Goal: Information Seeking & Learning: Check status

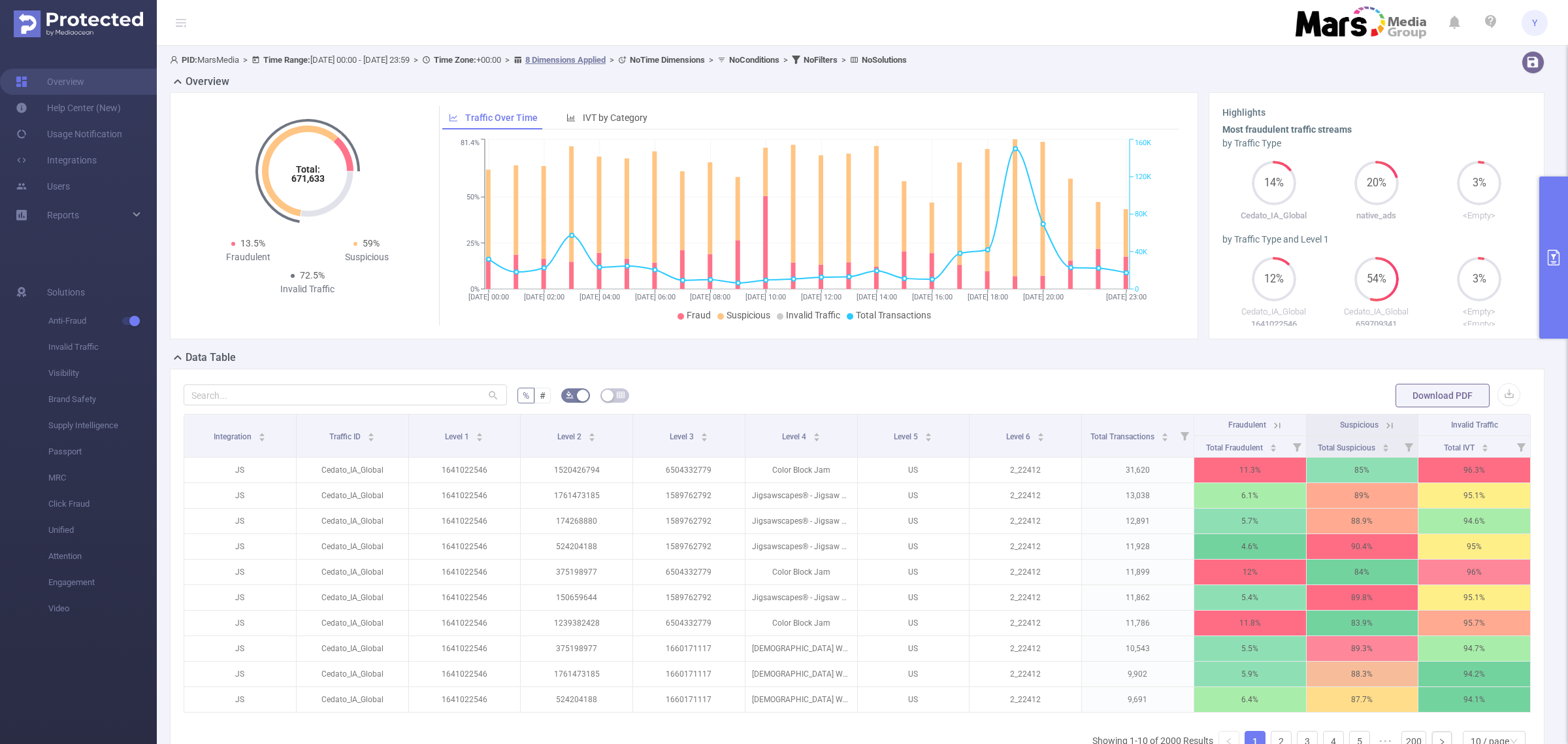
click at [1553, 197] on button "primary" at bounding box center [1553, 258] width 29 height 162
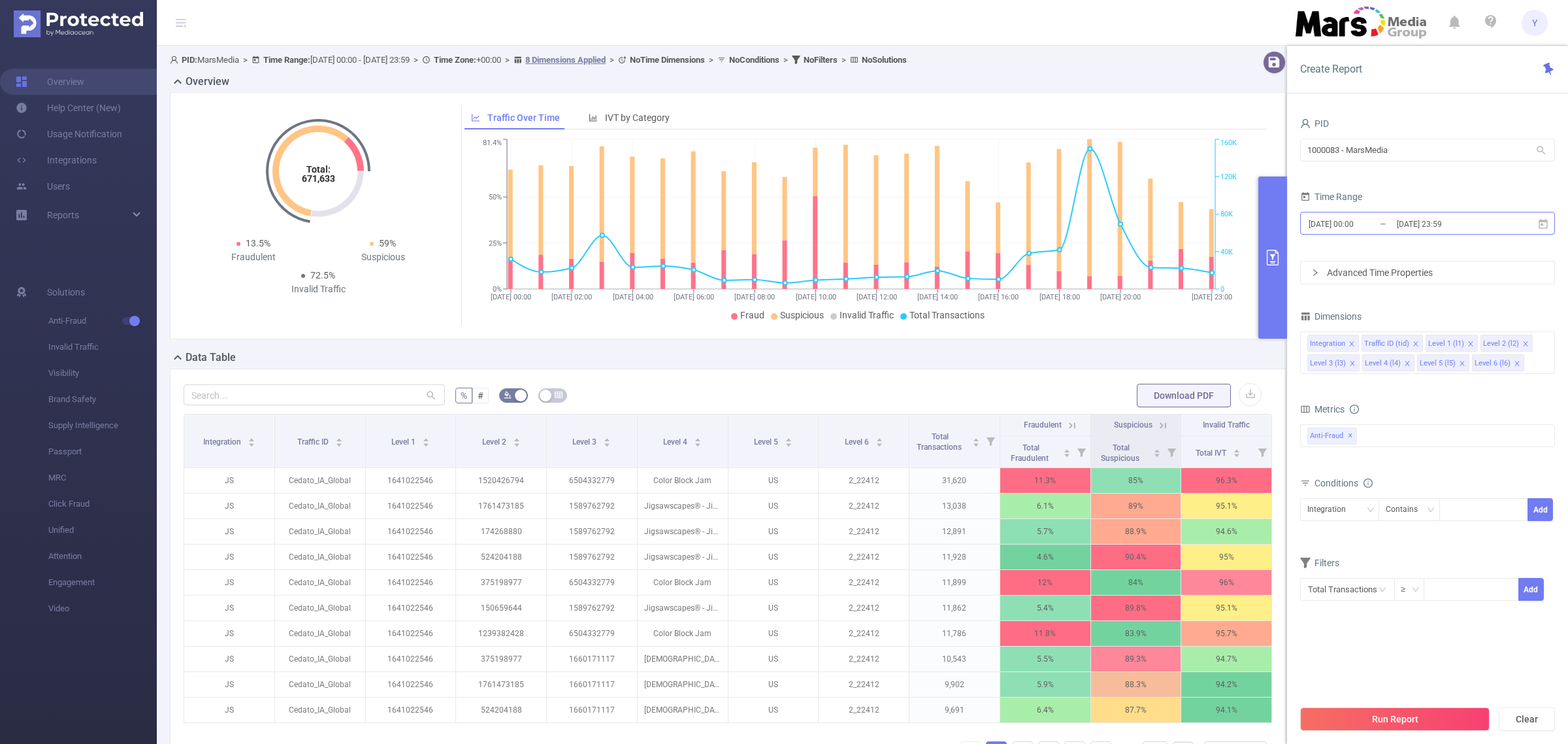
click at [1422, 218] on input "[DATE] 23:59" at bounding box center [1449, 224] width 106 height 18
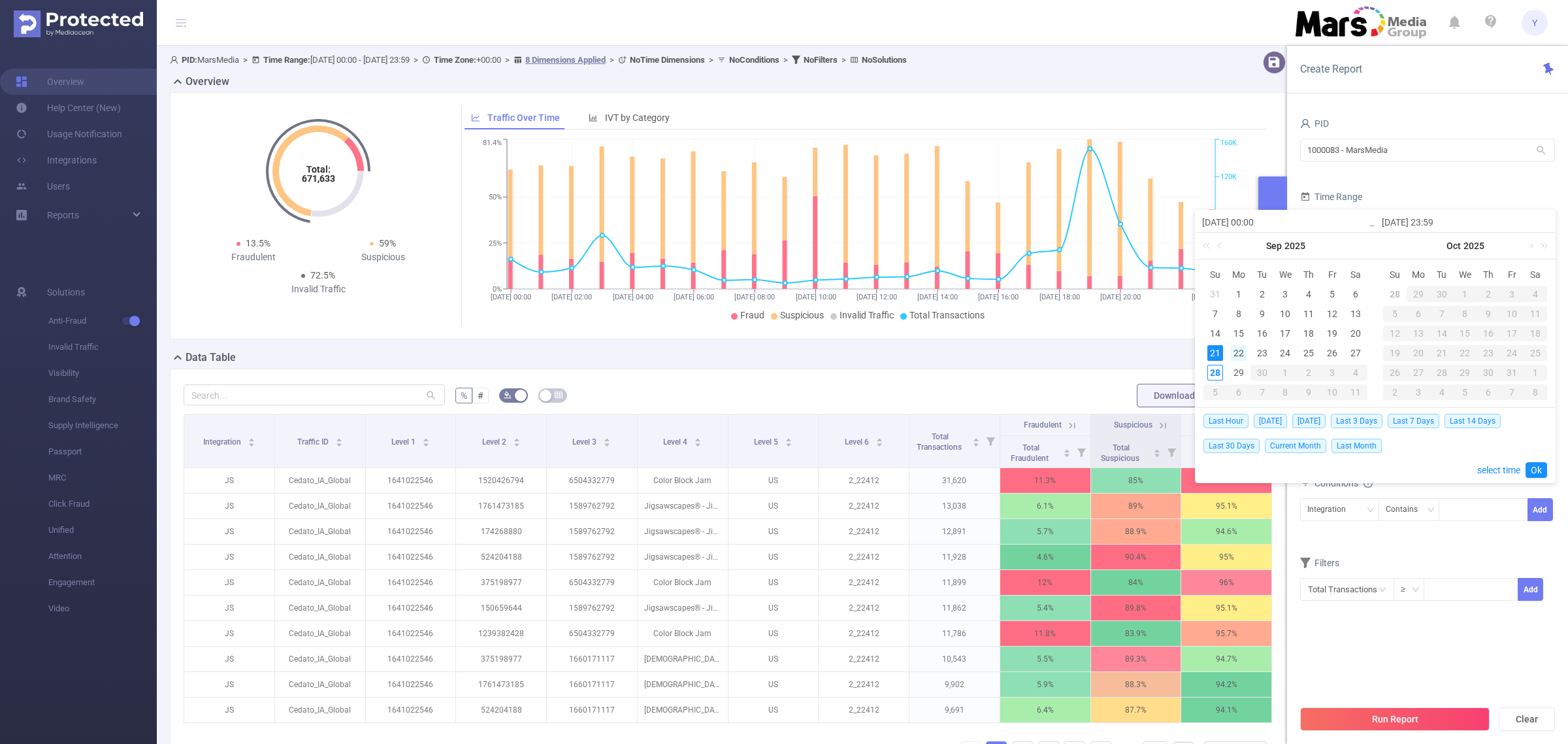
click at [1240, 354] on div "22" at bounding box center [1239, 353] width 16 height 16
type input "[DATE] 00:00"
type input "[DATE] 23:59"
type input "[DATE] 00:00"
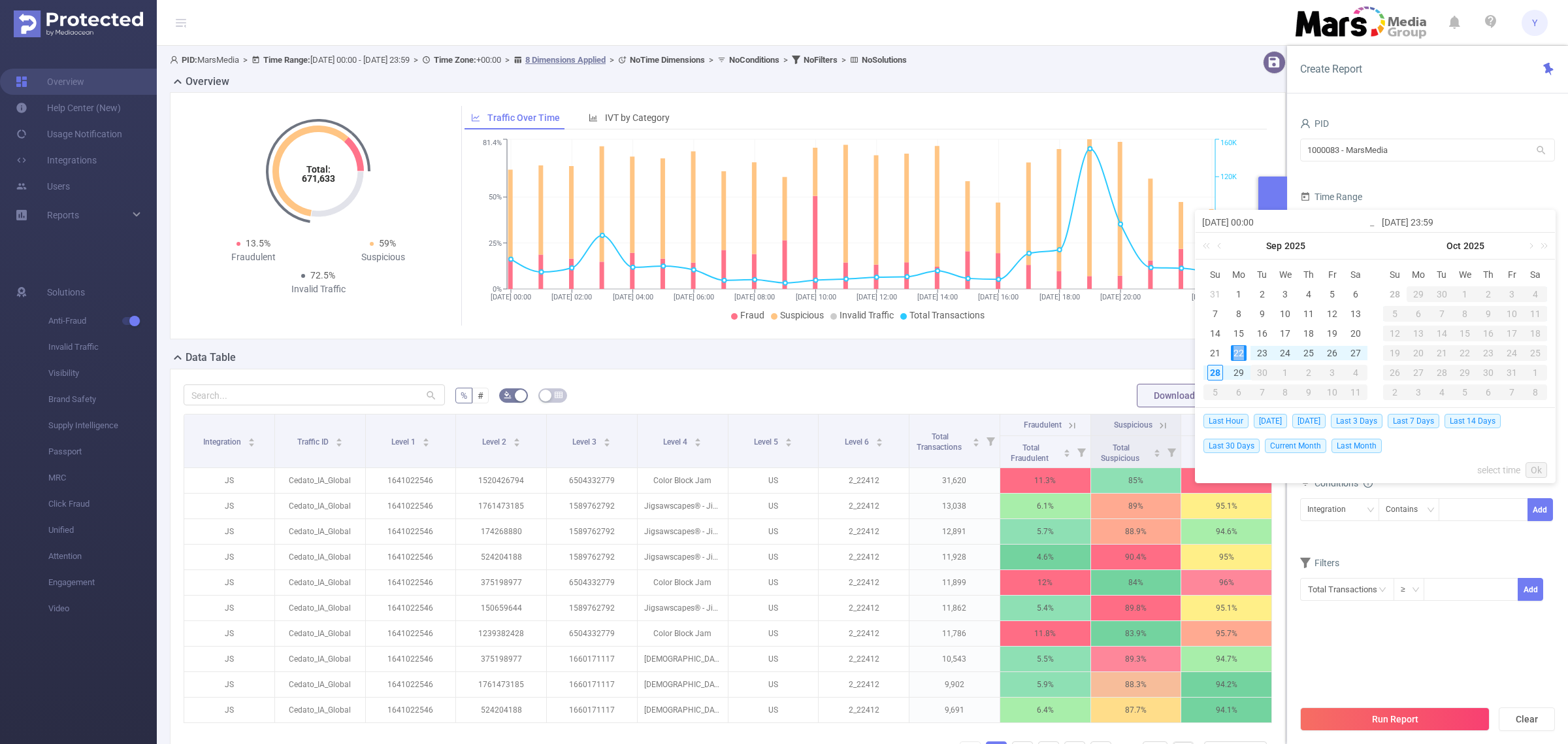
type input "[DATE] 23:59"
click at [1536, 468] on link "Ok" at bounding box center [1536, 471] width 22 height 16
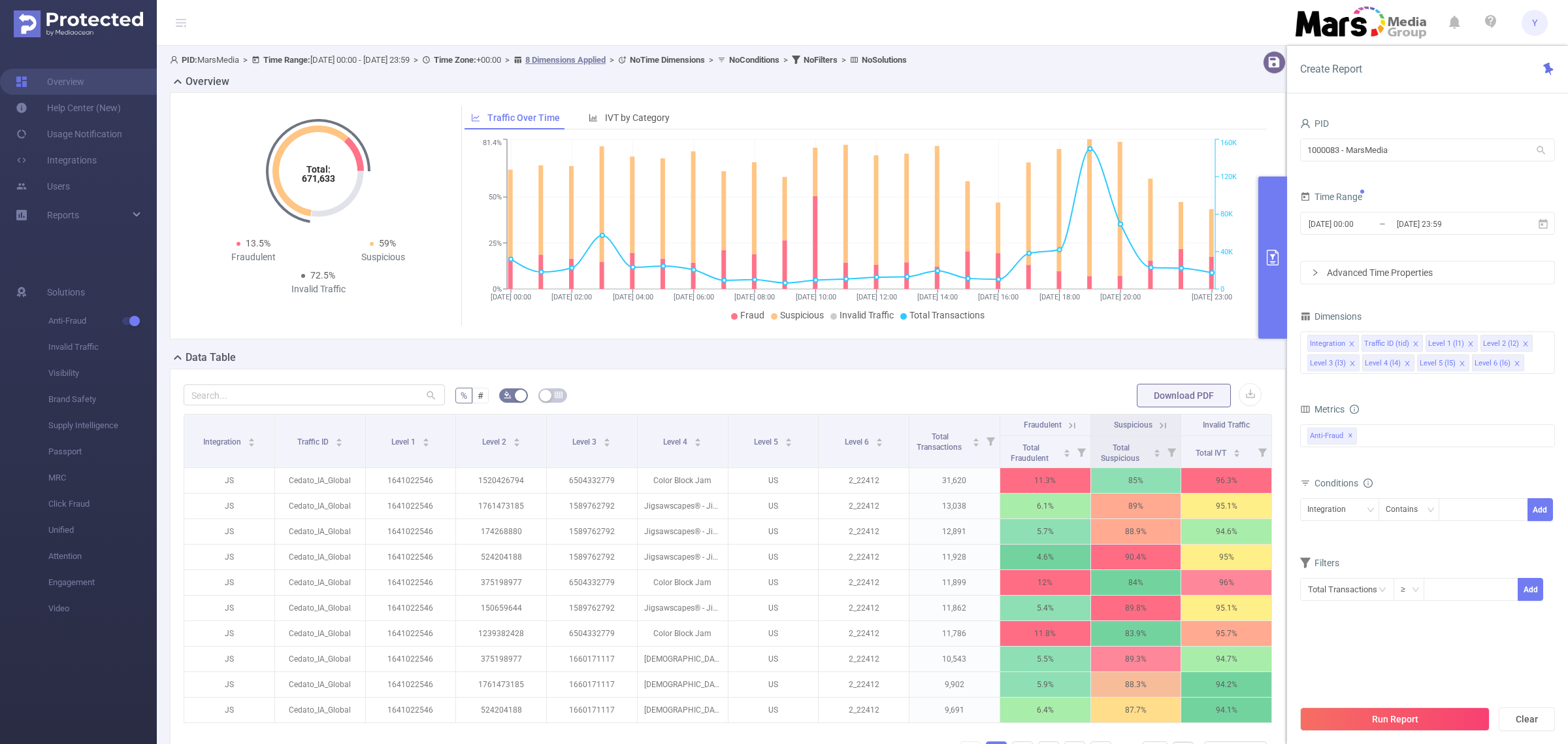
click at [1349, 714] on button "Run Report" at bounding box center [1396, 719] width 190 height 23
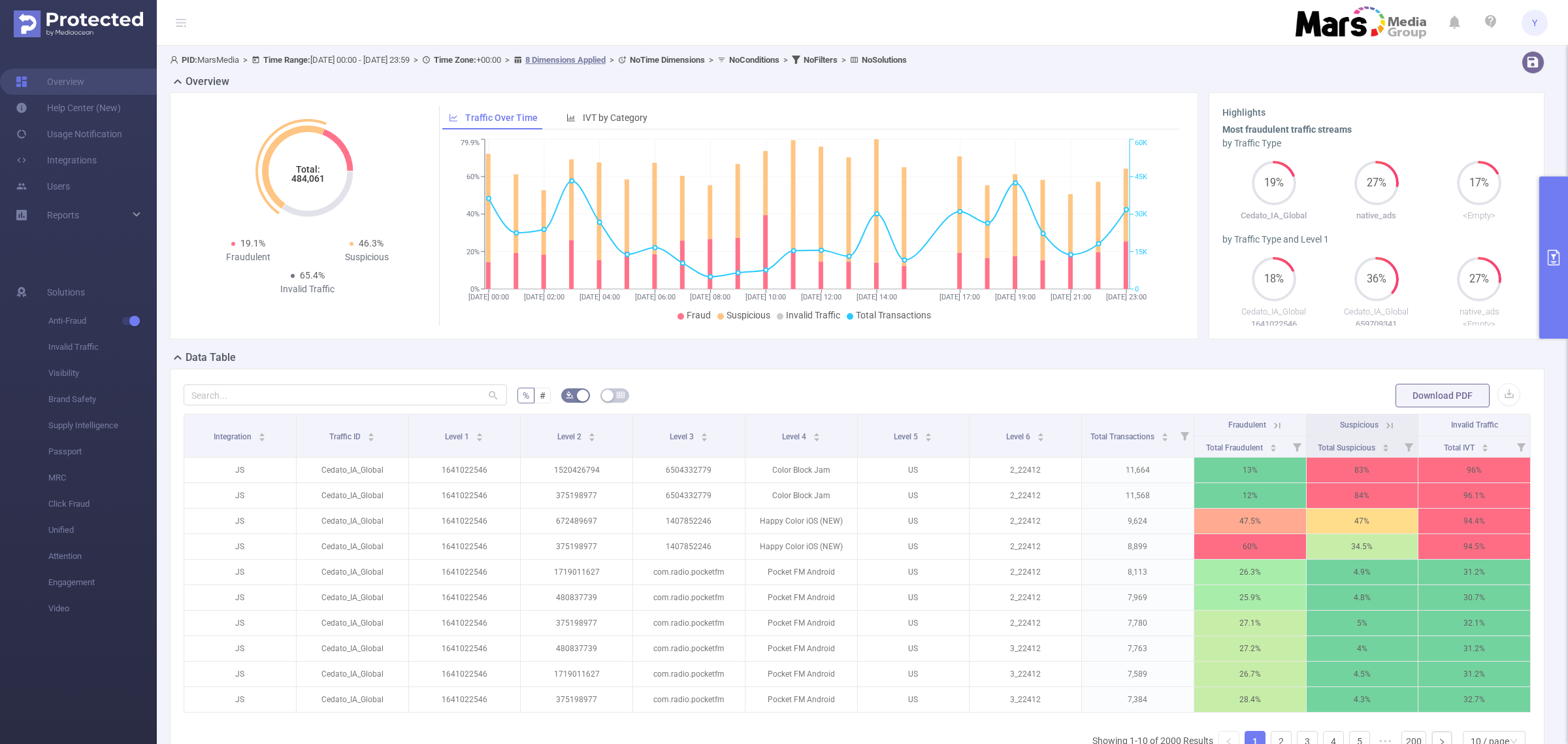
click at [302, 183] on tspan "484,061" at bounding box center [307, 179] width 33 height 11
copy tspan "484,061"
click at [1545, 209] on button "primary" at bounding box center [1553, 258] width 29 height 162
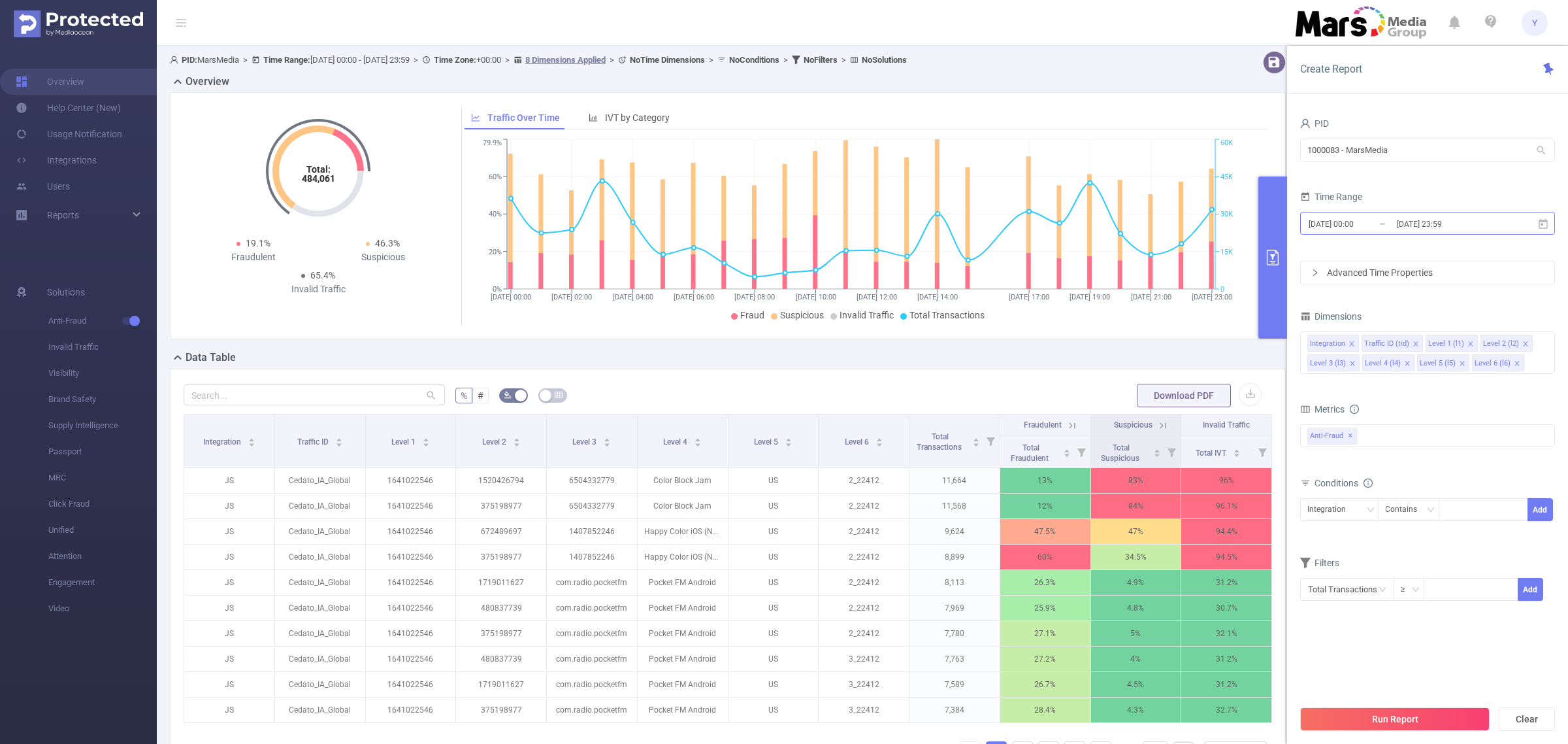
click at [1478, 233] on input "[DATE] 23:59" at bounding box center [1449, 224] width 106 height 18
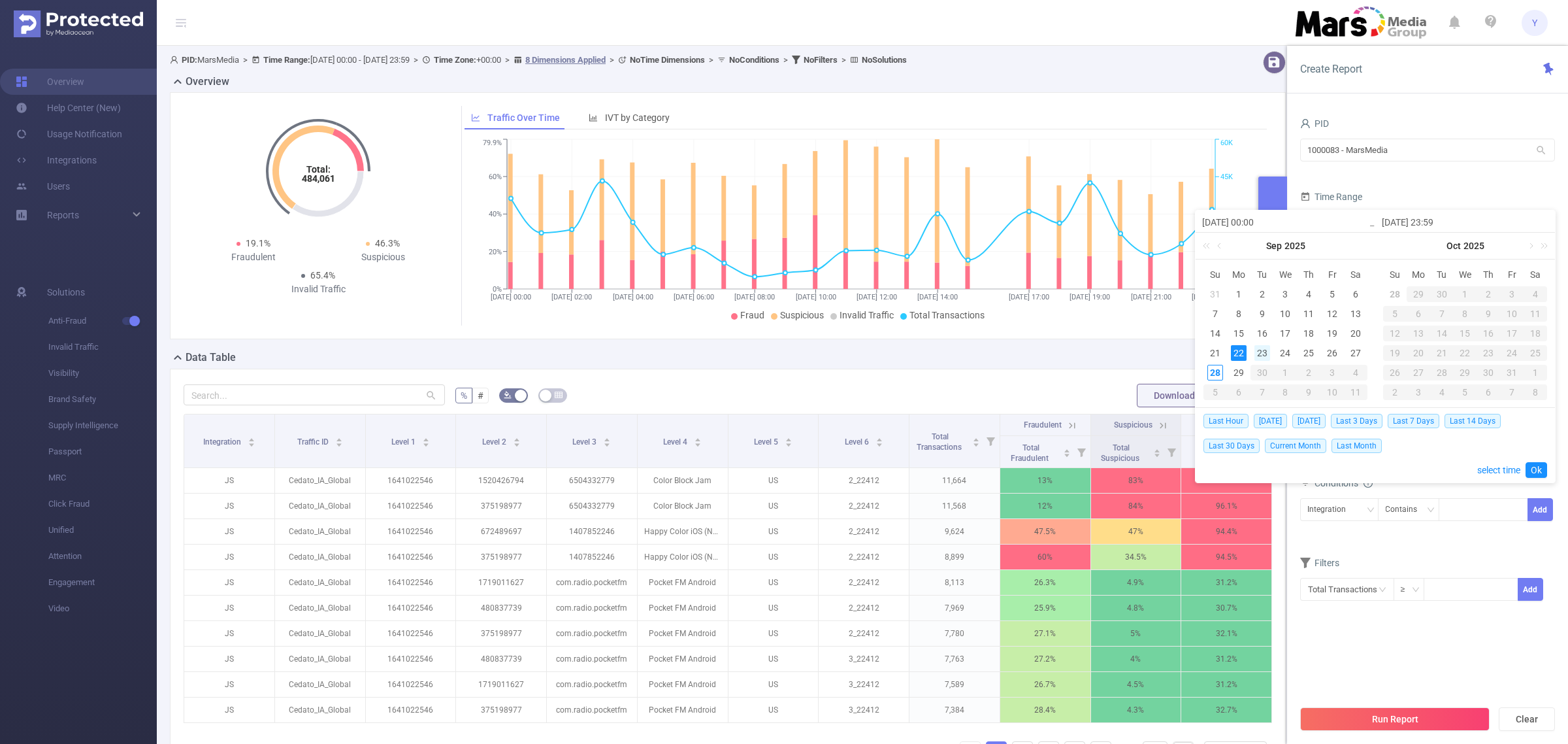
click at [1259, 350] on div "23" at bounding box center [1263, 353] width 16 height 16
type input "[DATE] 00:00"
type input "[DATE] 23:59"
type input "[DATE] 00:00"
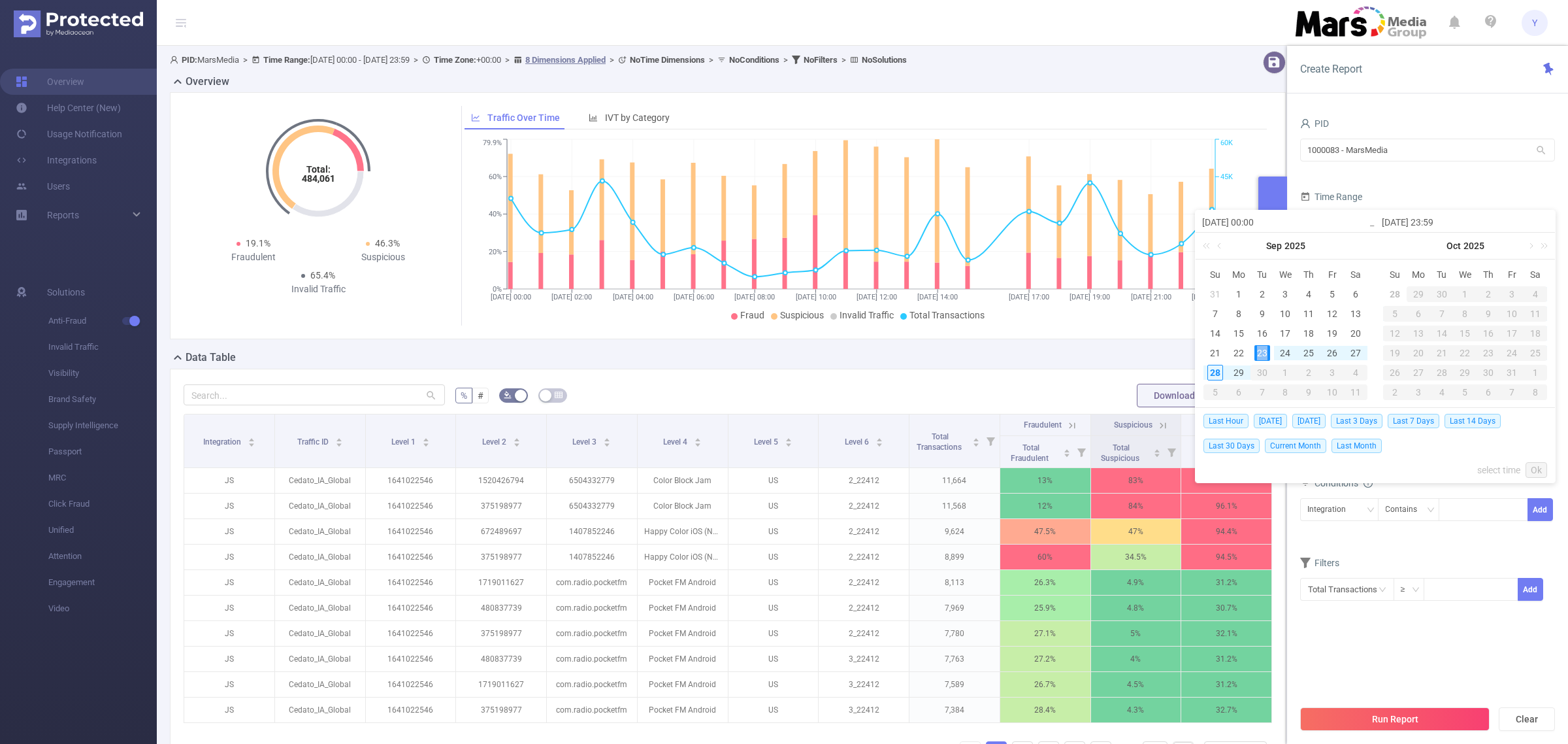
type input "[DATE] 23:59"
click at [1530, 469] on link "Ok" at bounding box center [1536, 471] width 22 height 16
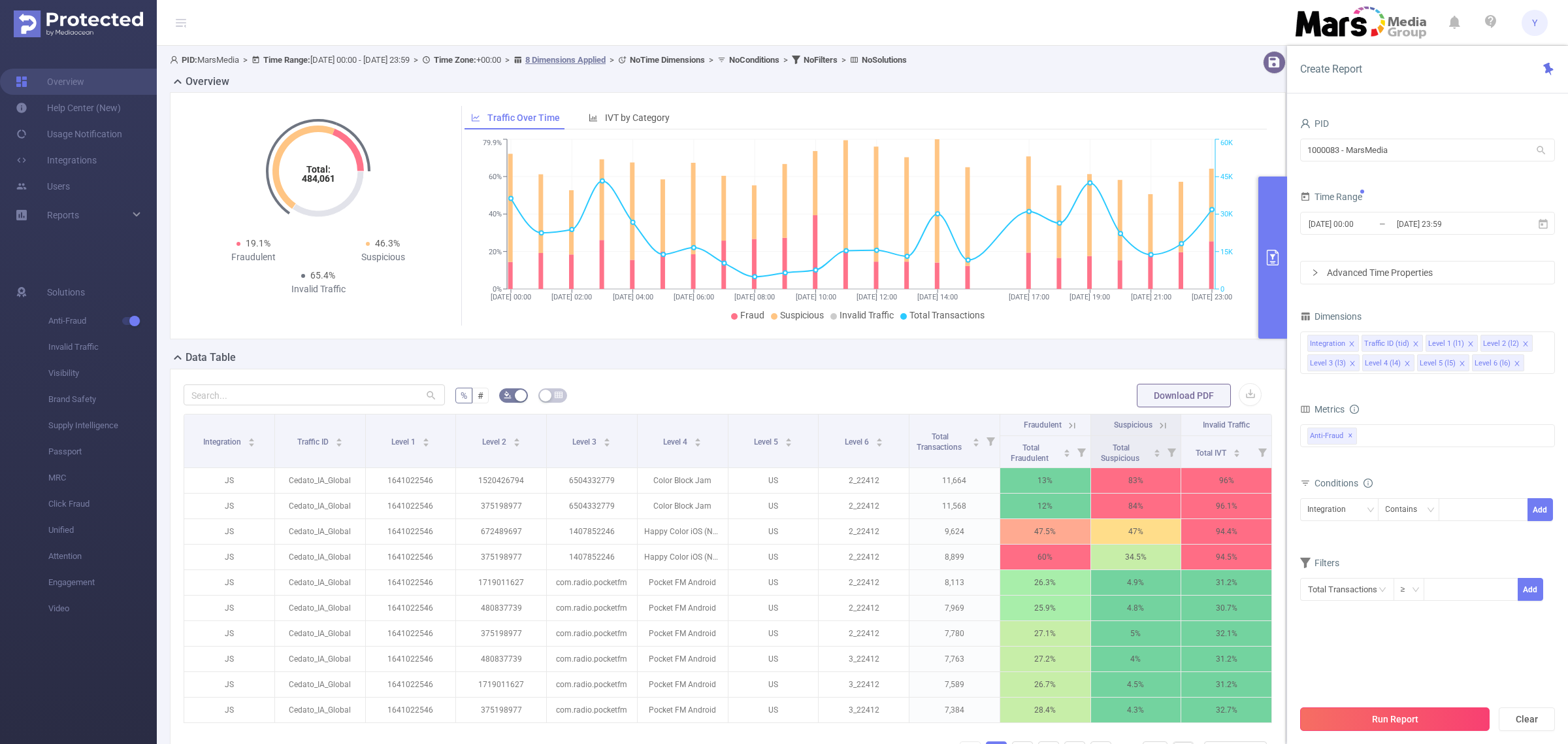
click at [1425, 721] on button "Run Report" at bounding box center [1396, 719] width 190 height 23
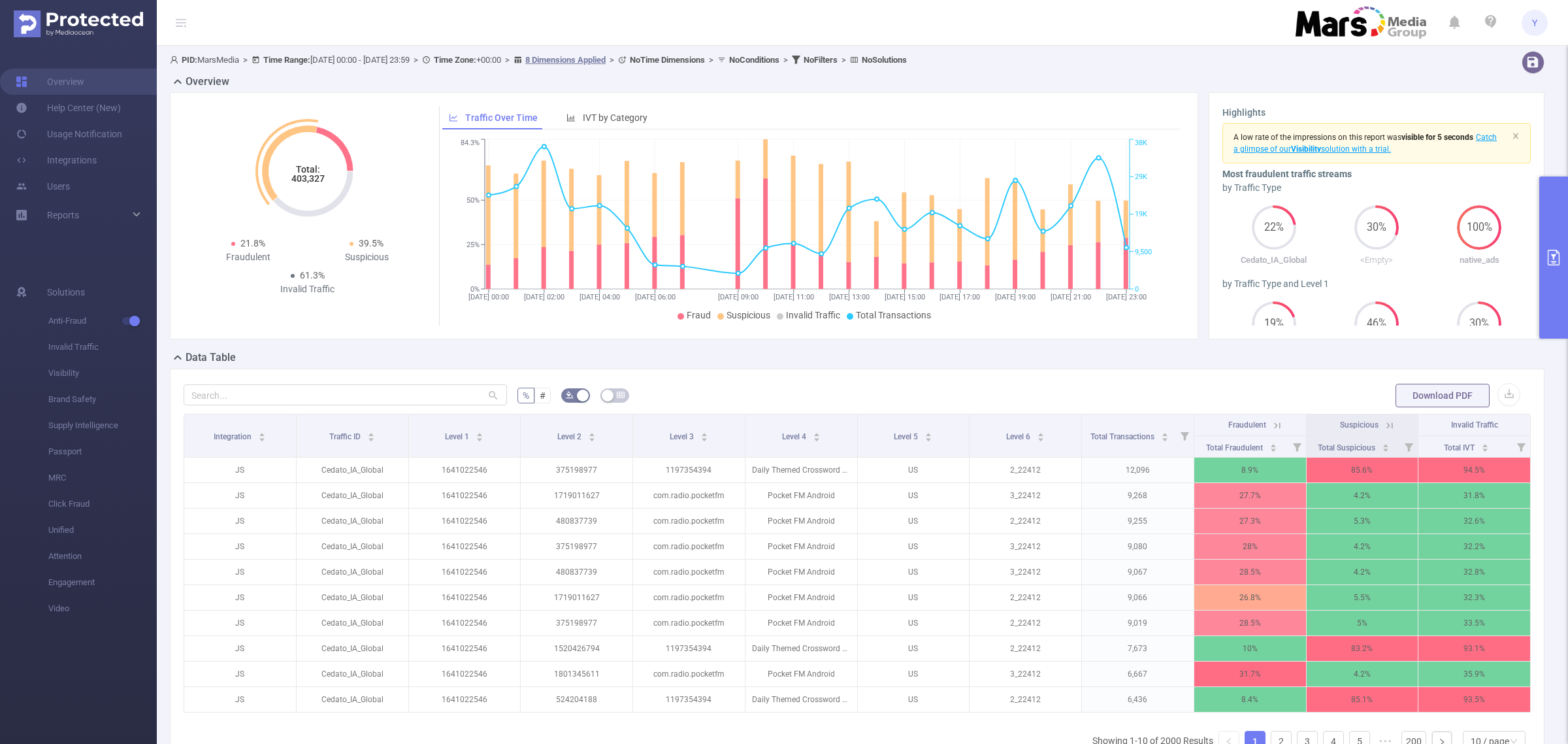
click at [307, 179] on tspan "403,327" at bounding box center [307, 179] width 33 height 11
click at [308, 179] on tspan "403,327" at bounding box center [307, 179] width 33 height 11
copy tspan "403,327"
click at [1555, 216] on button "primary" at bounding box center [1553, 258] width 29 height 162
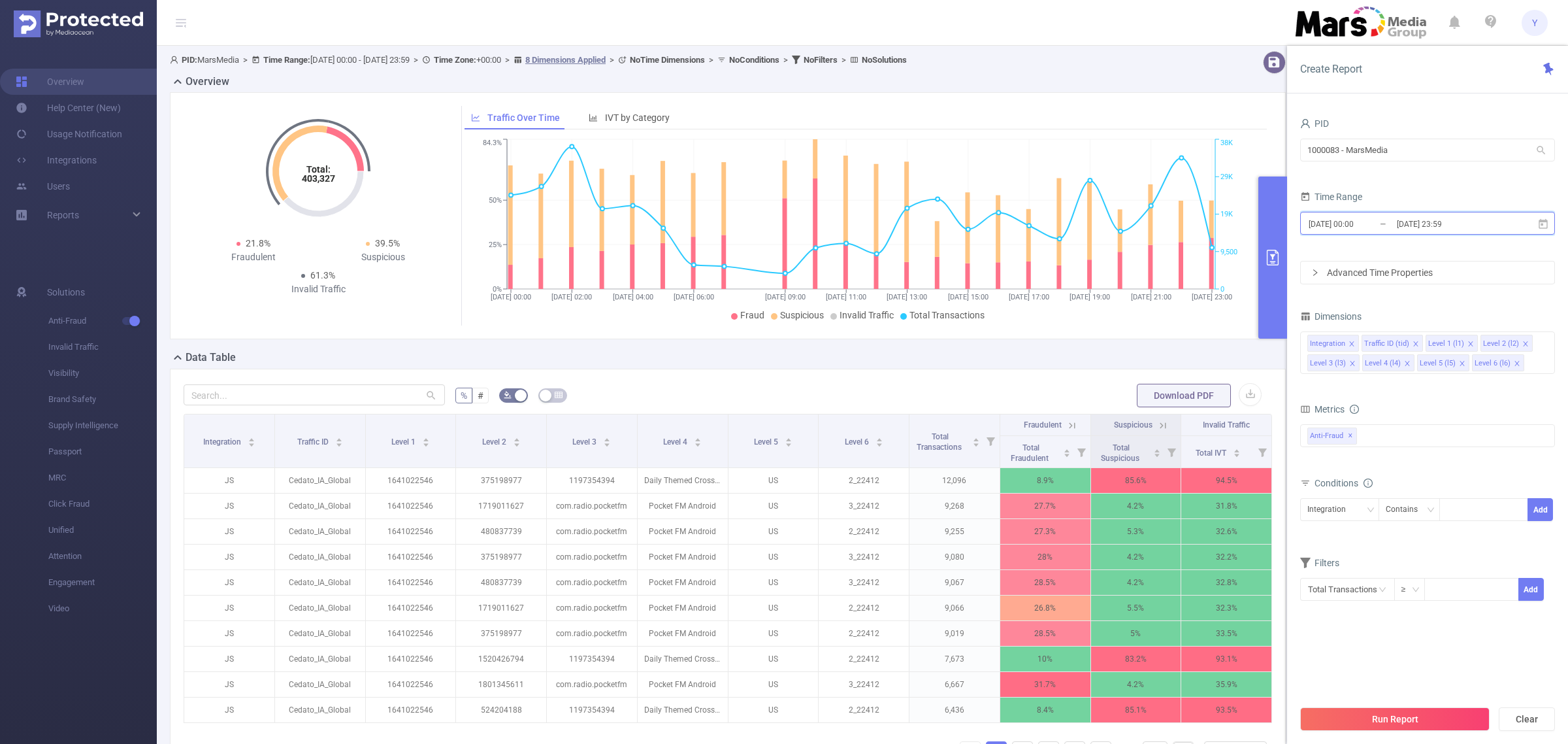
click at [1468, 234] on span "[DATE] 00:00 _ [DATE] 23:59" at bounding box center [1428, 223] width 255 height 23
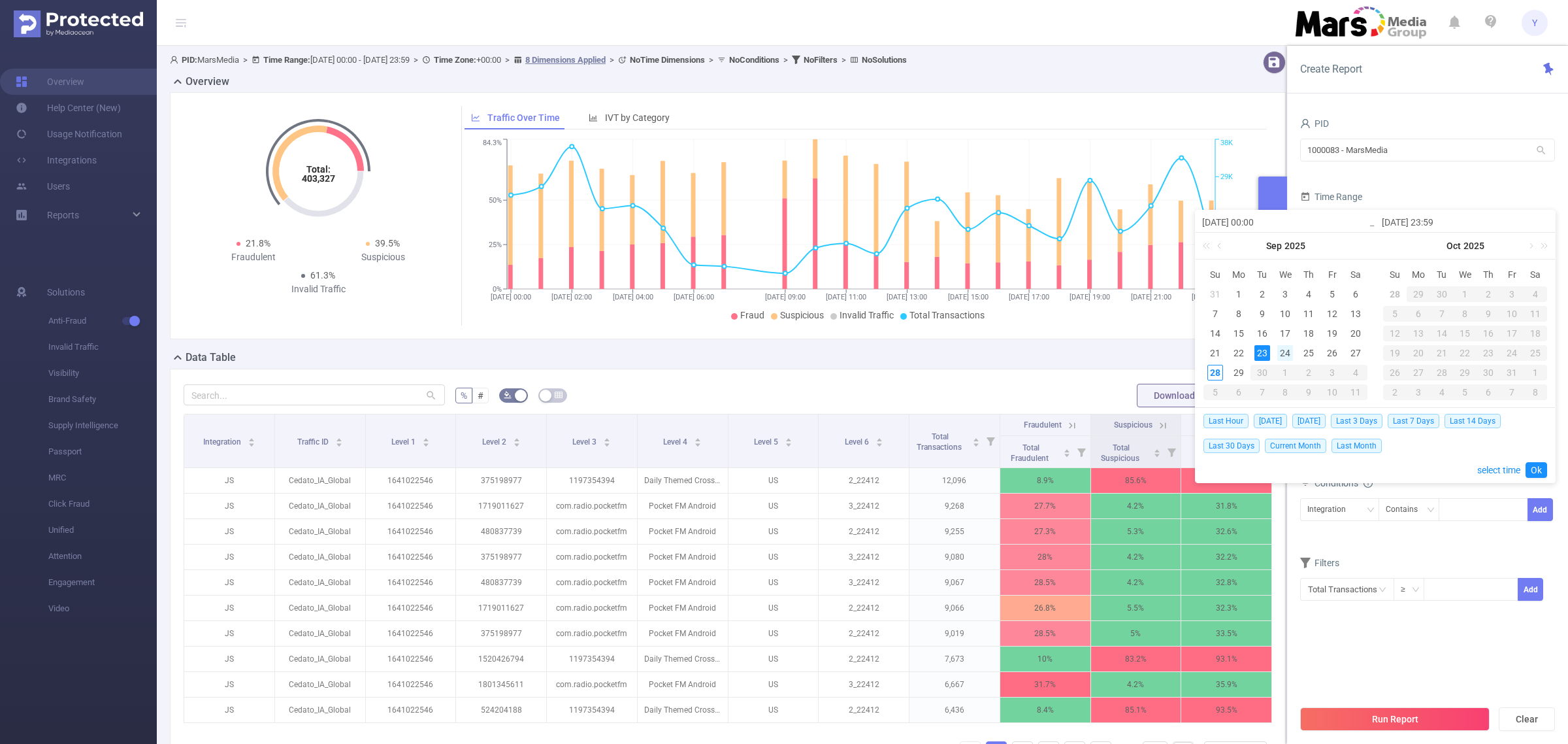
click at [1283, 350] on div "24" at bounding box center [1285, 353] width 16 height 16
drag, startPoint x: 1283, startPoint y: 350, endPoint x: 1374, endPoint y: 410, distance: 109.0
click at [1284, 350] on div "24" at bounding box center [1285, 353] width 16 height 16
type input "[DATE] 00:00"
type input "[DATE] 23:59"
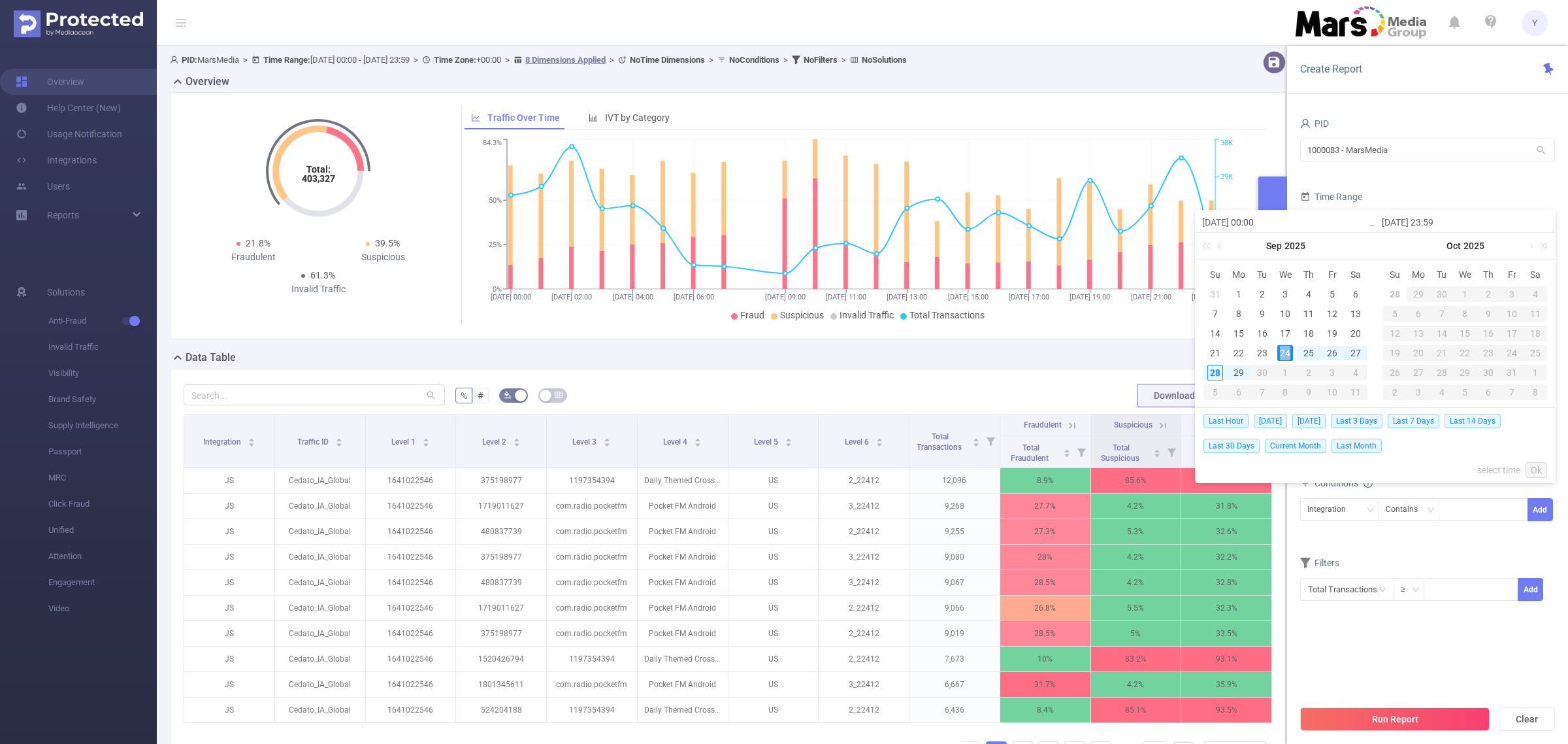
type input "[DATE] 00:00"
type input "[DATE] 23:59"
click at [1542, 469] on link "Ok" at bounding box center [1536, 471] width 22 height 16
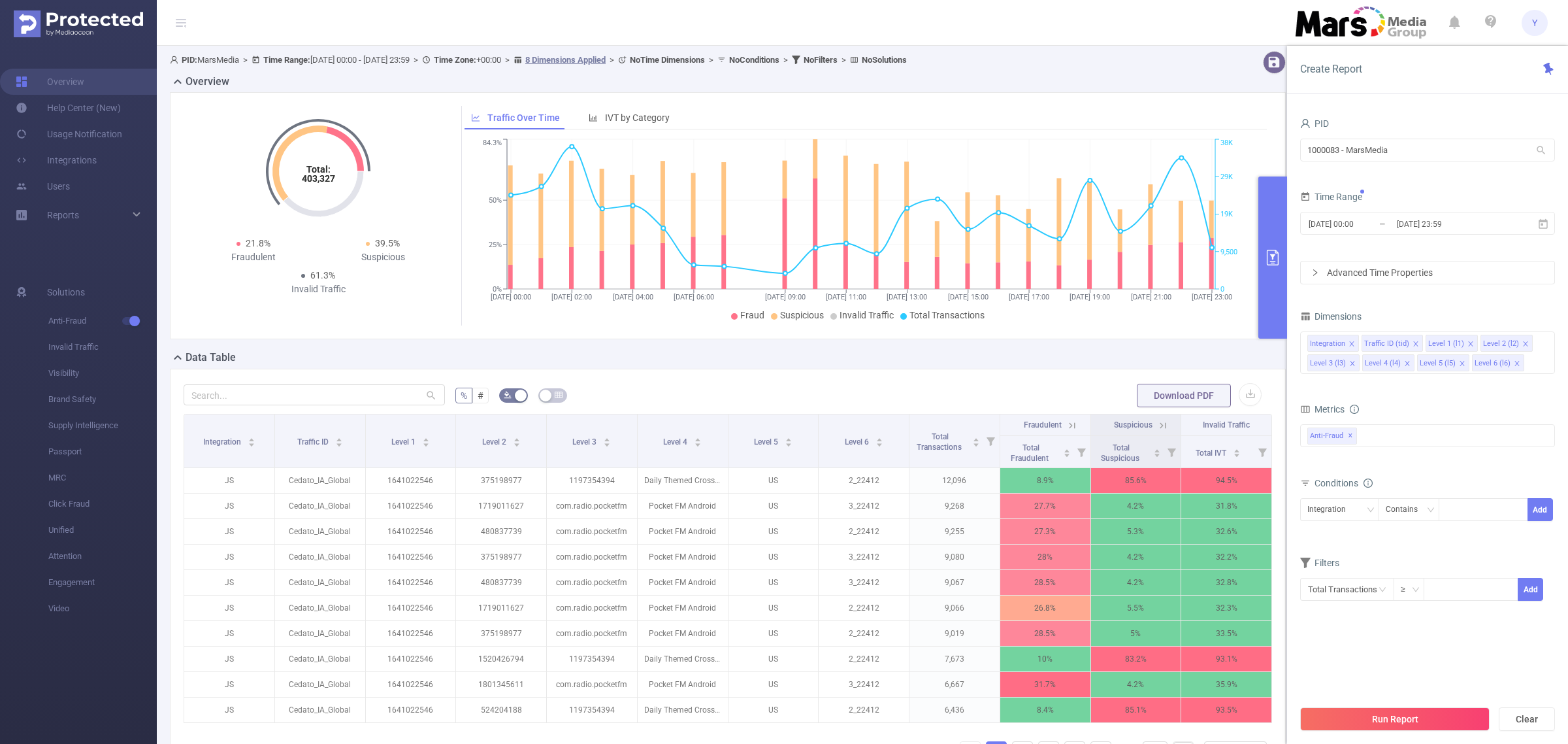
click at [1376, 724] on button "Run Report" at bounding box center [1396, 719] width 190 height 23
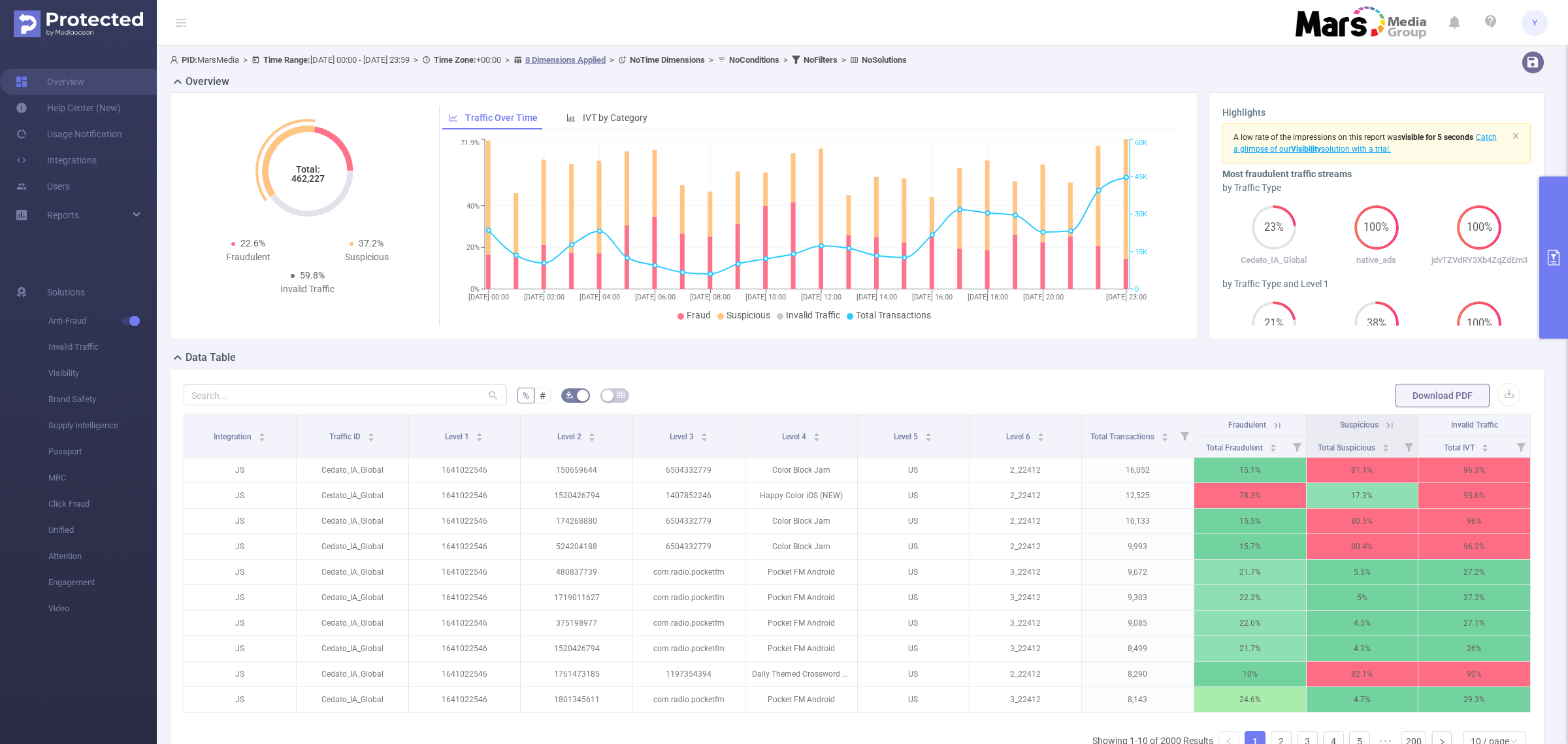
click at [306, 175] on tspan "462,227" at bounding box center [307, 179] width 33 height 11
copy tspan "462,227"
click at [1549, 213] on button "primary" at bounding box center [1553, 258] width 29 height 162
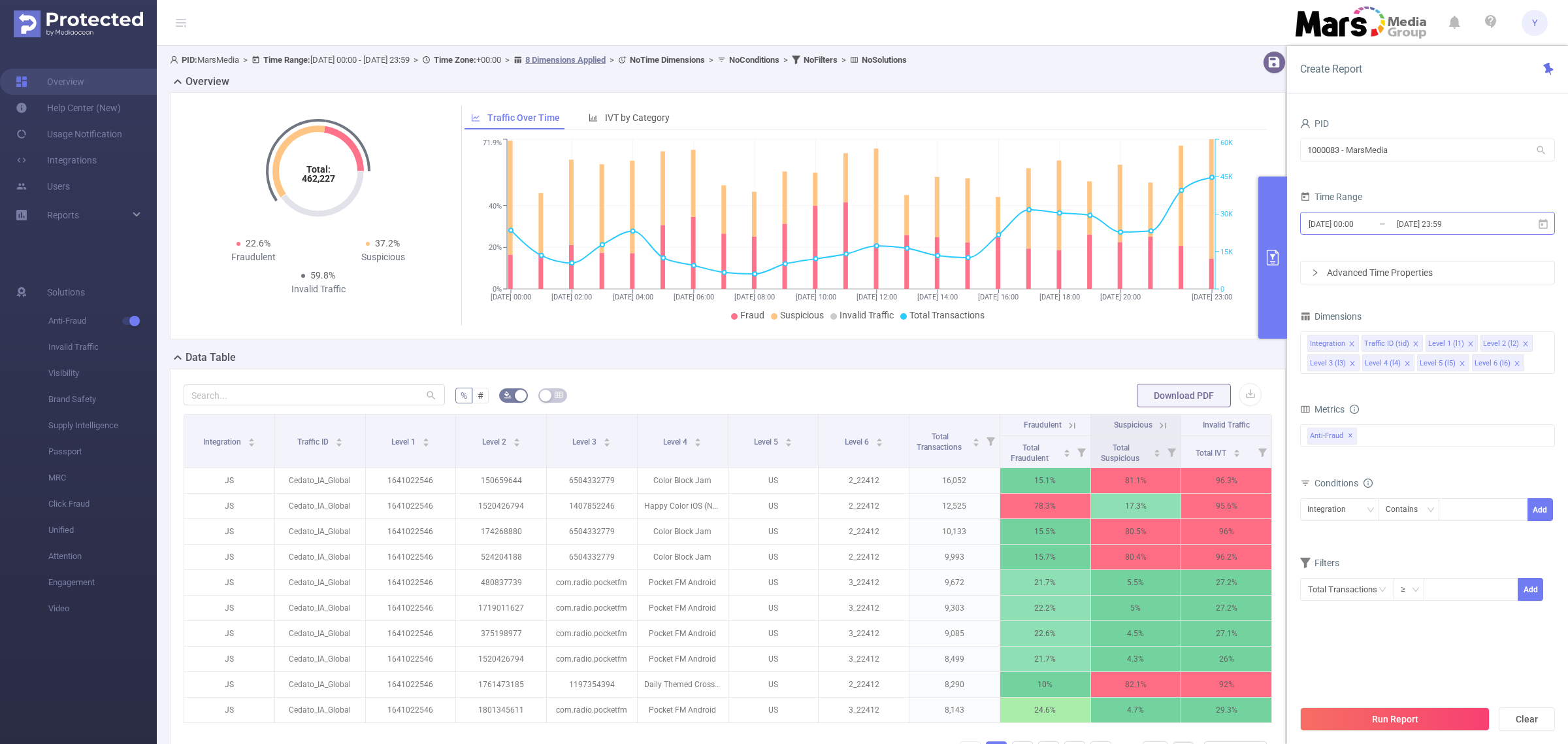
click at [1445, 230] on input "[DATE] 23:59" at bounding box center [1449, 224] width 106 height 18
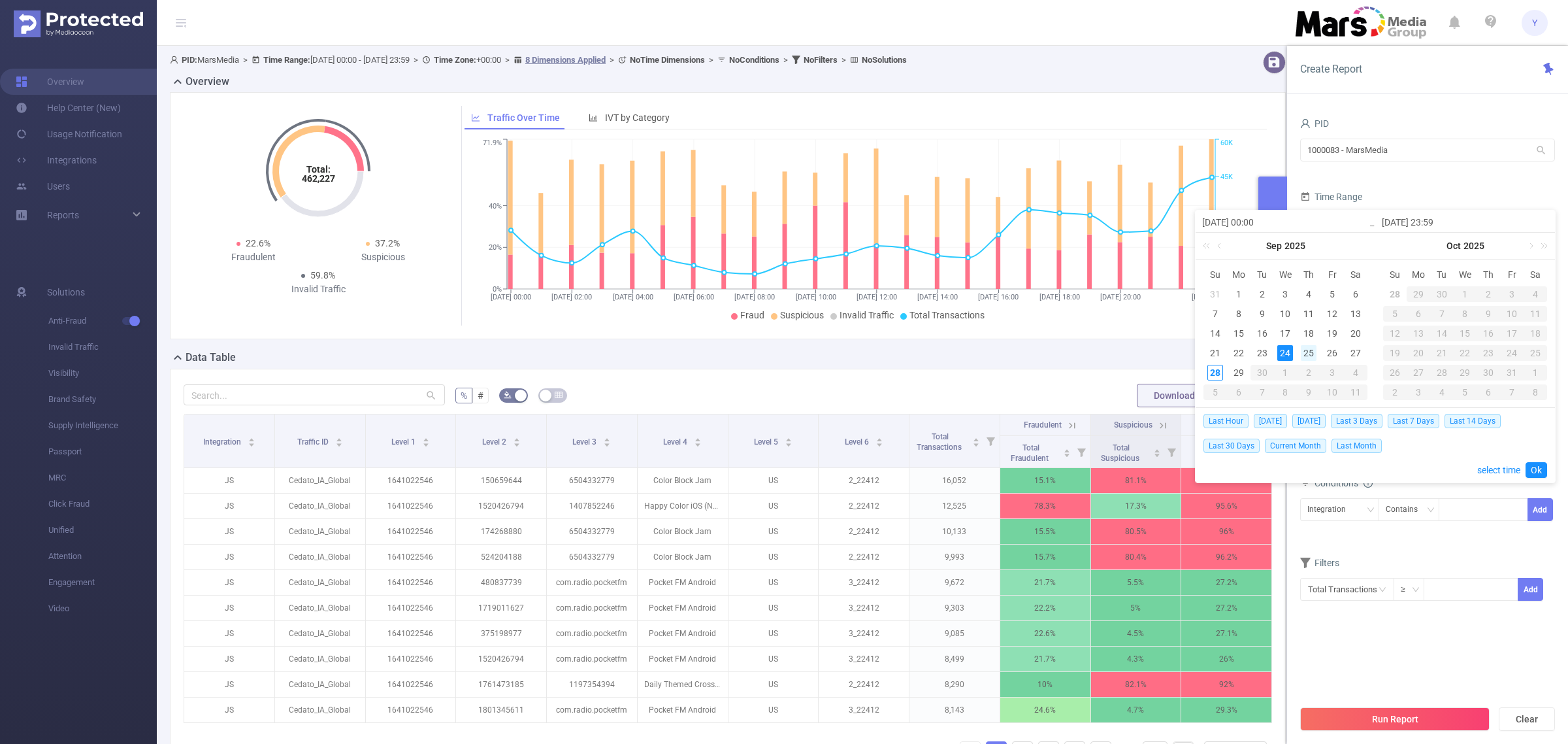
click at [1304, 347] on div "25" at bounding box center [1309, 353] width 16 height 16
type input "[DATE] 00:00"
type input "[DATE] 23:59"
type input "[DATE] 00:00"
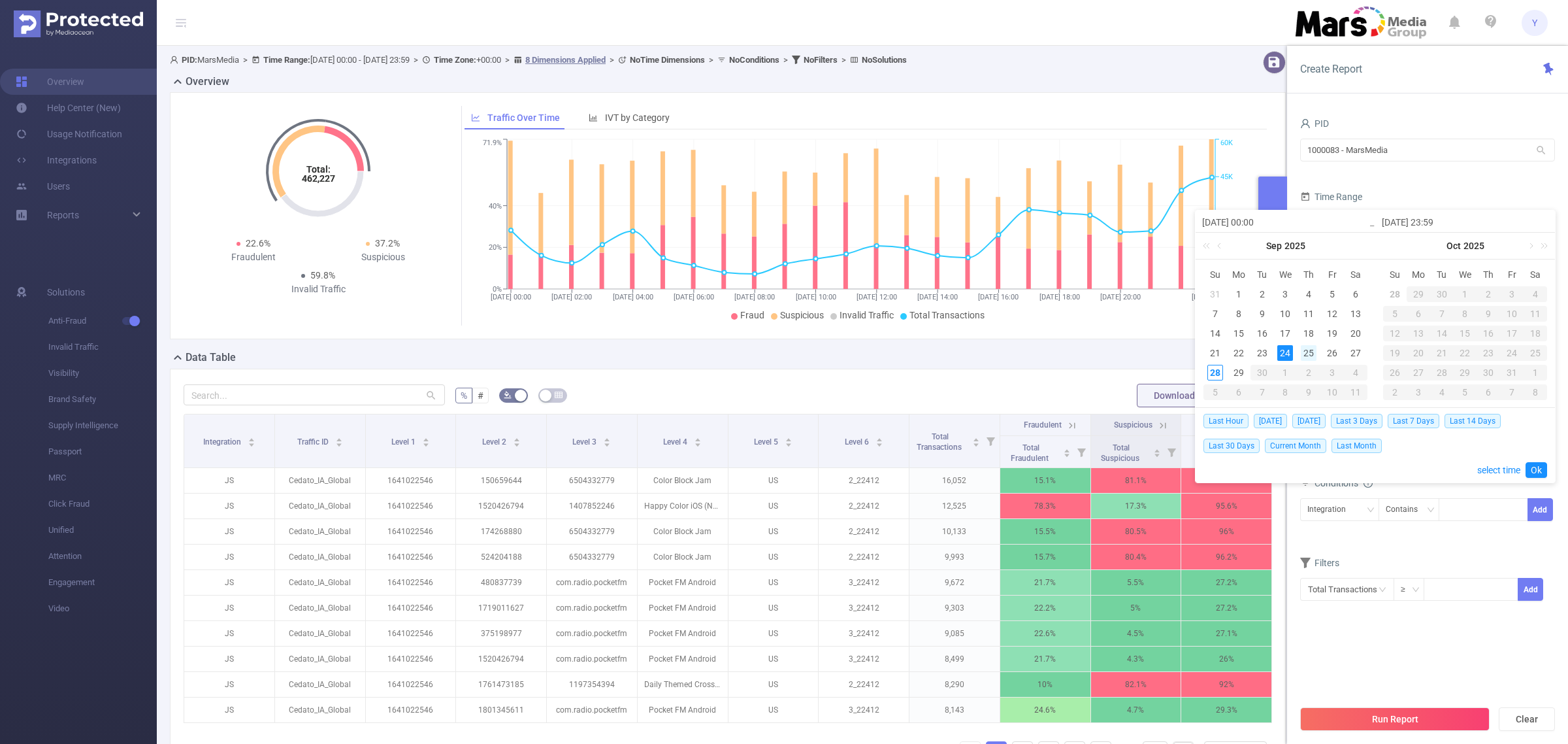
type input "[DATE] 23:59"
click at [1530, 472] on link "Ok" at bounding box center [1536, 471] width 22 height 16
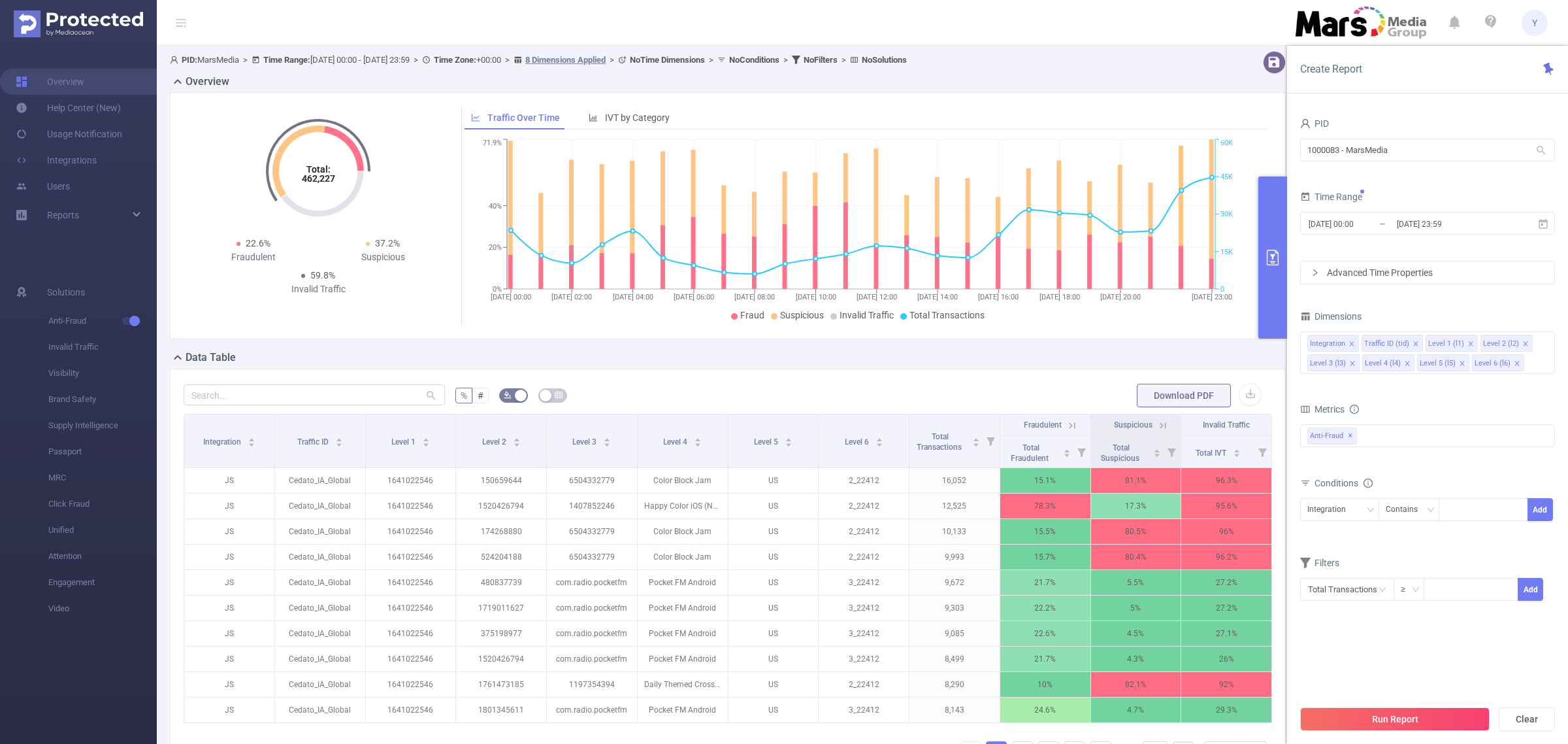
drag, startPoint x: 1413, startPoint y: 714, endPoint x: 1442, endPoint y: 713, distance: 29.0
click at [1415, 714] on button "Run Report" at bounding box center [1396, 719] width 190 height 23
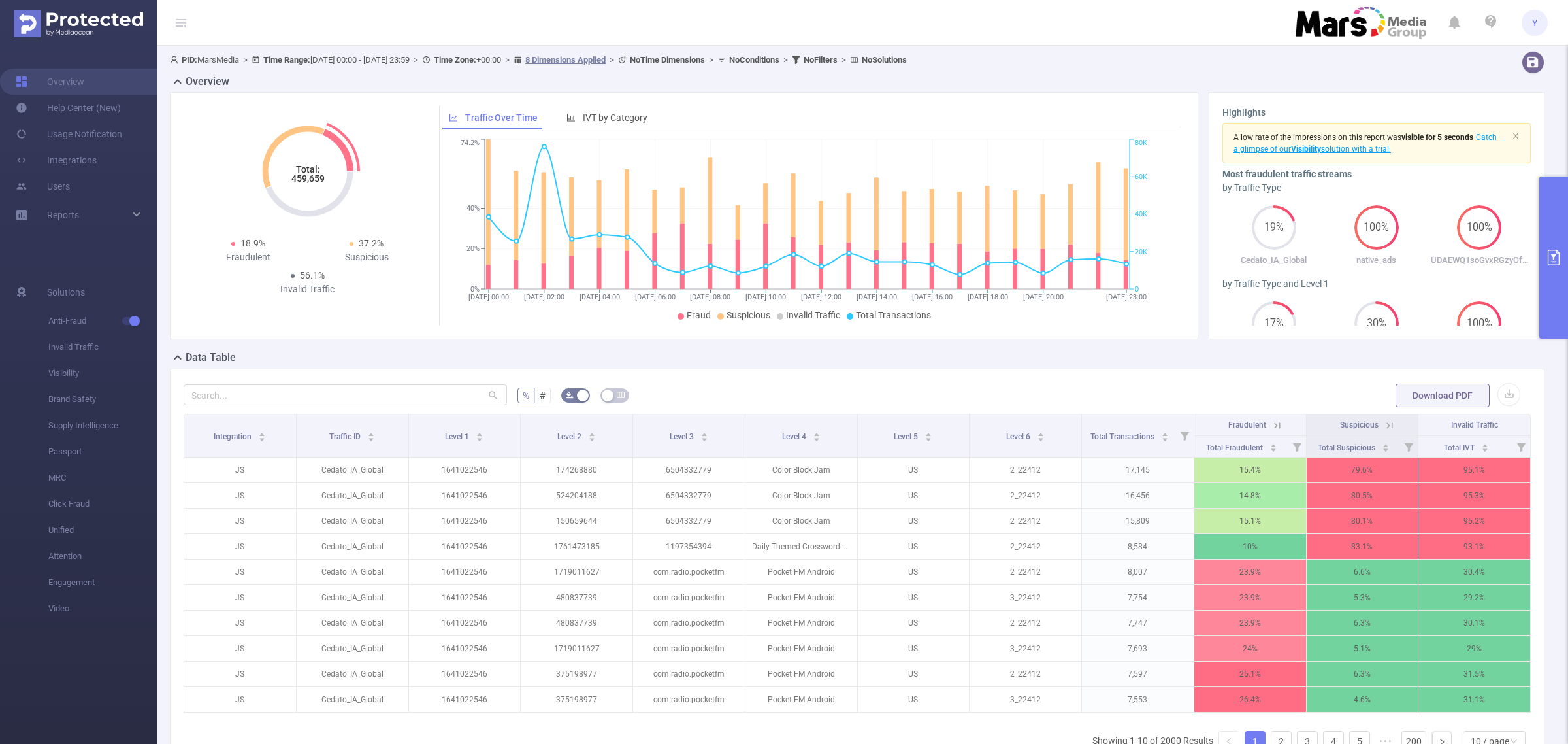
click at [308, 185] on icon "Total: 459,659" at bounding box center [308, 171] width 131 height 131
copy tspan "459,659"
click at [1559, 231] on button "primary" at bounding box center [1553, 258] width 29 height 162
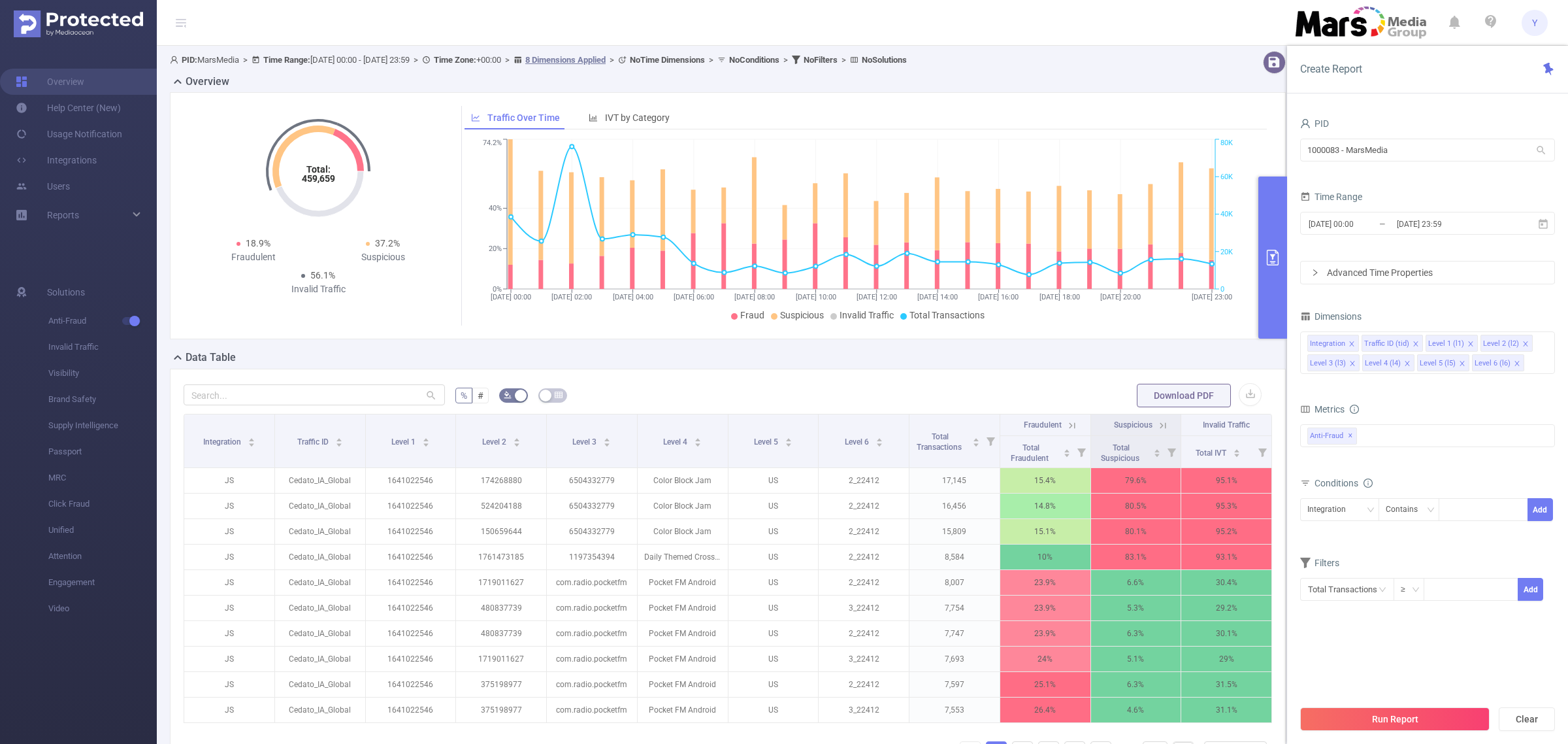
click at [1470, 236] on div "[DATE] 00:00 _ [DATE] 23:59" at bounding box center [1428, 224] width 255 height 31
click at [1472, 229] on input "[DATE] 23:59" at bounding box center [1449, 224] width 106 height 18
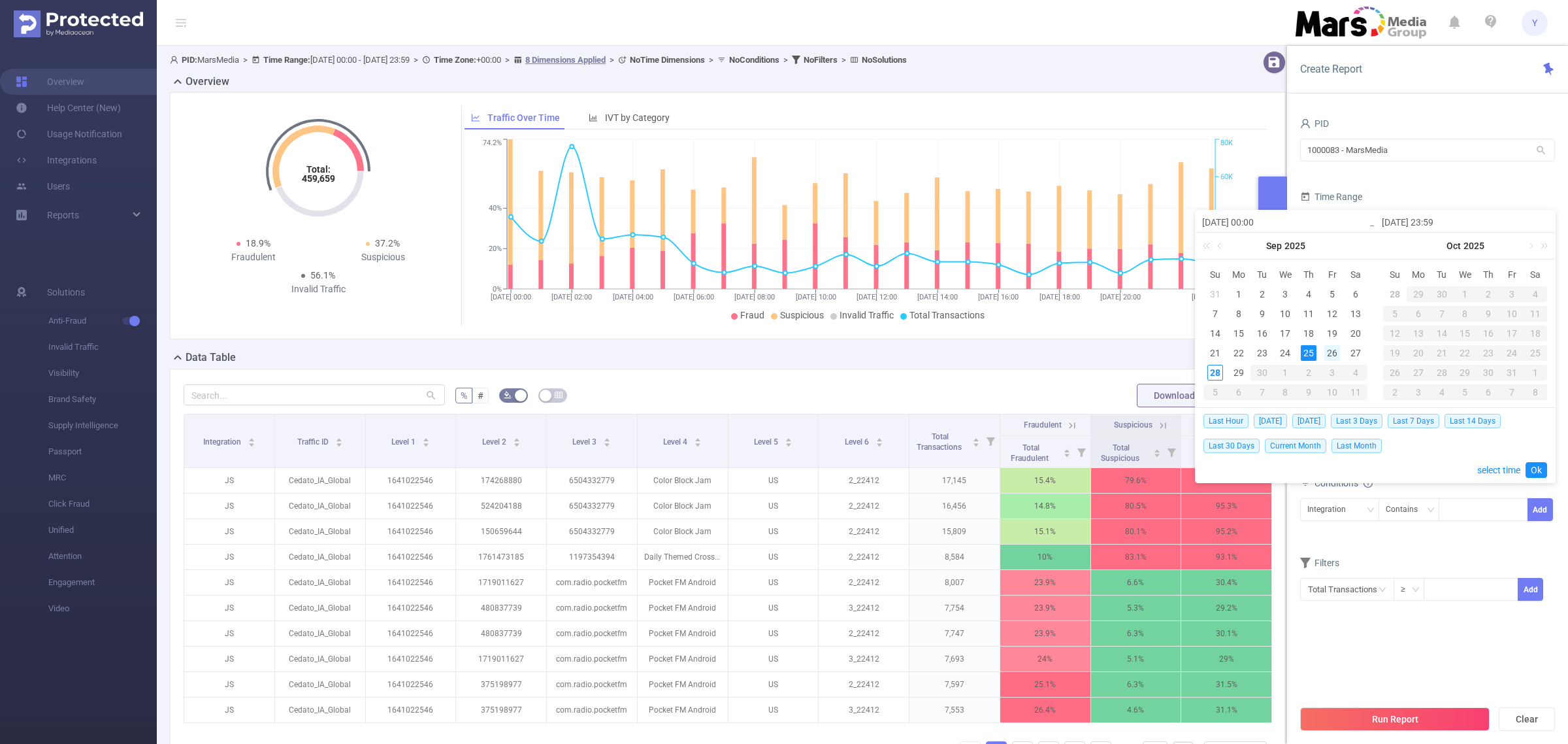
click at [1335, 354] on div "26" at bounding box center [1333, 353] width 16 height 16
type input "[DATE] 00:00"
type input "[DATE] 23:59"
type input "[DATE] 00:00"
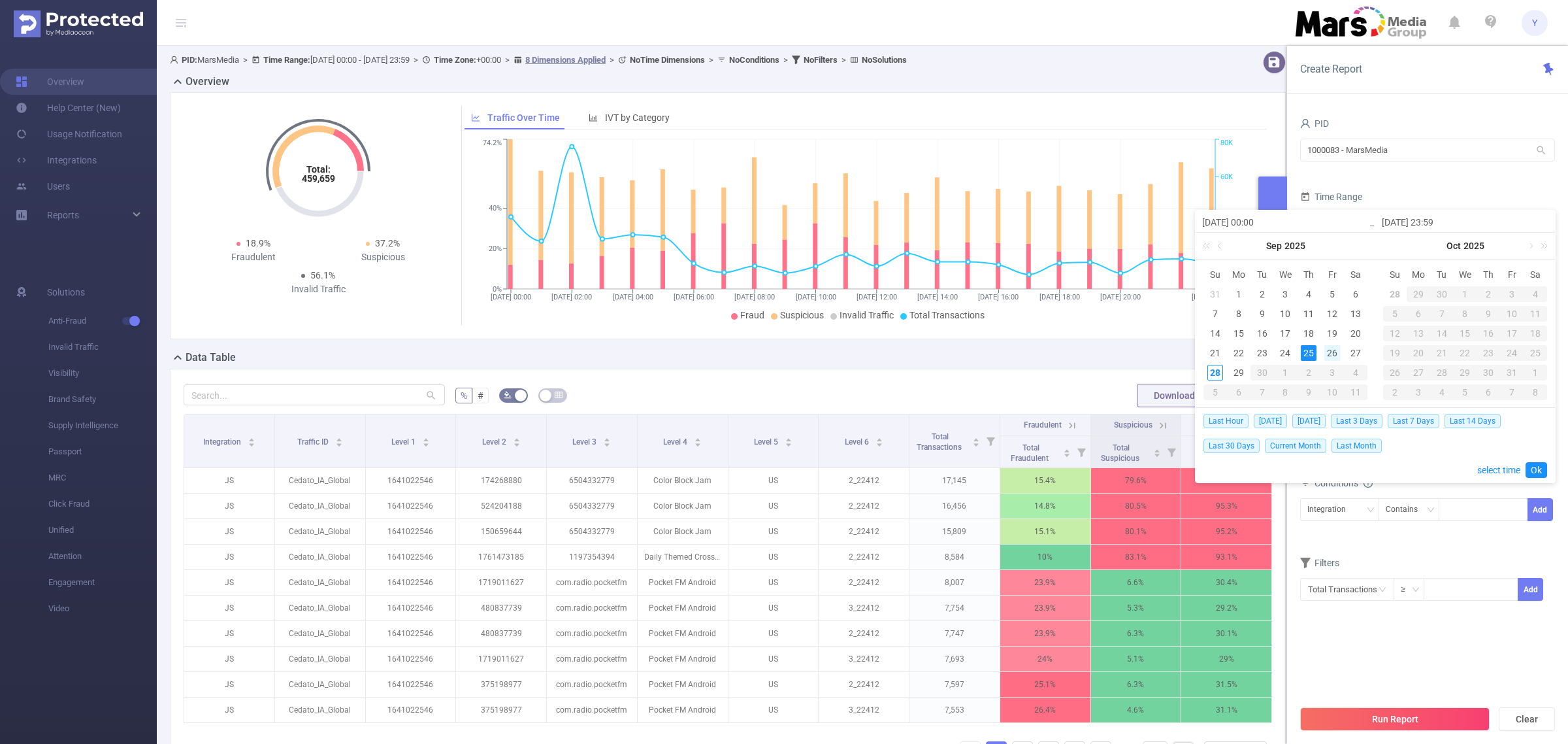
type input "[DATE] 23:59"
click at [1535, 471] on link "Ok" at bounding box center [1536, 471] width 22 height 16
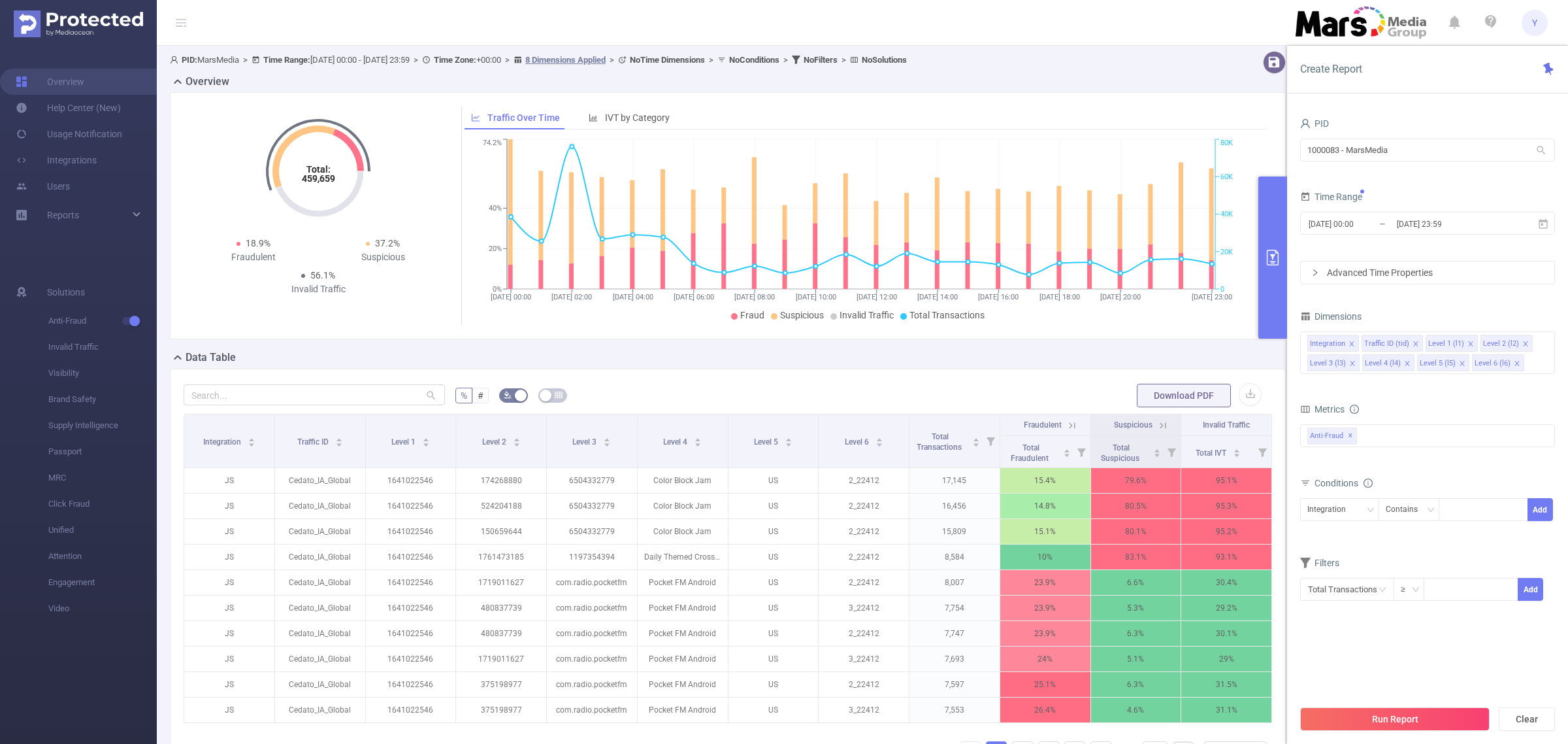
click at [1419, 713] on button "Run Report" at bounding box center [1396, 719] width 190 height 23
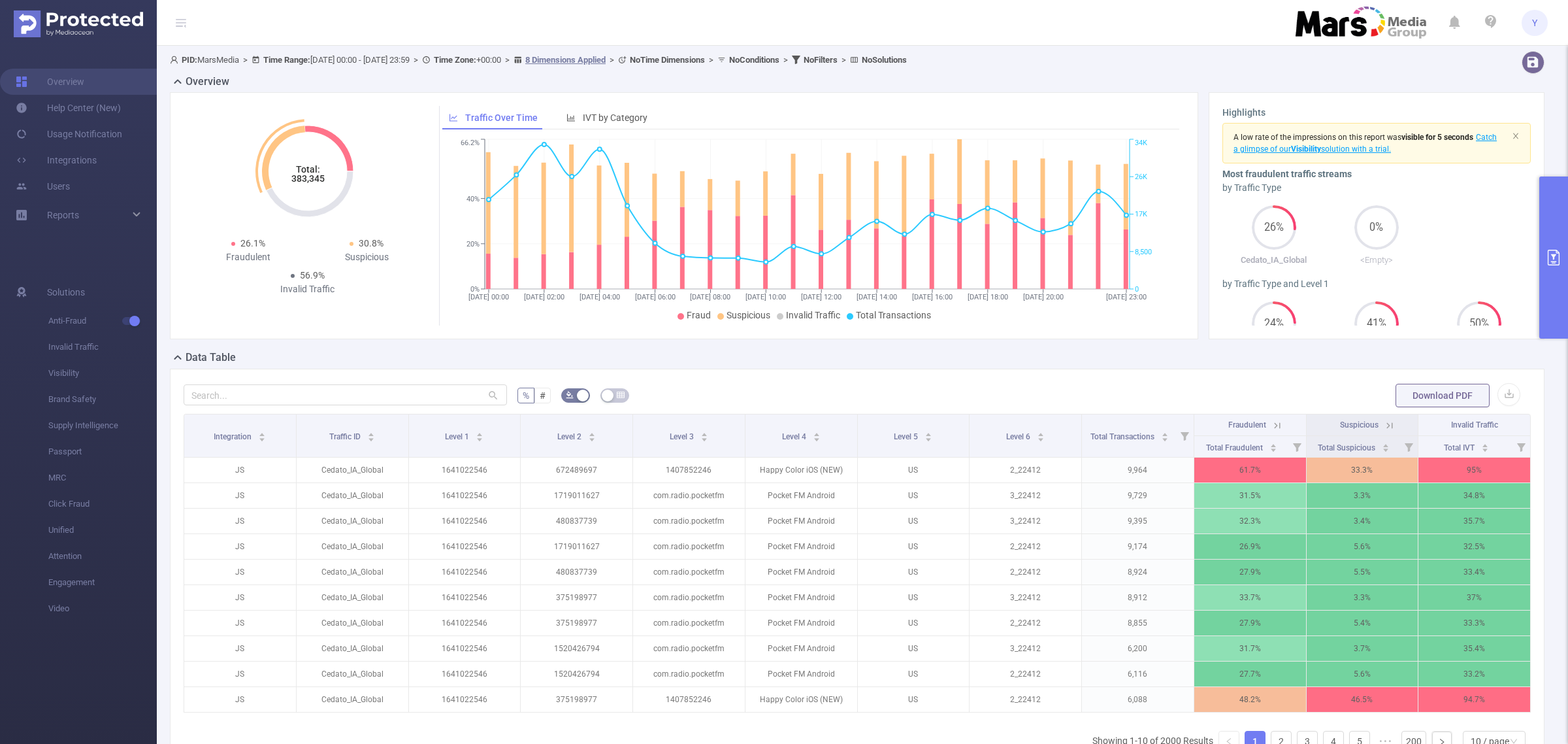
click at [310, 181] on tspan "383,345" at bounding box center [307, 179] width 33 height 11
click at [1543, 238] on button "primary" at bounding box center [1553, 258] width 29 height 162
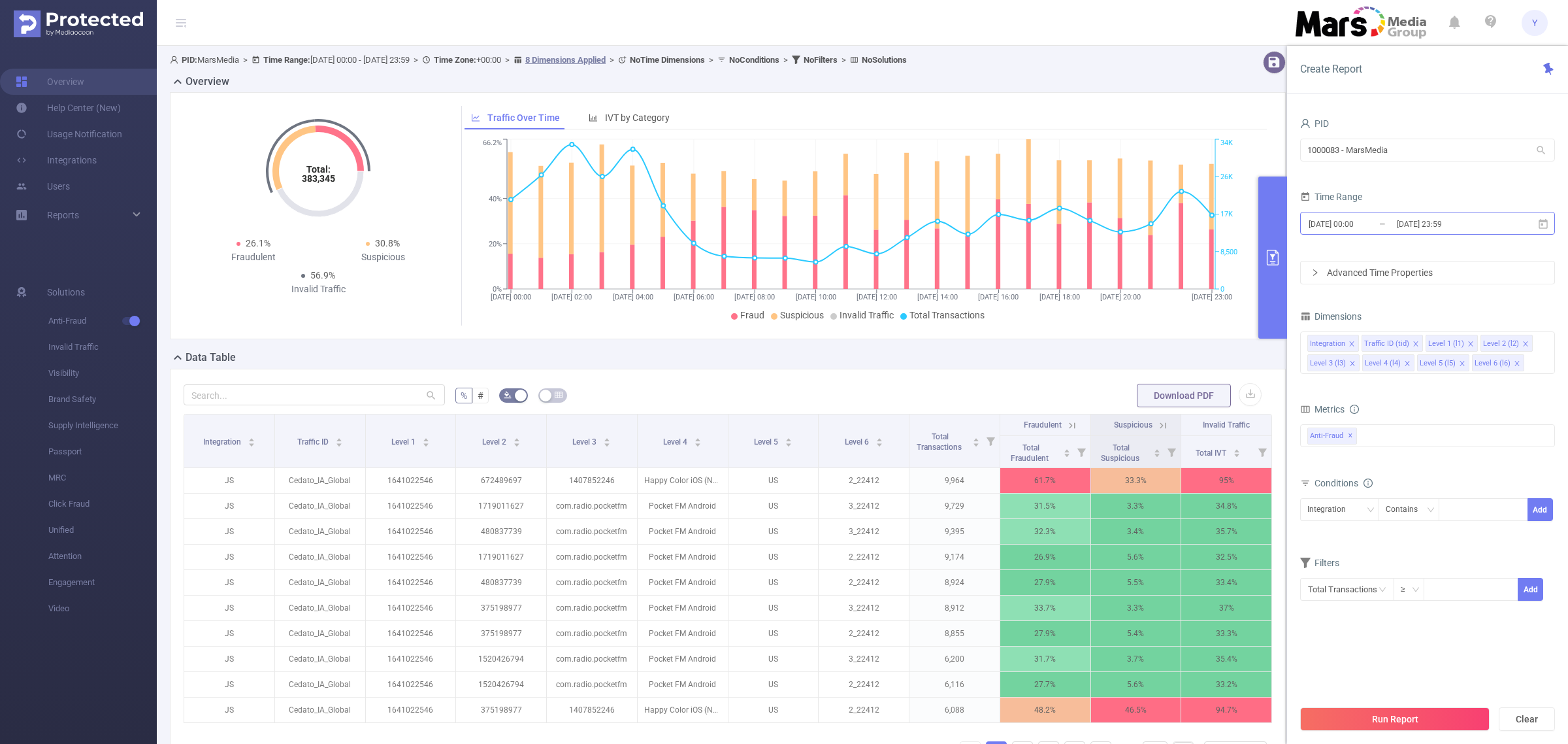
click at [1487, 230] on input "[DATE] 23:59" at bounding box center [1449, 224] width 106 height 18
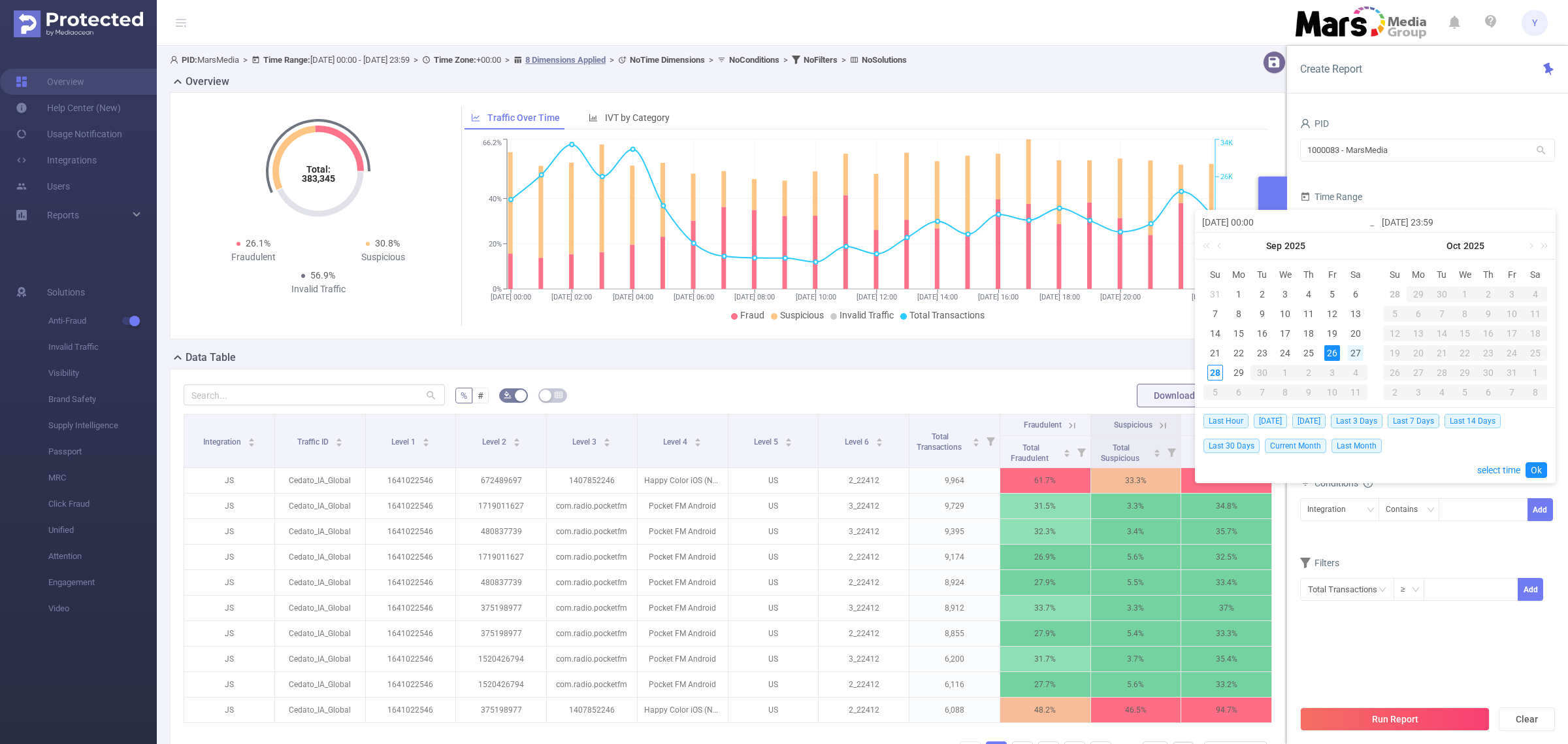
click at [1356, 354] on div "27" at bounding box center [1356, 353] width 16 height 16
type input "[DATE] 00:00"
type input "[DATE] 23:59"
type input "[DATE] 00:00"
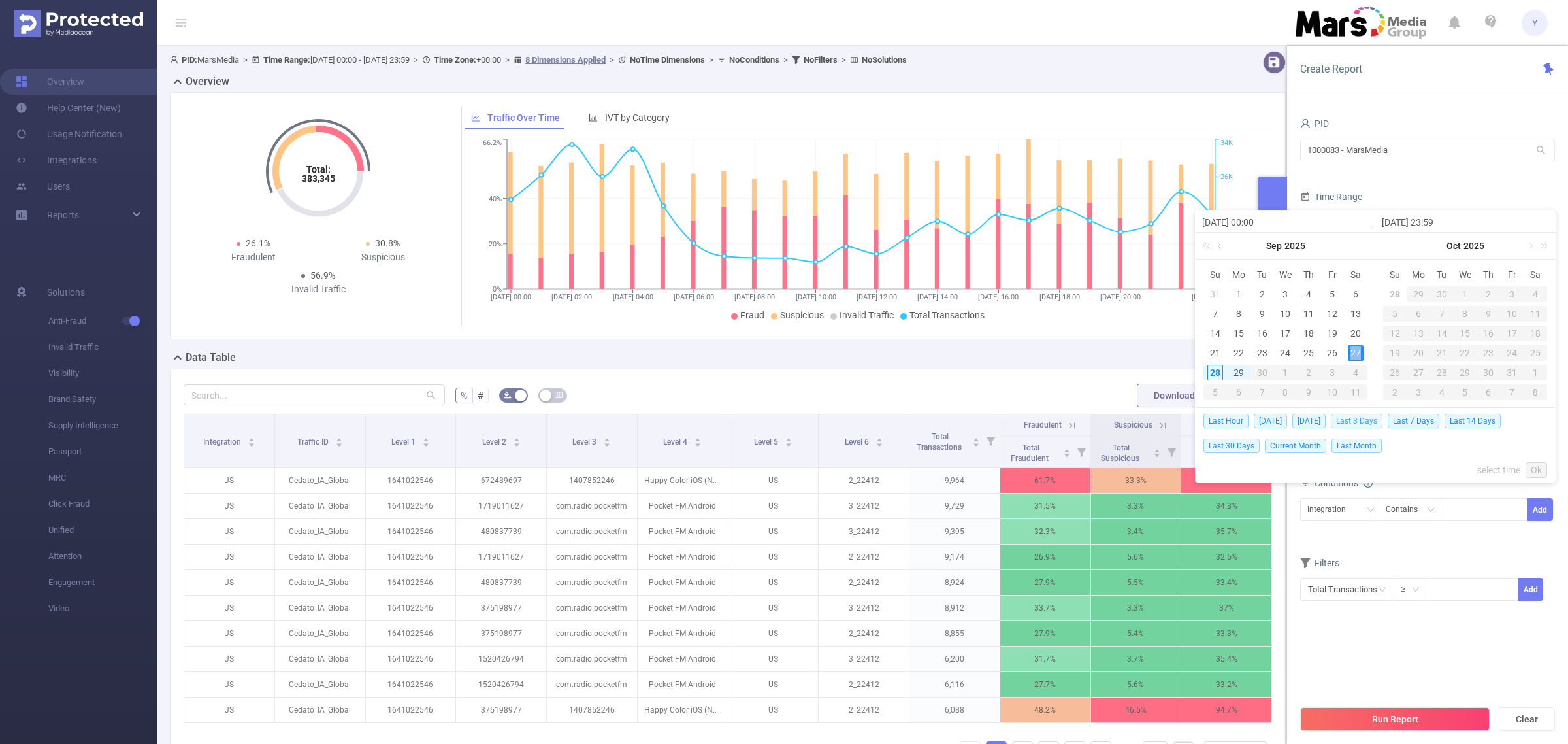
type input "[DATE] 23:59"
click at [1530, 465] on link "Ok" at bounding box center [1536, 471] width 22 height 16
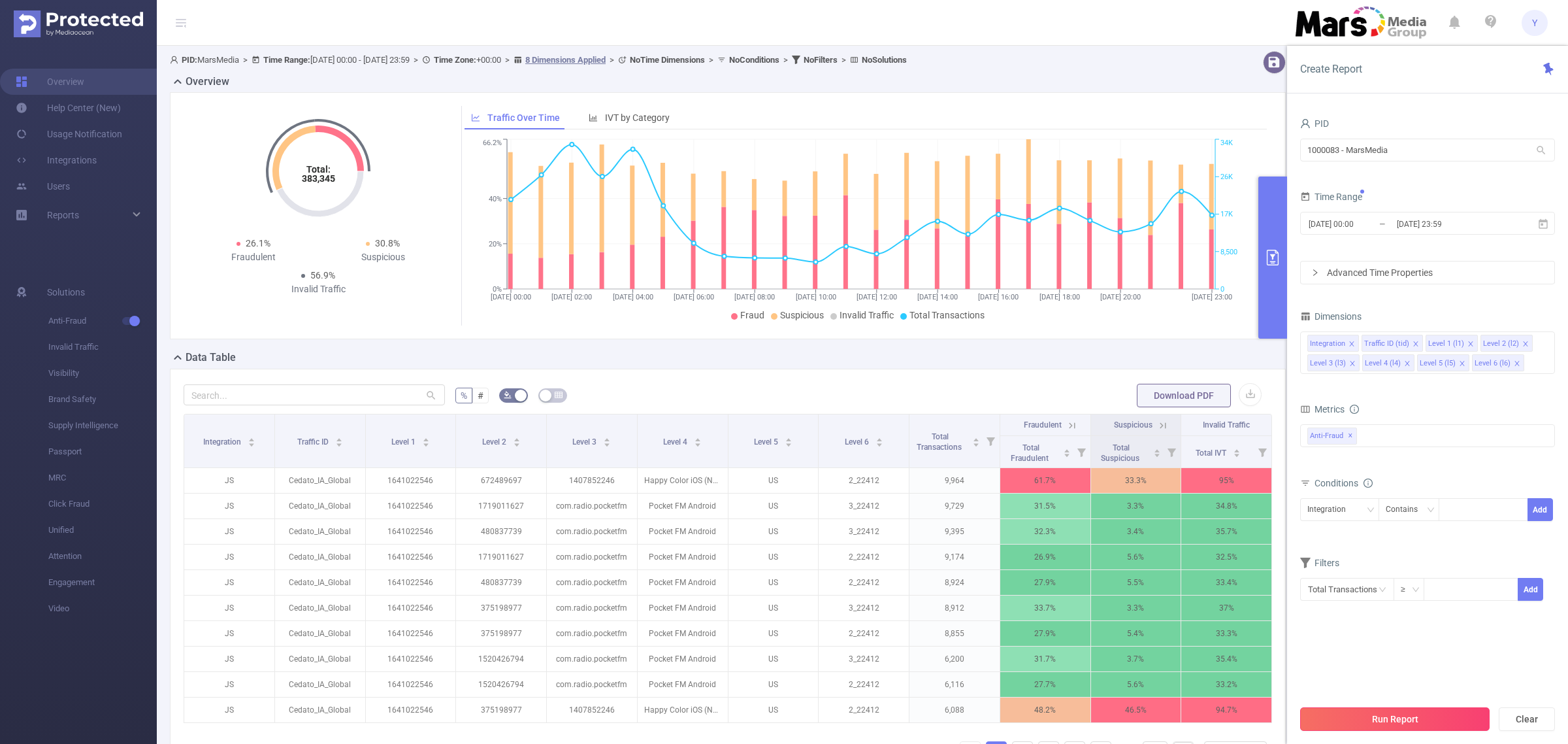
click at [1376, 713] on button "Run Report" at bounding box center [1396, 719] width 190 height 23
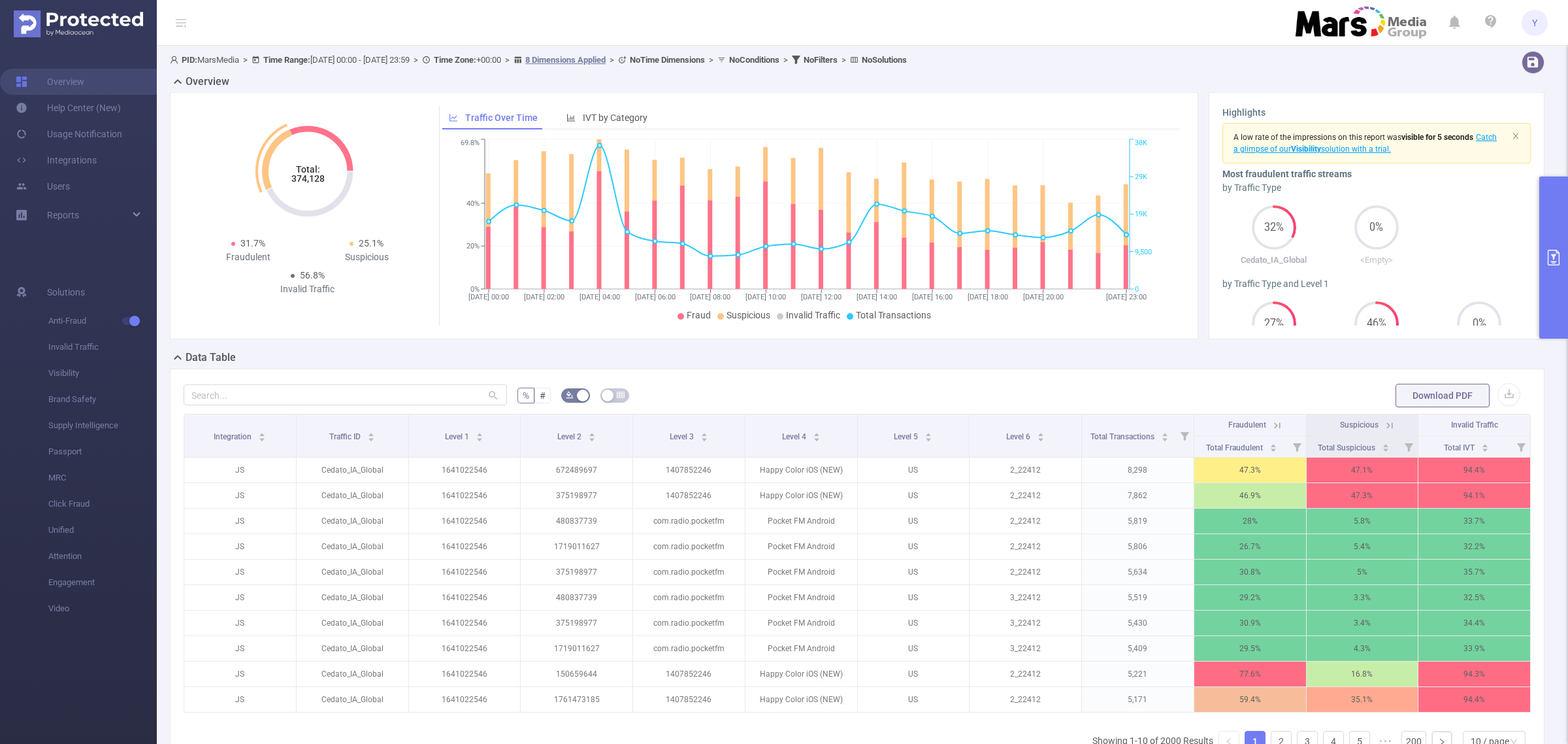
click at [298, 184] on tspan "374,128" at bounding box center [307, 179] width 33 height 11
copy tspan "374,128"
click at [1544, 241] on button "primary" at bounding box center [1553, 258] width 29 height 162
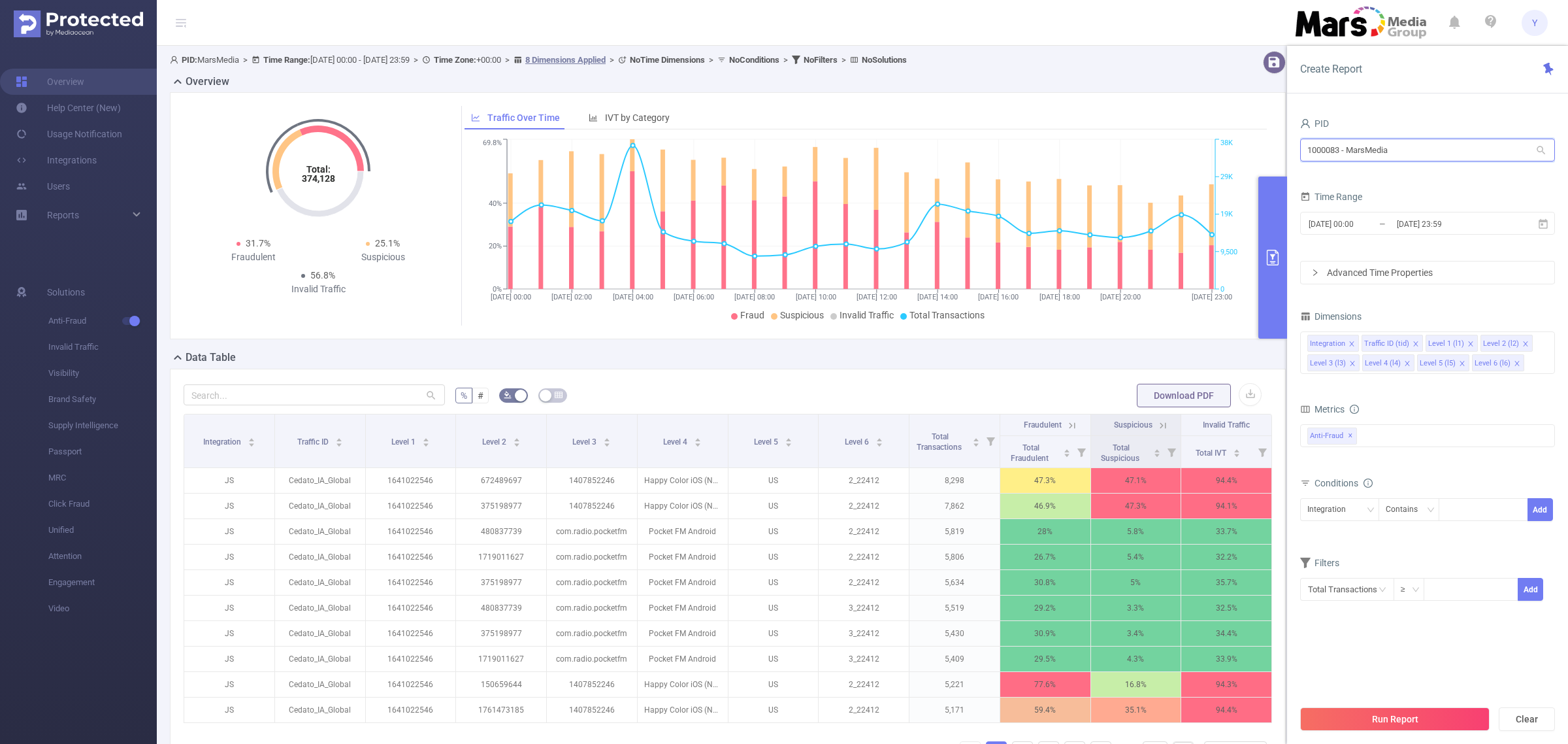
drag, startPoint x: 1419, startPoint y: 145, endPoint x: 1073, endPoint y: 151, distance: 346.1
click at [1074, 151] on section "PID: MarsMedia > Time Range: [DATE] 00:00 - [DATE] 23:59 > Time Zone: +00:00 > …" at bounding box center [862, 449] width 1411 height 806
click at [1342, 212] on li "1000053 - Mars_3" at bounding box center [1428, 219] width 255 height 21
click at [1480, 230] on input "[DATE] 23:59" at bounding box center [1449, 224] width 106 height 18
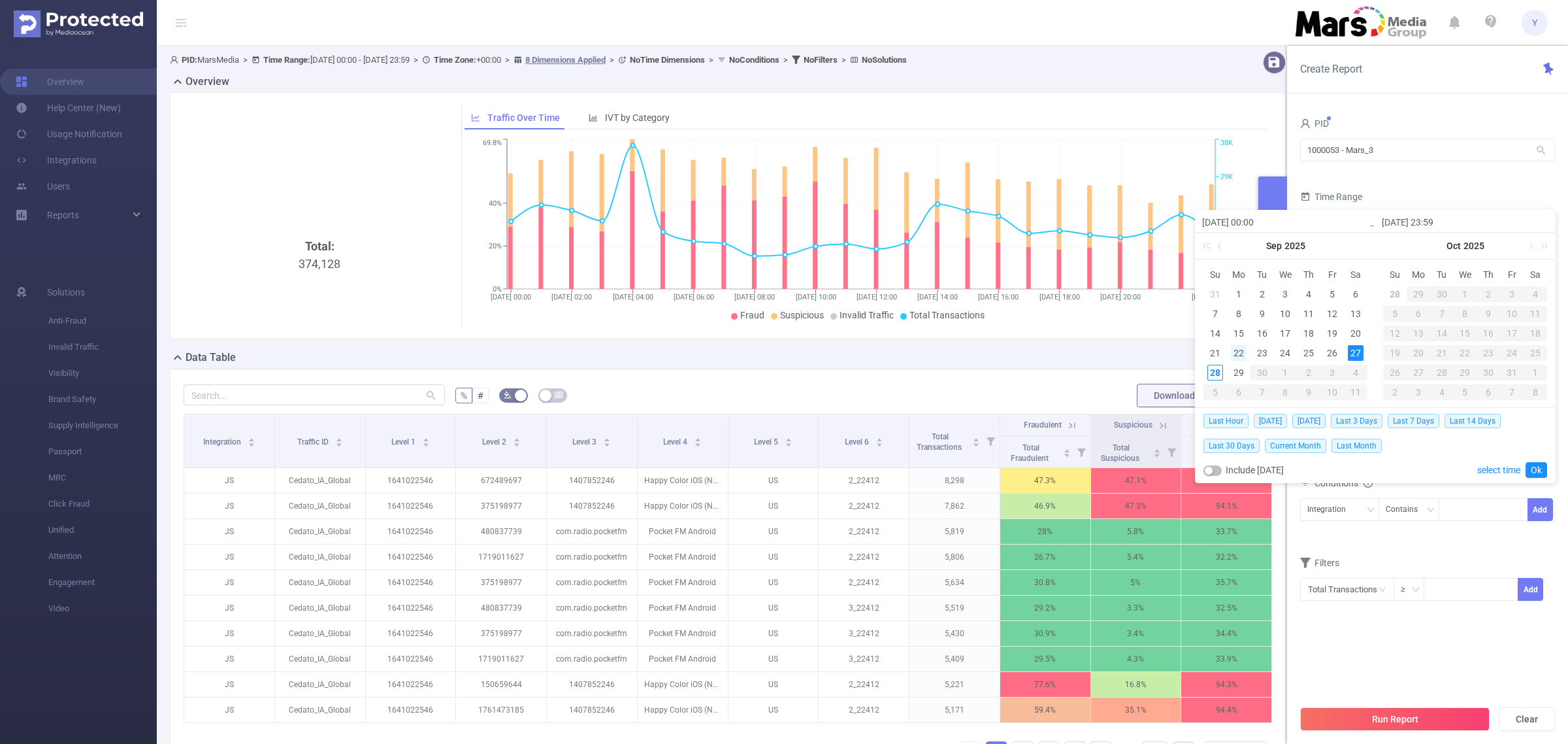
click at [1237, 354] on div "22" at bounding box center [1239, 353] width 16 height 16
type input "[DATE] 00:00"
type input "[DATE] 23:59"
type input "[DATE] 00:00"
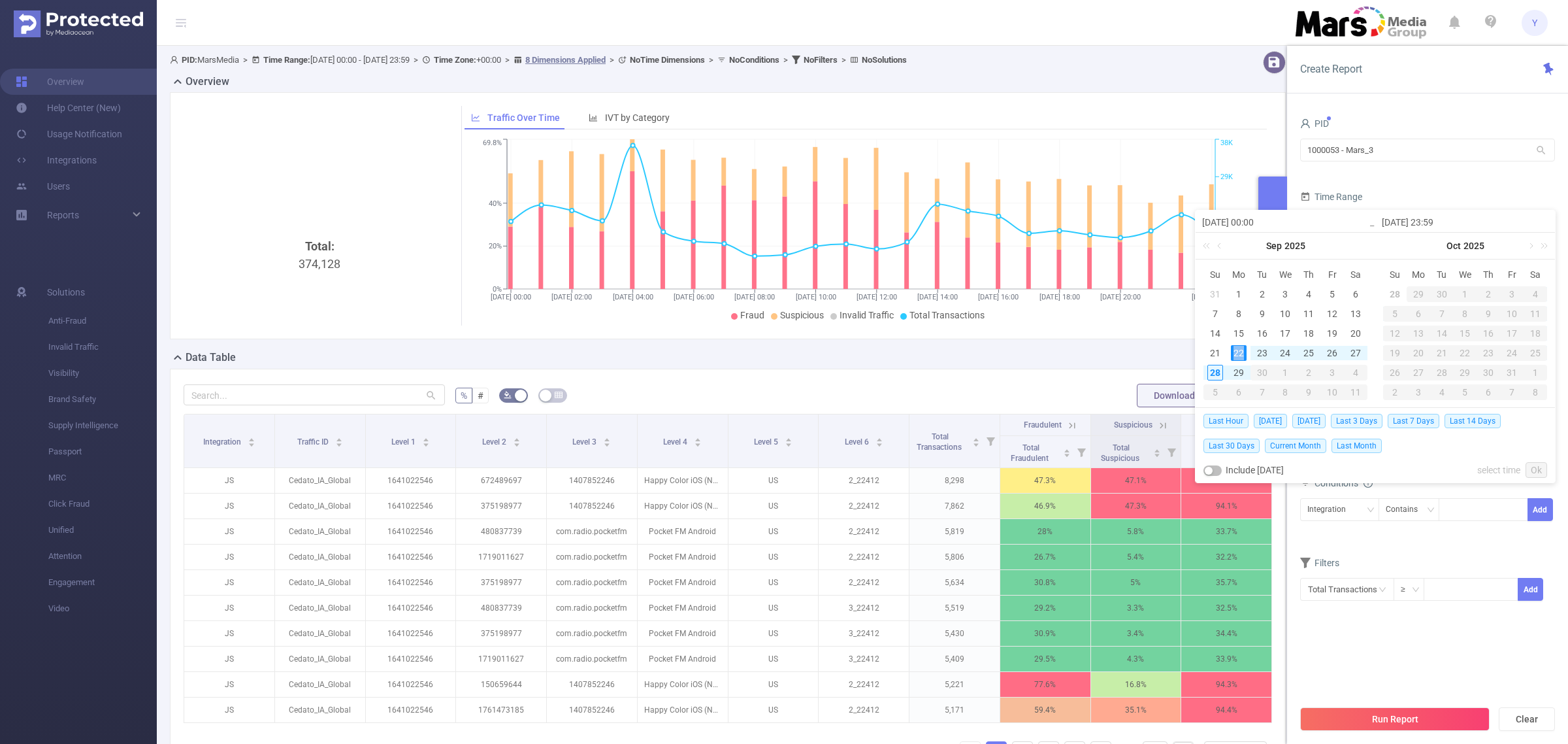
type input "[DATE] 23:59"
click at [1536, 468] on link "Ok" at bounding box center [1536, 471] width 22 height 16
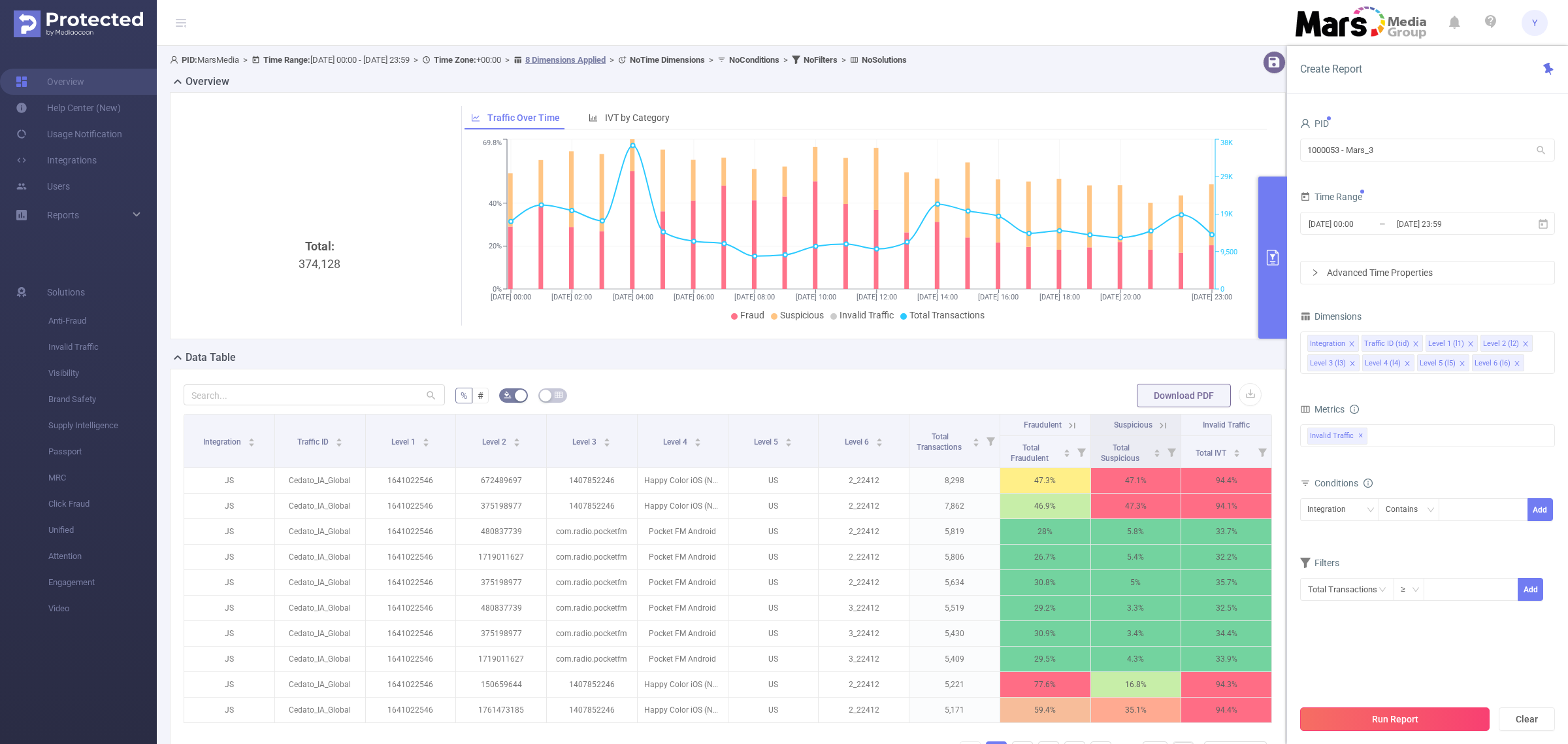
click at [1389, 716] on button "Run Report" at bounding box center [1396, 719] width 190 height 23
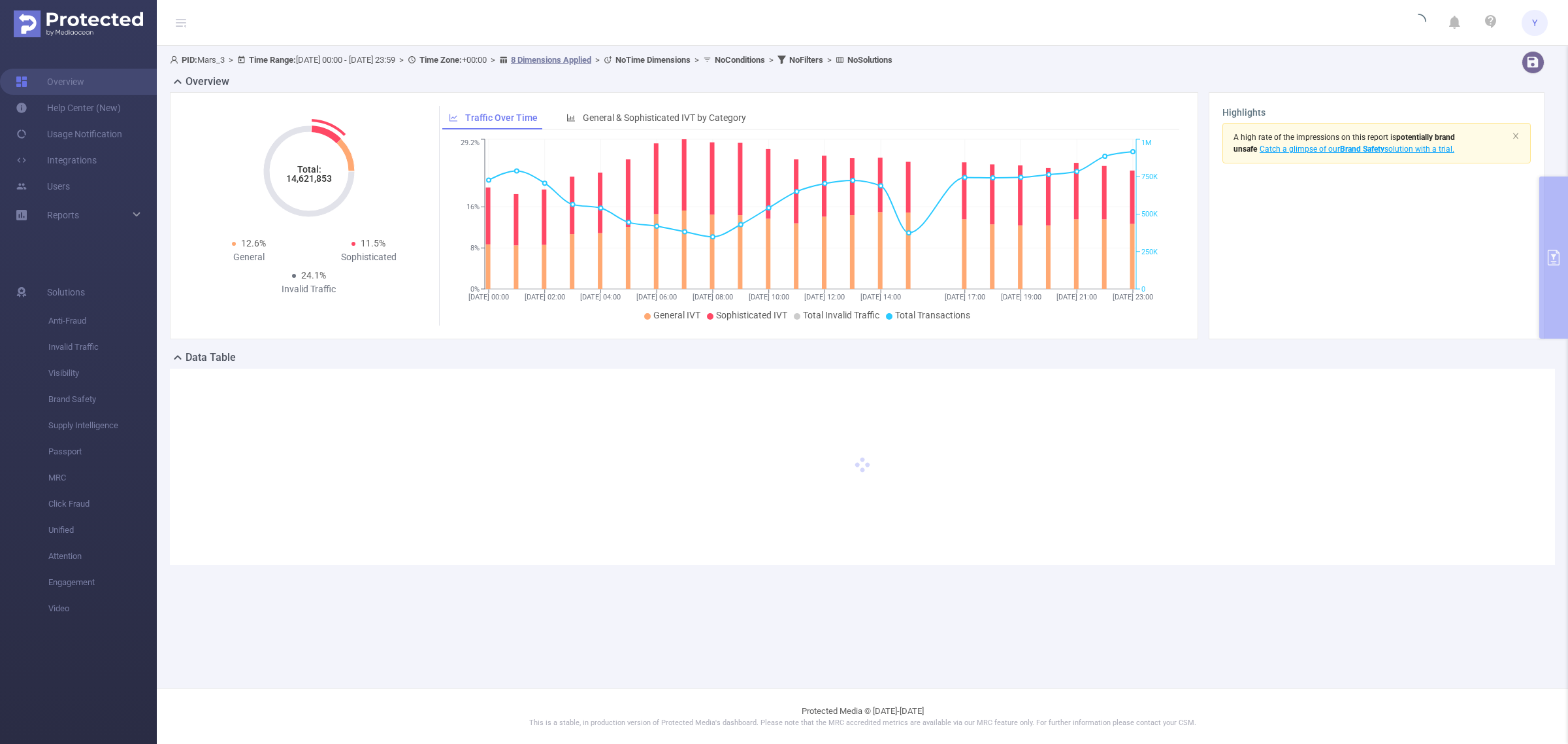
click at [316, 183] on tspan "14,621,853" at bounding box center [309, 179] width 46 height 11
copy tspan "14,621,853"
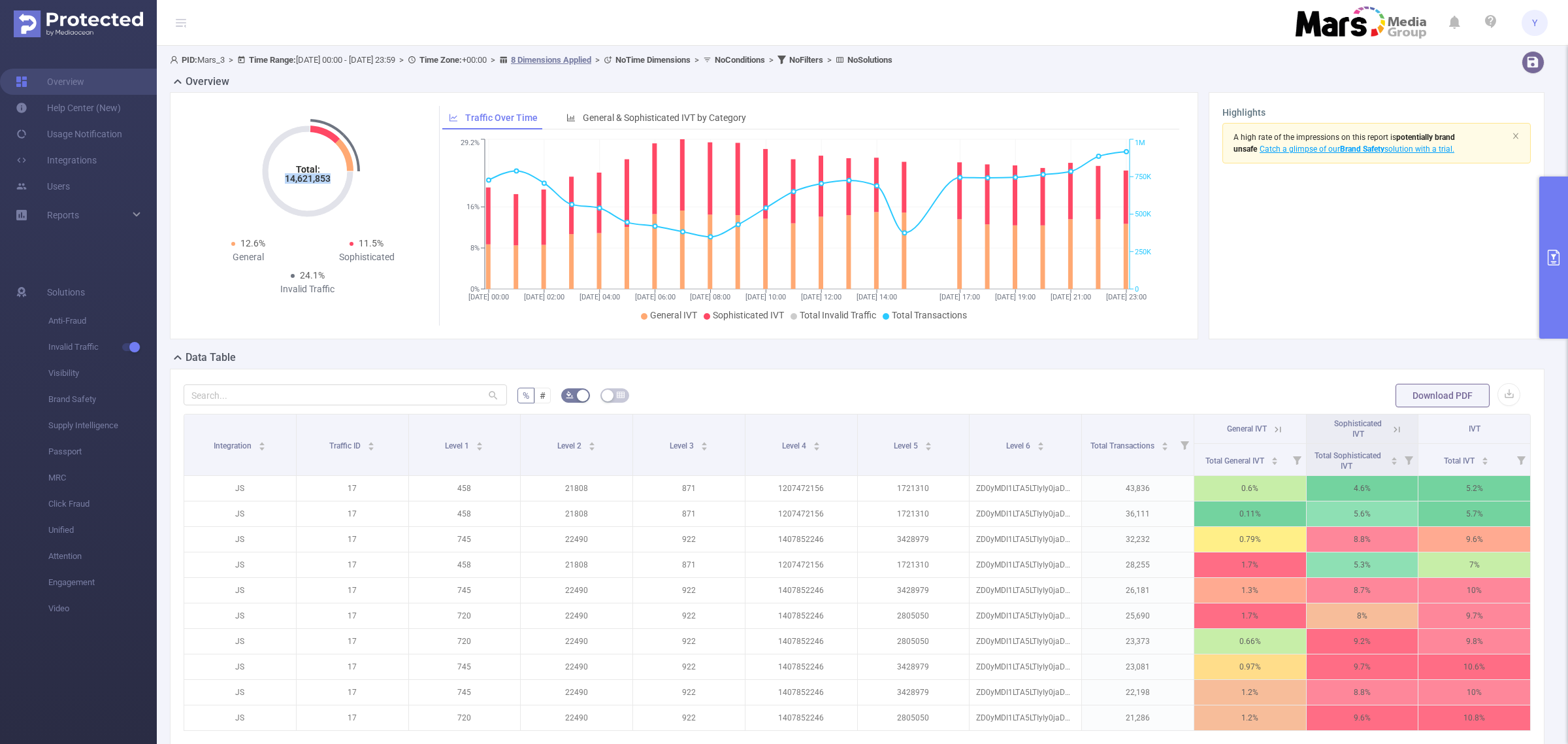
click at [1544, 238] on button "primary" at bounding box center [1553, 258] width 29 height 162
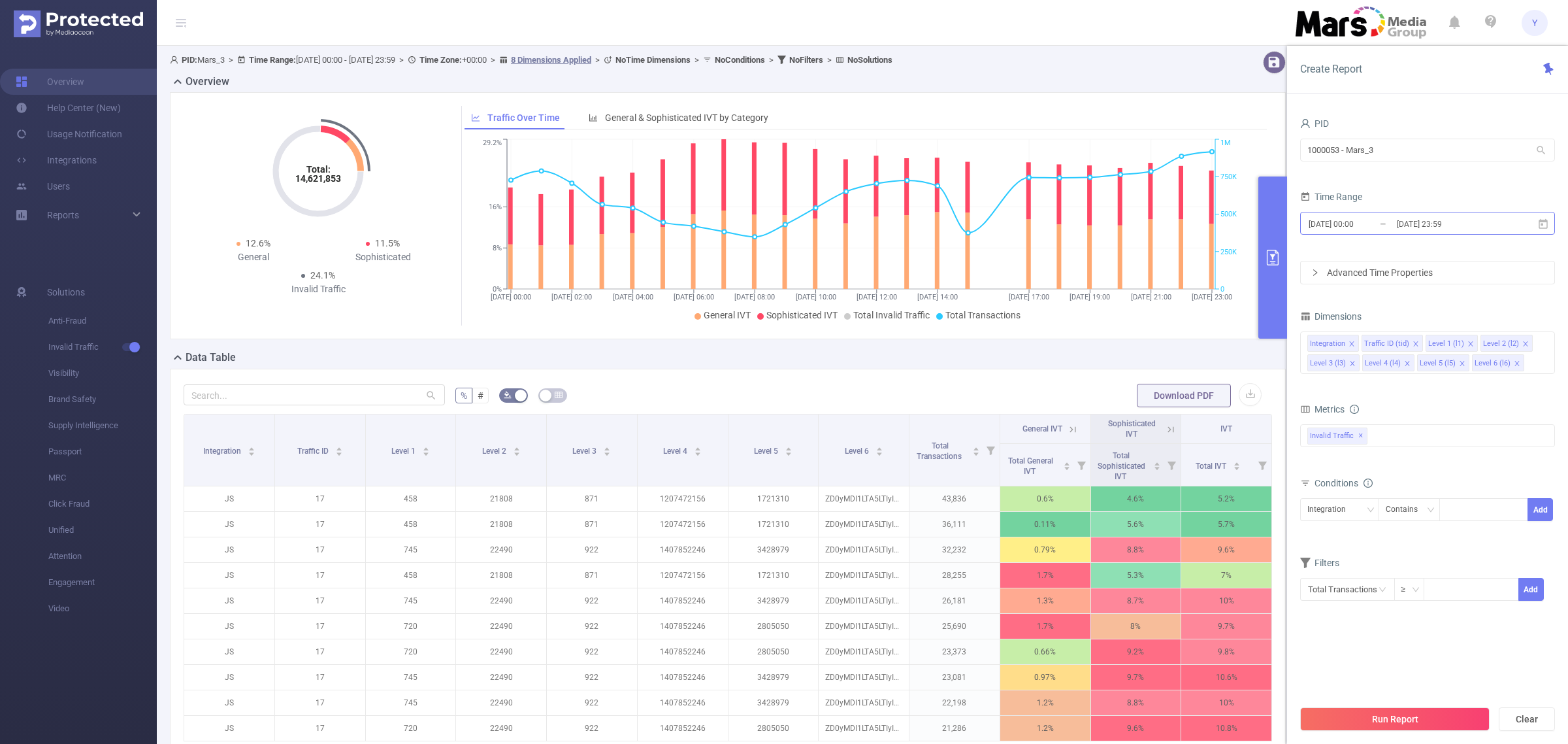
click at [1483, 228] on input "[DATE] 23:59" at bounding box center [1449, 224] width 106 height 18
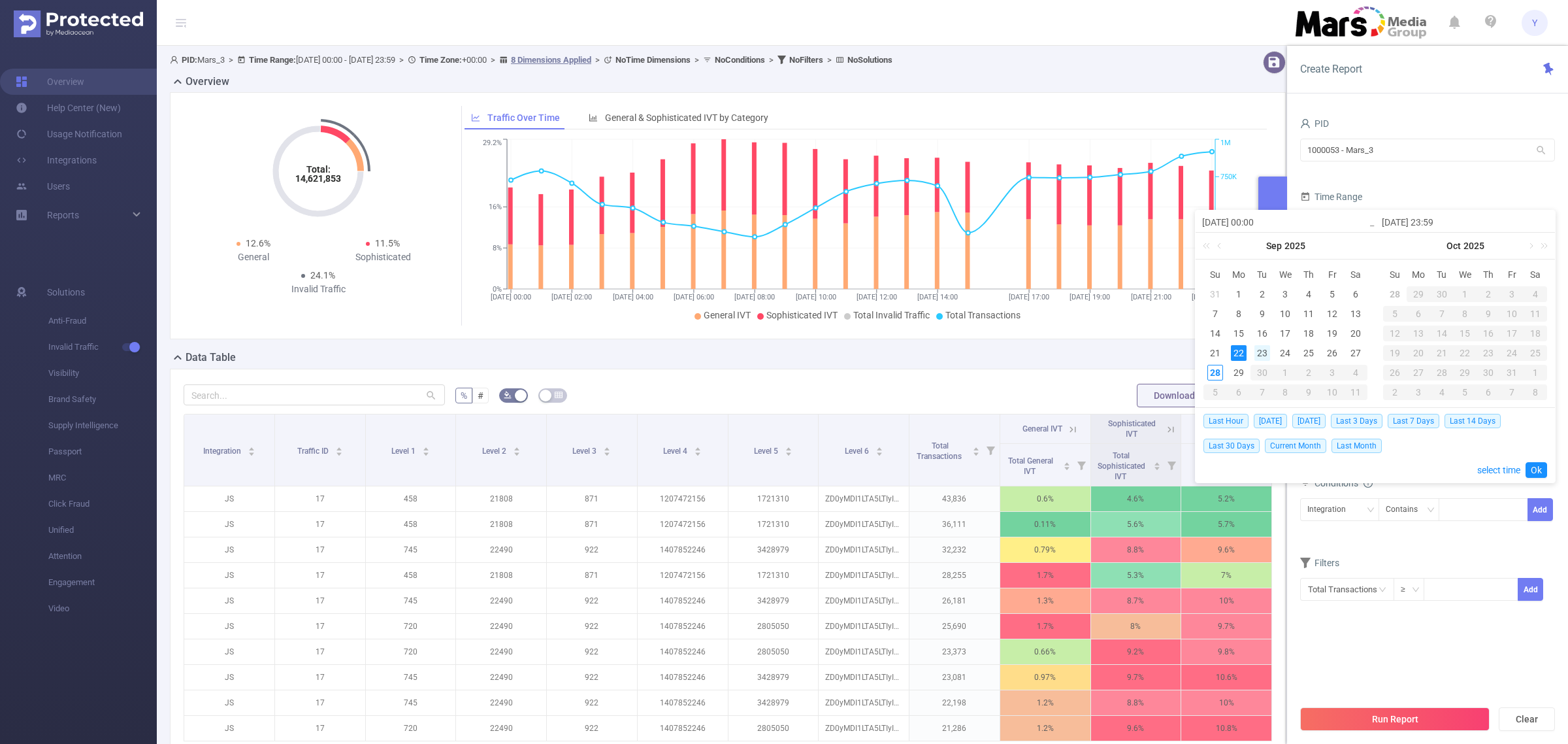
click at [1261, 348] on div "23" at bounding box center [1263, 353] width 16 height 16
type input "[DATE] 00:00"
type input "[DATE] 23:59"
type input "[DATE] 00:00"
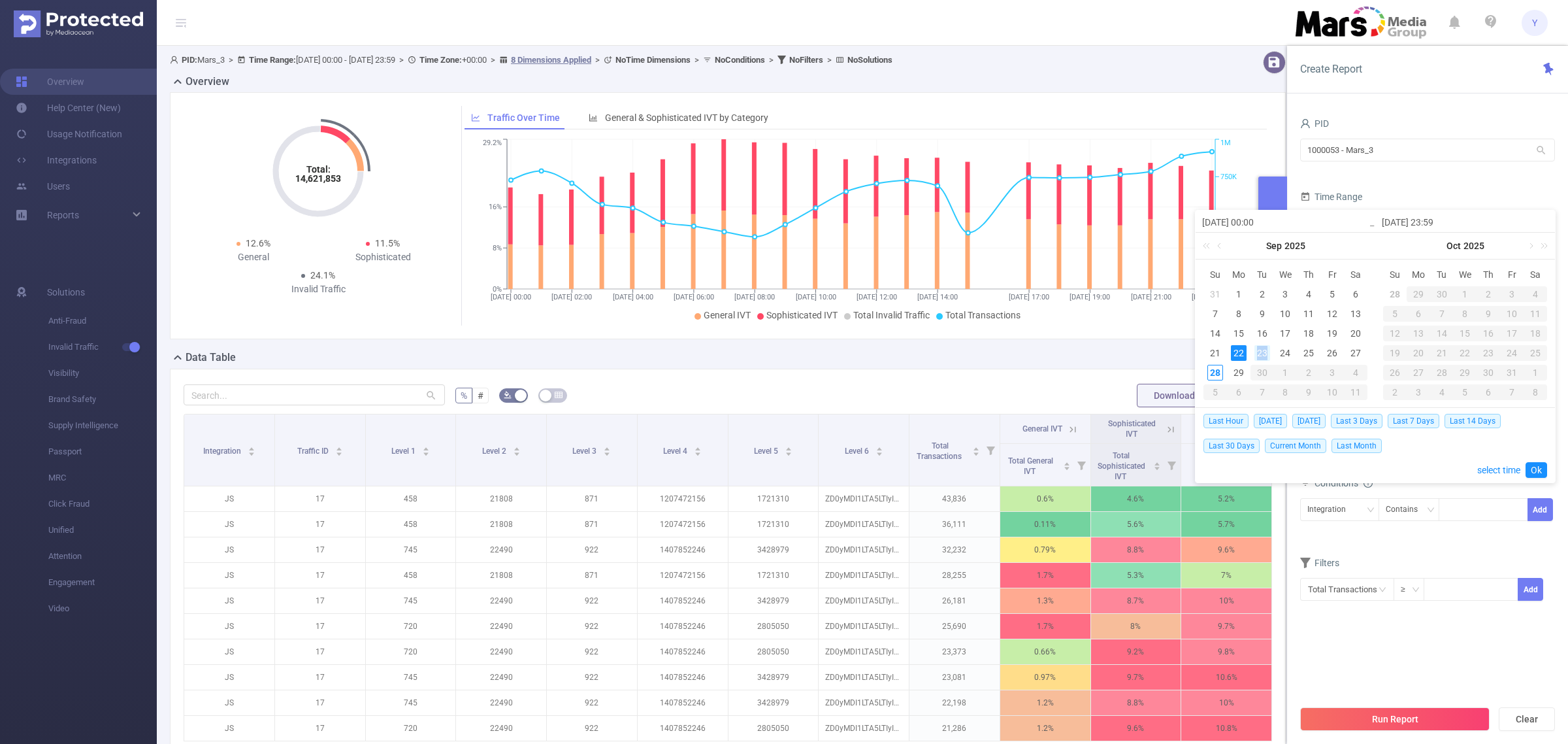
type input "[DATE] 23:59"
click at [1534, 465] on link "Ok" at bounding box center [1536, 471] width 22 height 16
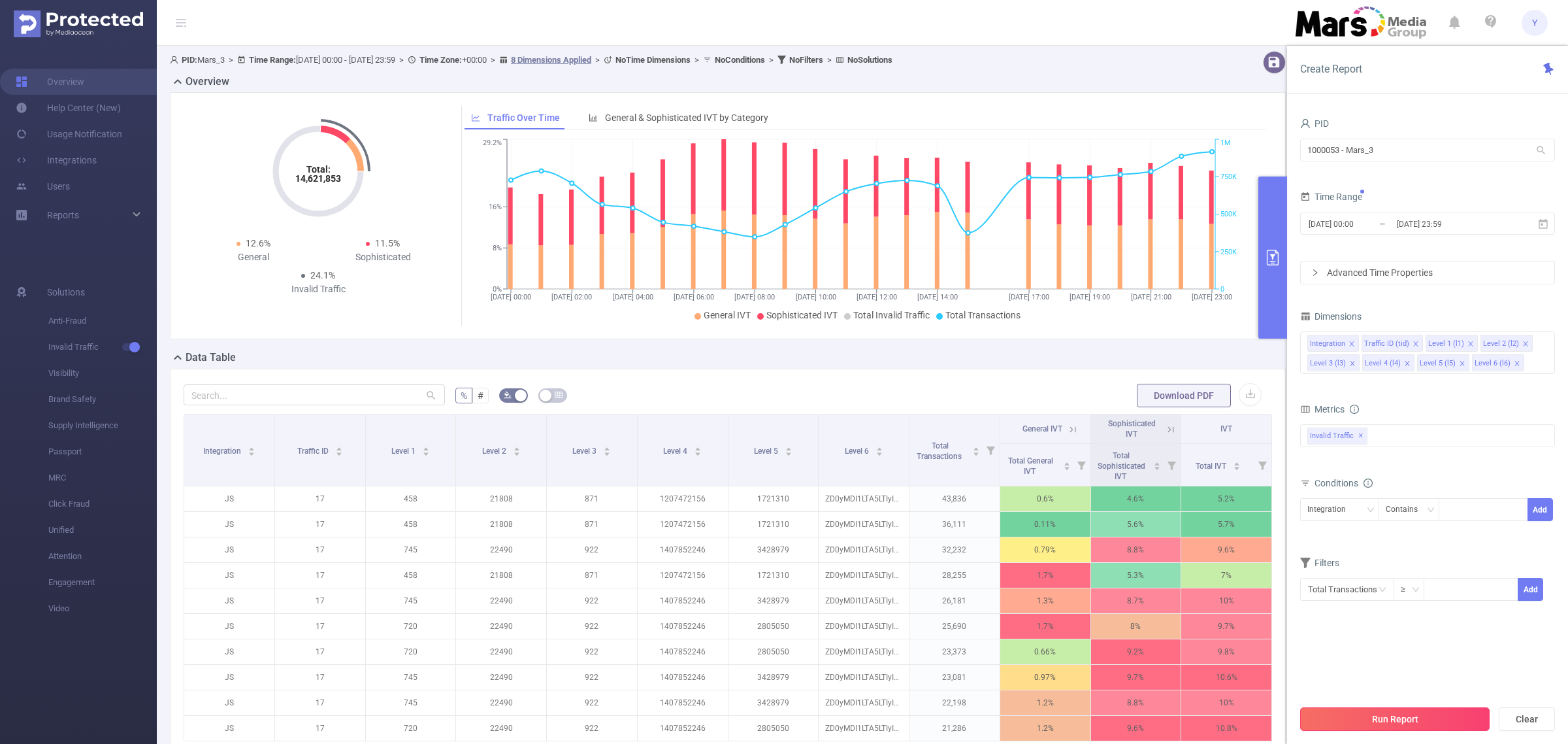
click at [1419, 716] on button "Run Report" at bounding box center [1396, 719] width 190 height 23
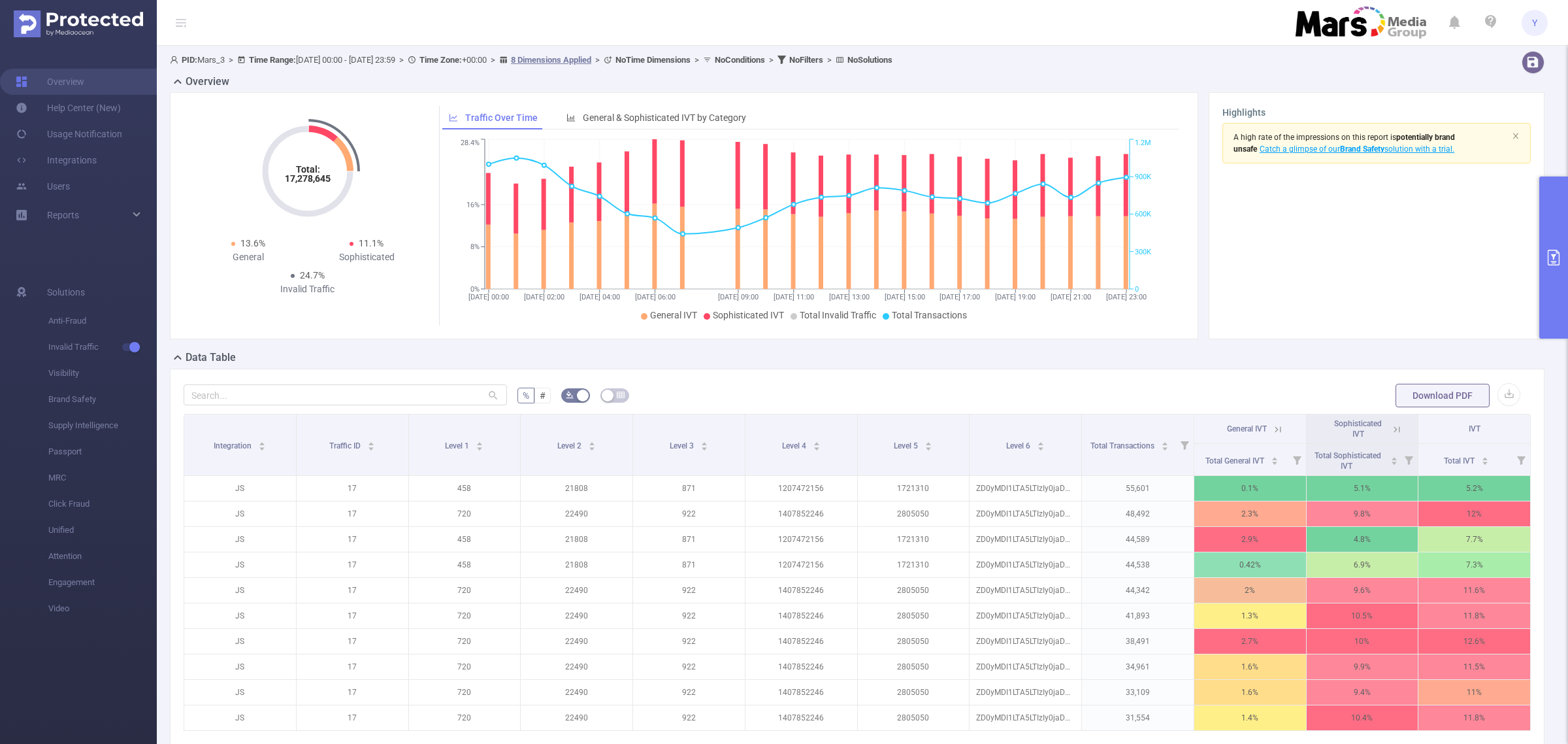
click at [318, 184] on tspan "17,278,645" at bounding box center [308, 179] width 46 height 11
copy tspan "17,278,645"
click at [1544, 230] on button "primary" at bounding box center [1553, 258] width 29 height 162
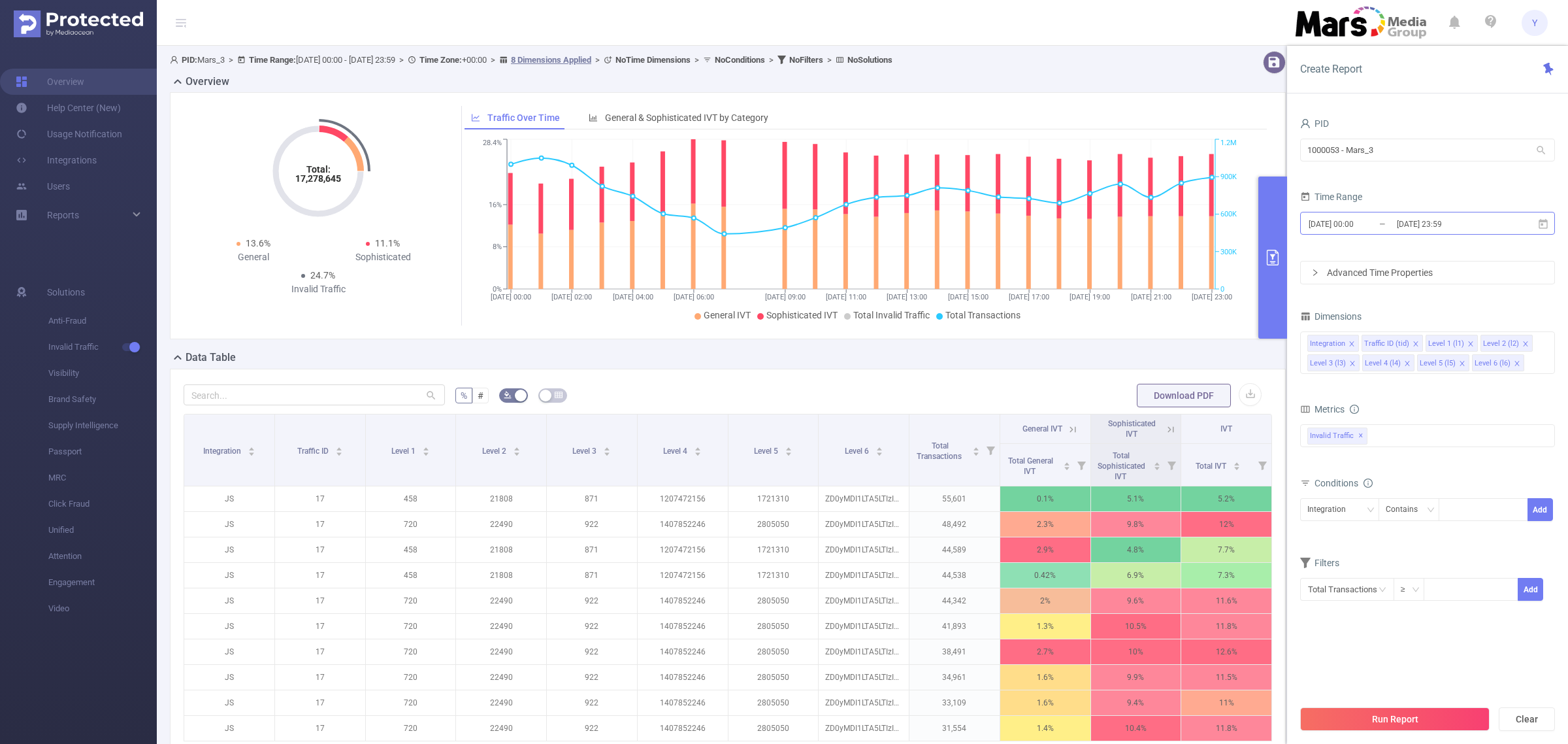
click at [1445, 229] on input "[DATE] 23:59" at bounding box center [1449, 224] width 106 height 18
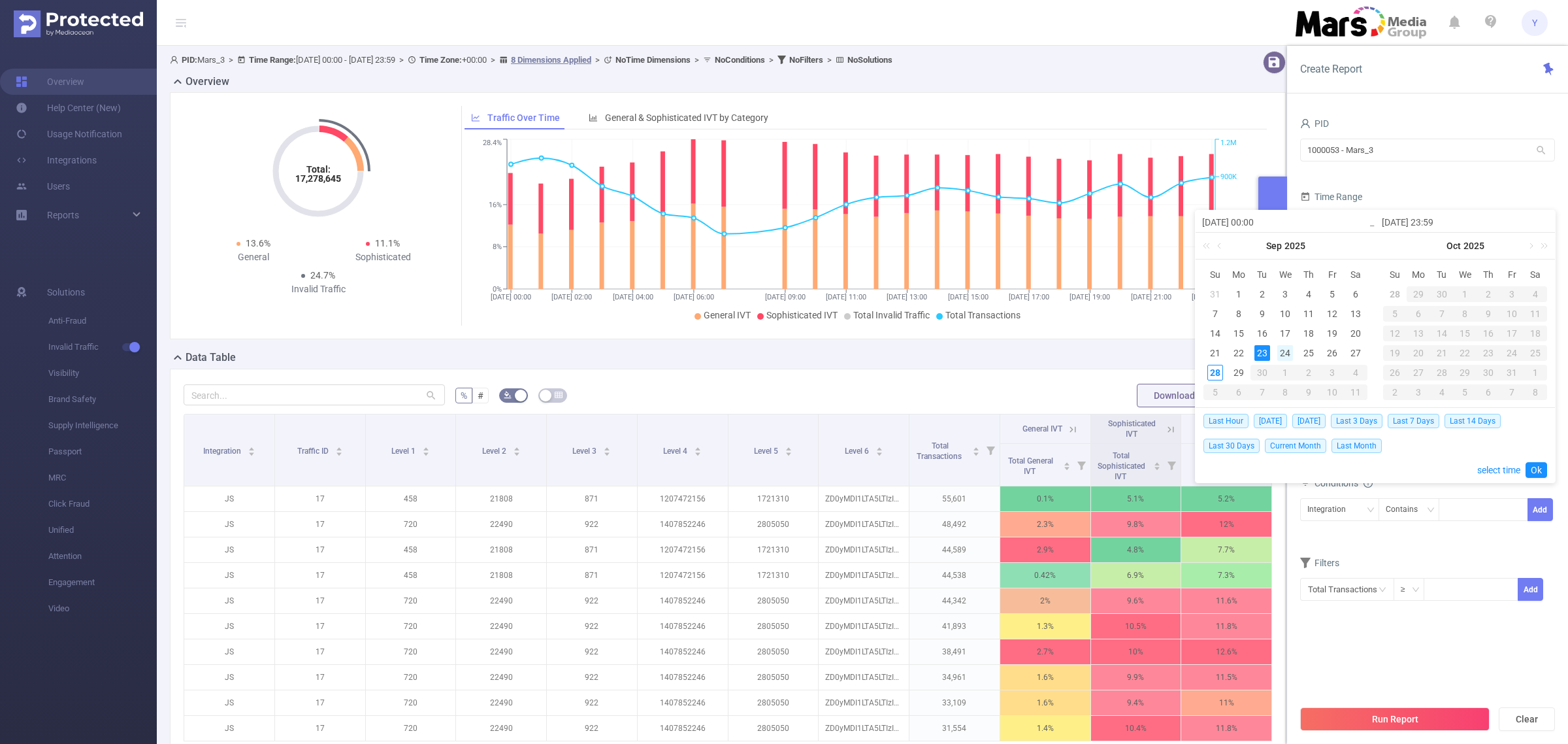
click at [1288, 350] on div "24" at bounding box center [1285, 353] width 16 height 16
drag, startPoint x: 1288, startPoint y: 350, endPoint x: 1376, endPoint y: 388, distance: 95.9
click at [1288, 350] on div "24" at bounding box center [1285, 353] width 16 height 16
type input "[DATE] 00:00"
type input "[DATE] 23:59"
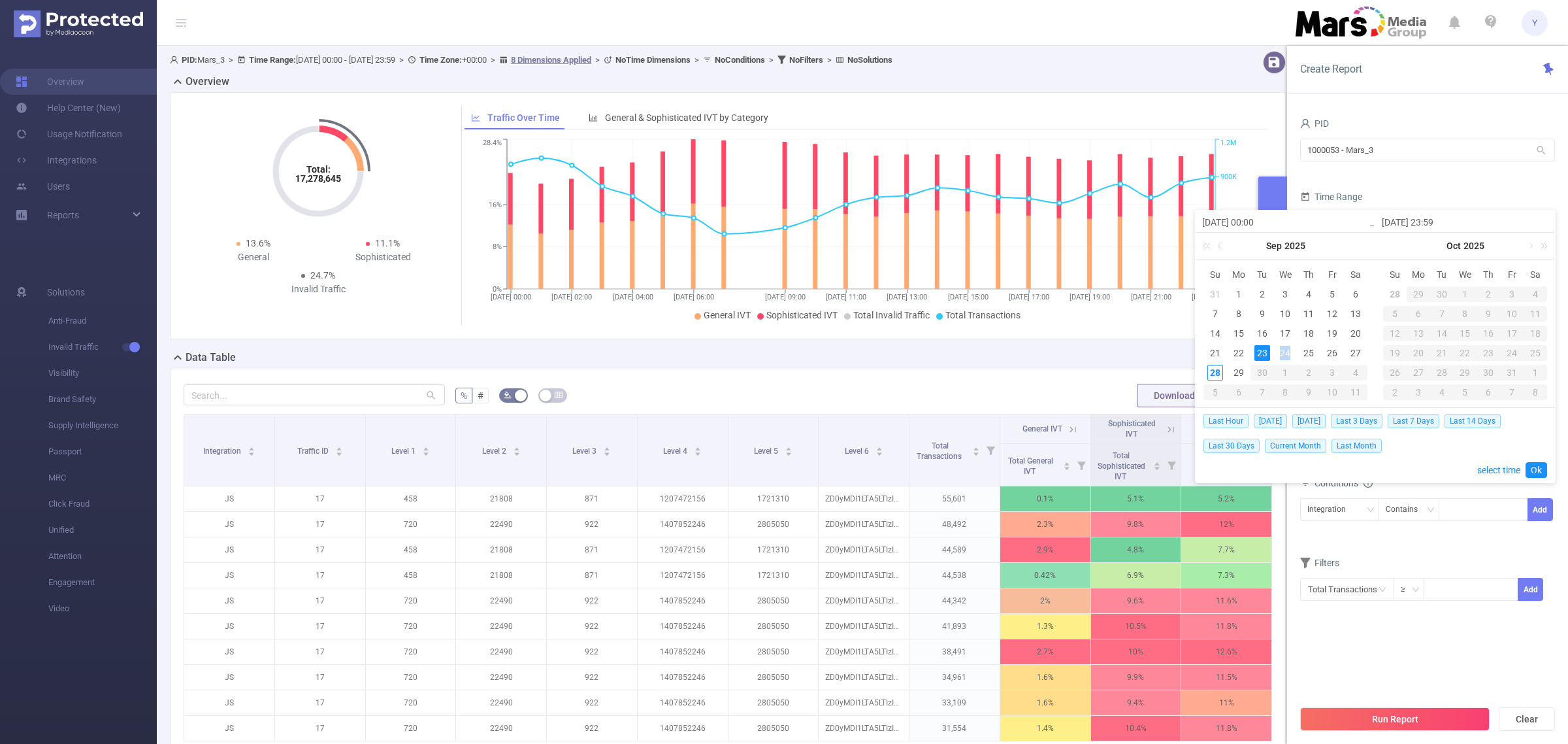
type input "[DATE] 00:00"
type input "[DATE] 23:59"
click at [1534, 469] on link "Ok" at bounding box center [1536, 471] width 22 height 16
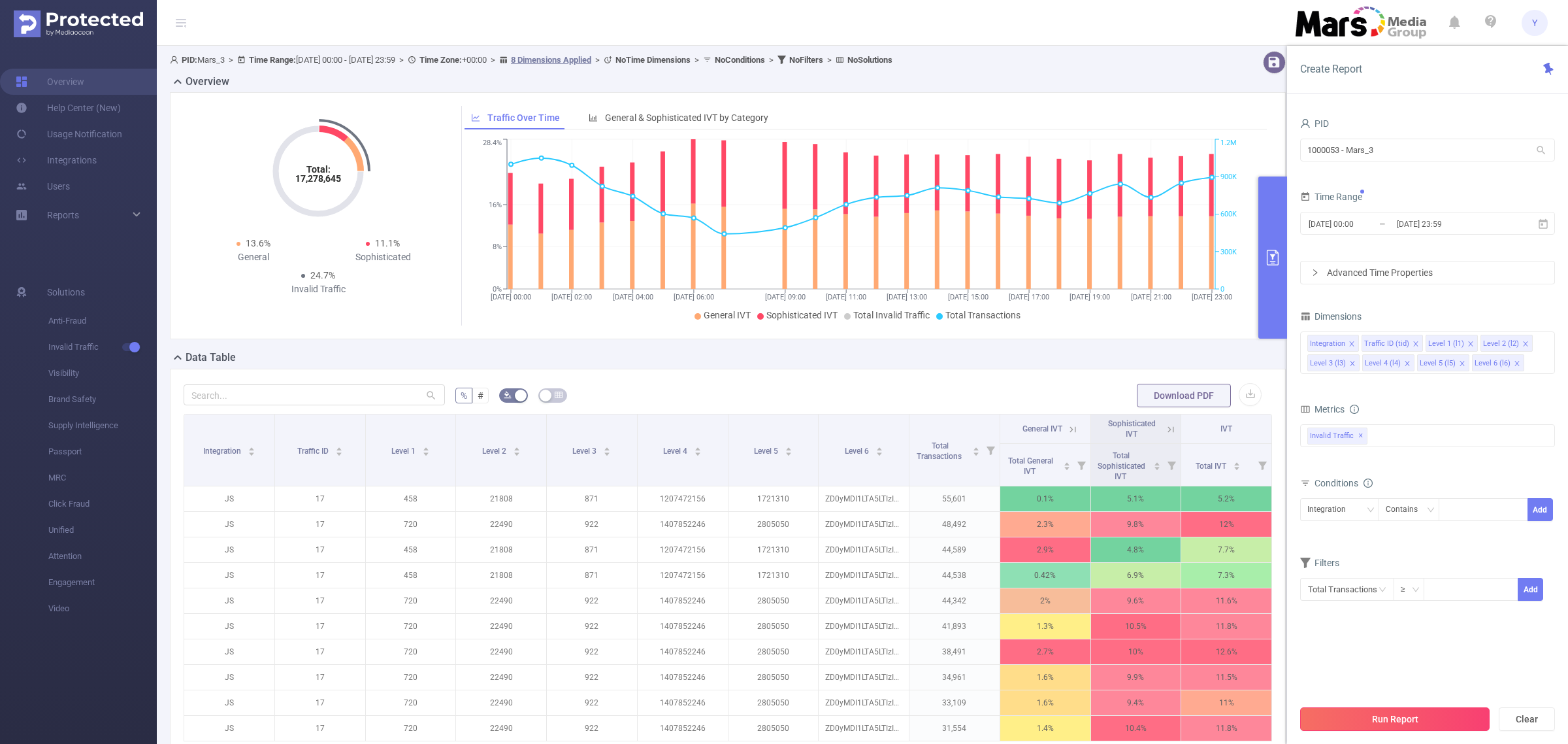
click at [1384, 724] on button "Run Report" at bounding box center [1396, 719] width 190 height 23
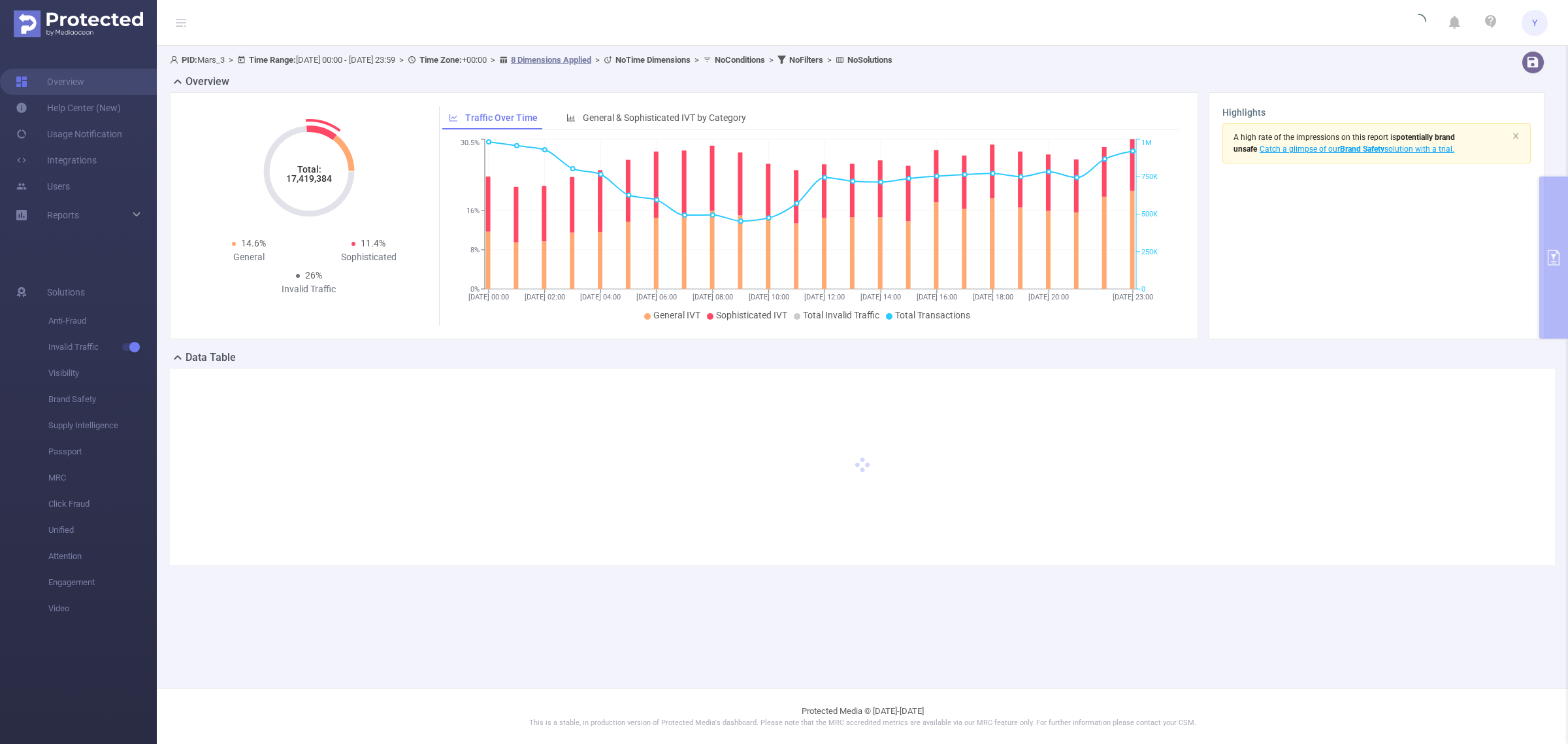
click at [315, 177] on tspan "17,419,384" at bounding box center [309, 179] width 46 height 11
copy tspan "17,419,384"
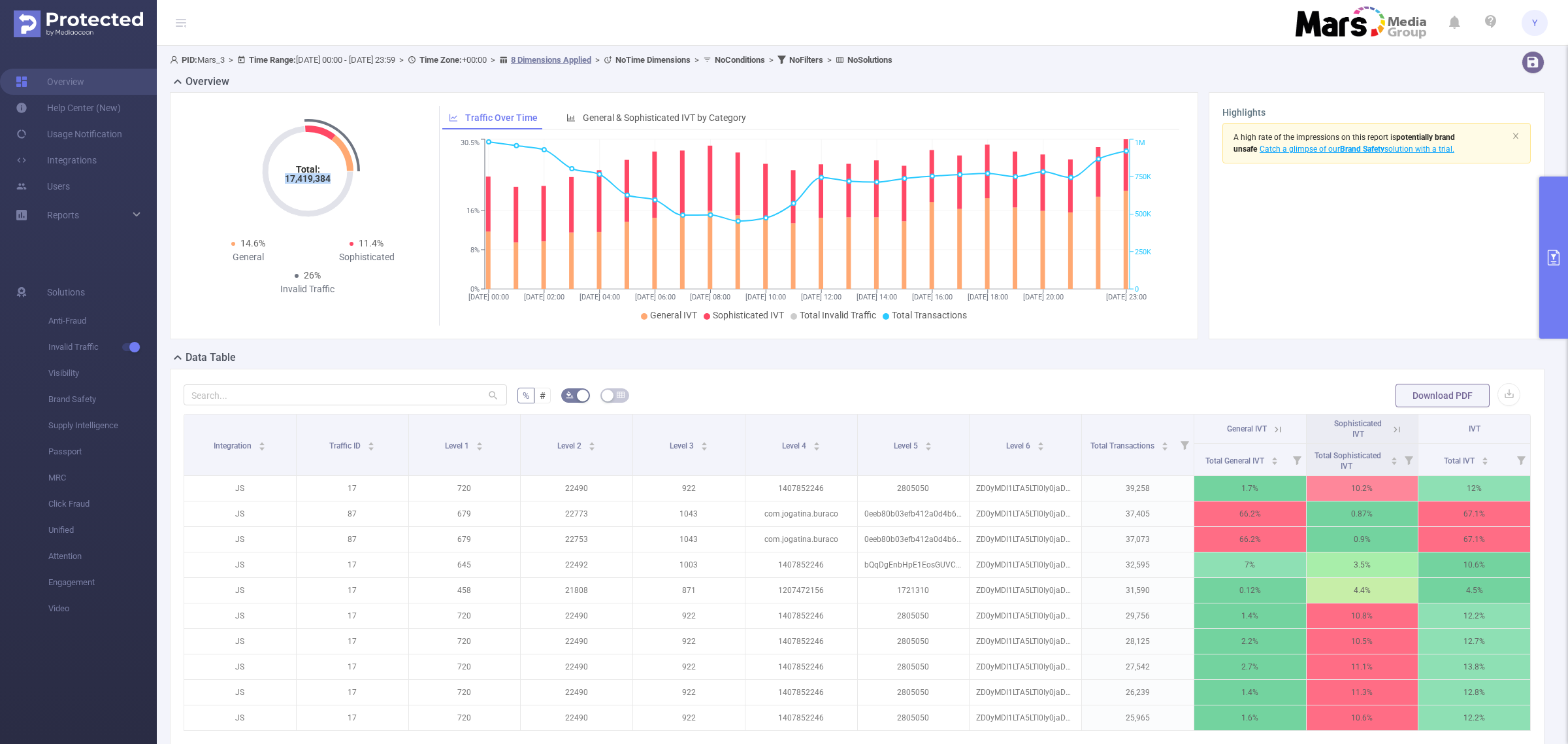
click at [1546, 247] on button "primary" at bounding box center [1553, 258] width 29 height 162
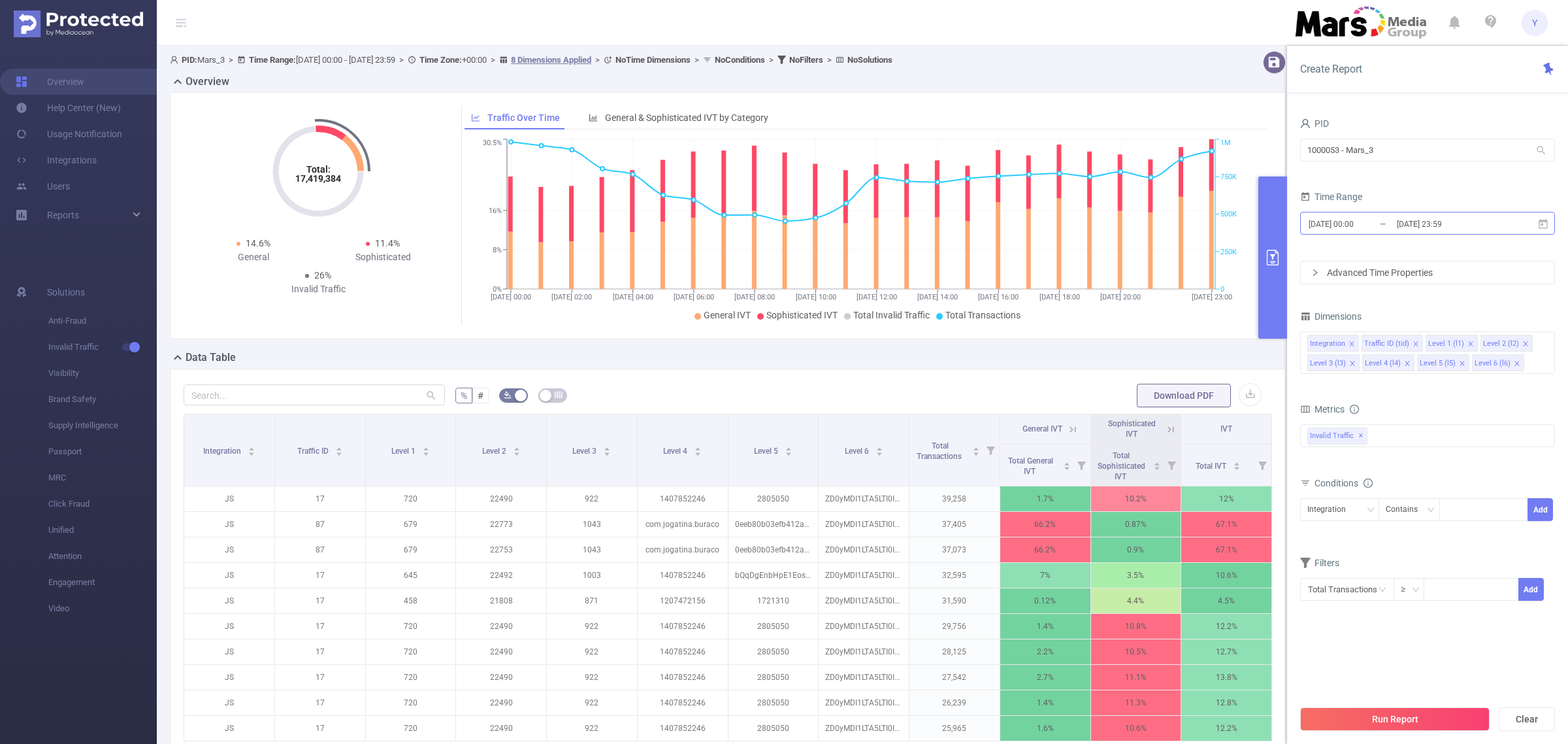
click at [1471, 232] on input "[DATE] 23:59" at bounding box center [1449, 224] width 106 height 18
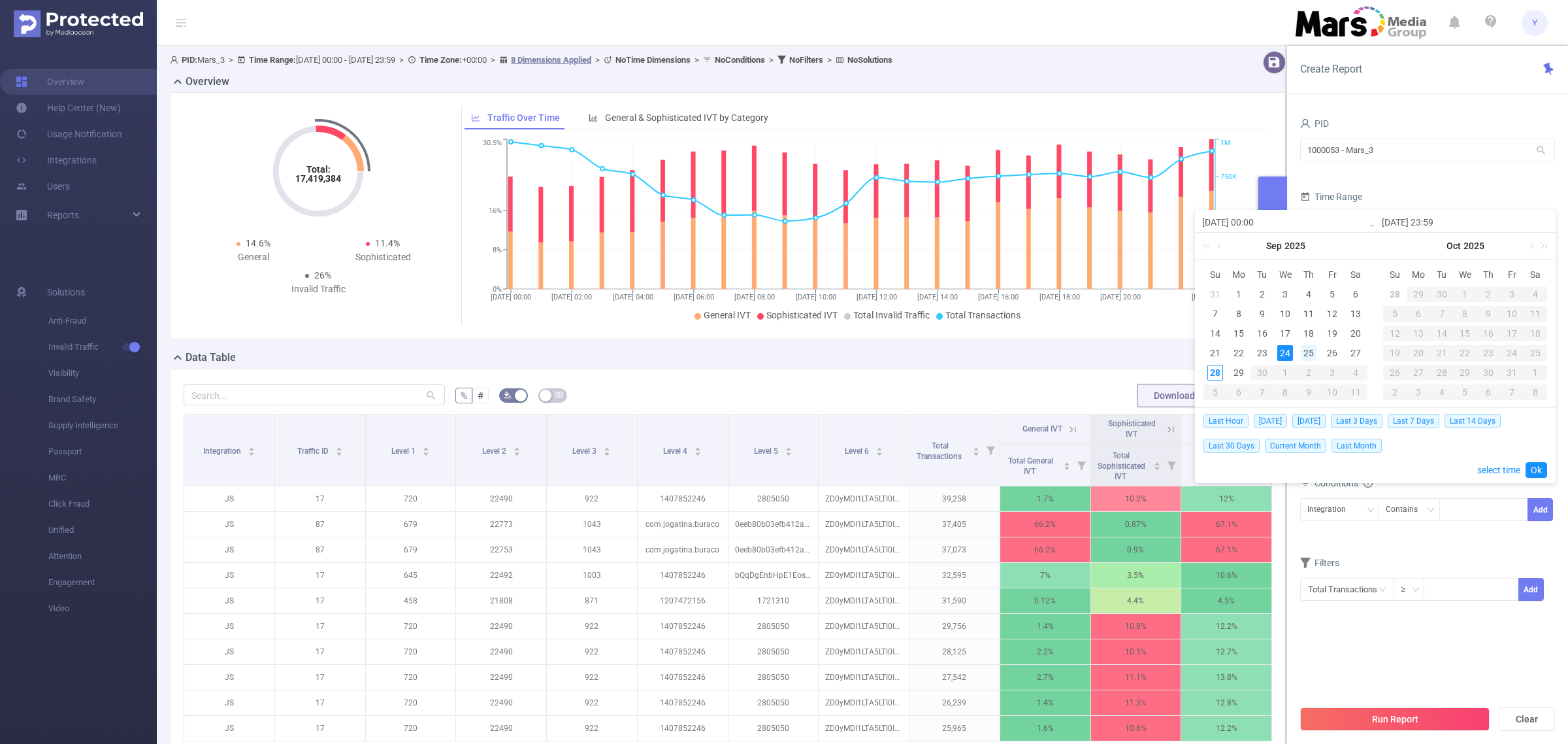
click at [1301, 351] on div "25" at bounding box center [1309, 353] width 16 height 16
type input "[DATE] 00:00"
type input "[DATE] 23:59"
type input "[DATE] 00:00"
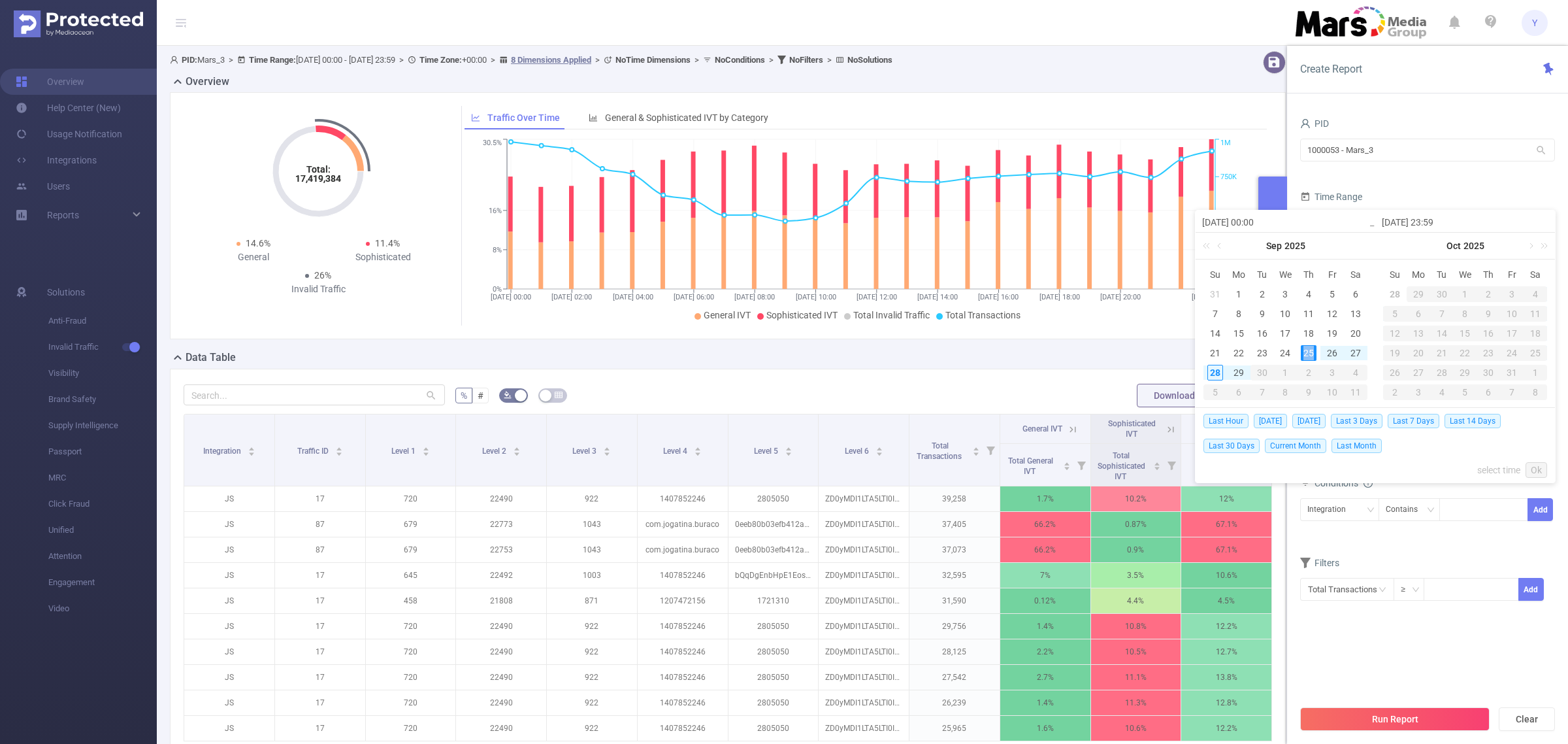
type input "[DATE] 23:59"
click at [1539, 466] on link "Ok" at bounding box center [1536, 471] width 22 height 16
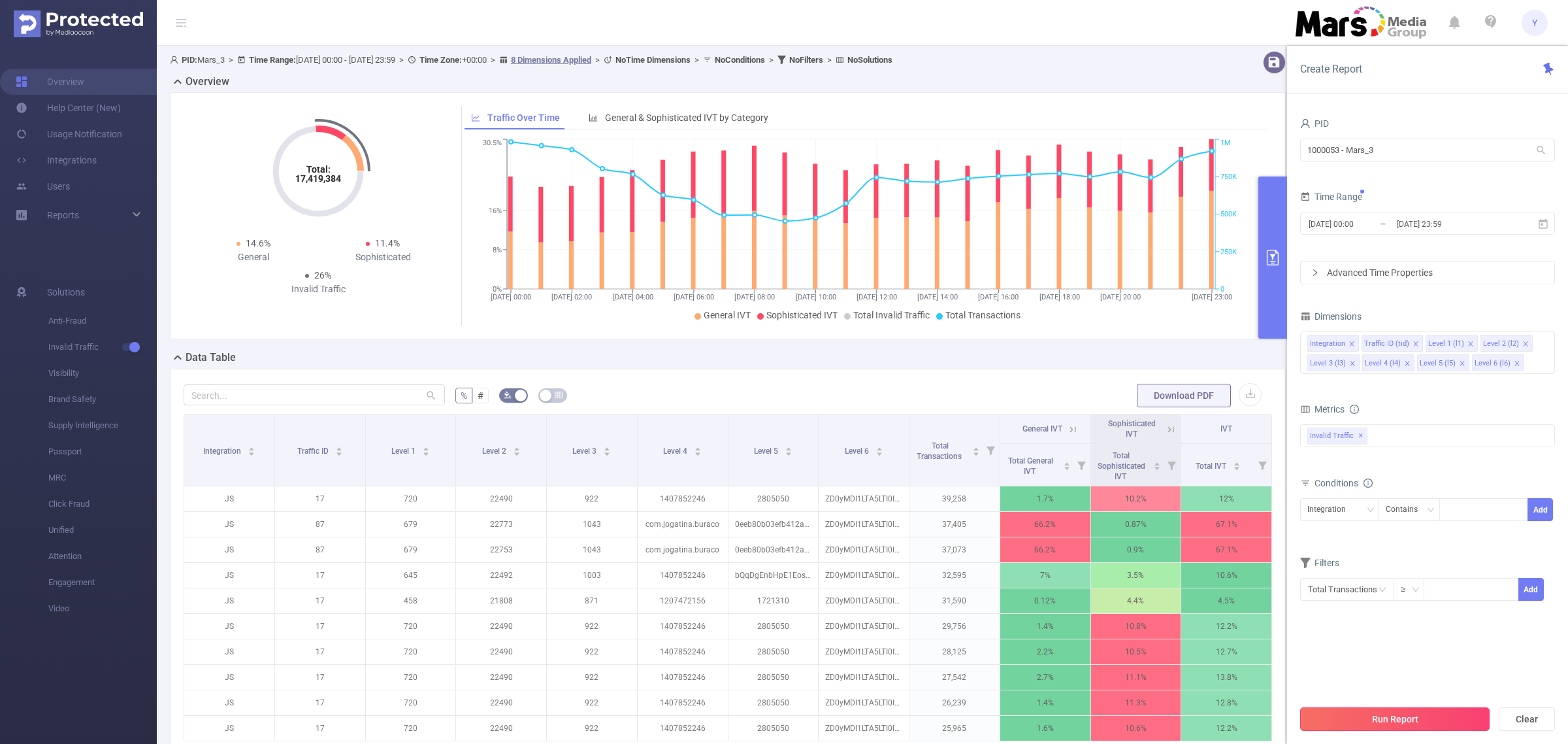
click at [1443, 713] on button "Run Report" at bounding box center [1396, 719] width 190 height 23
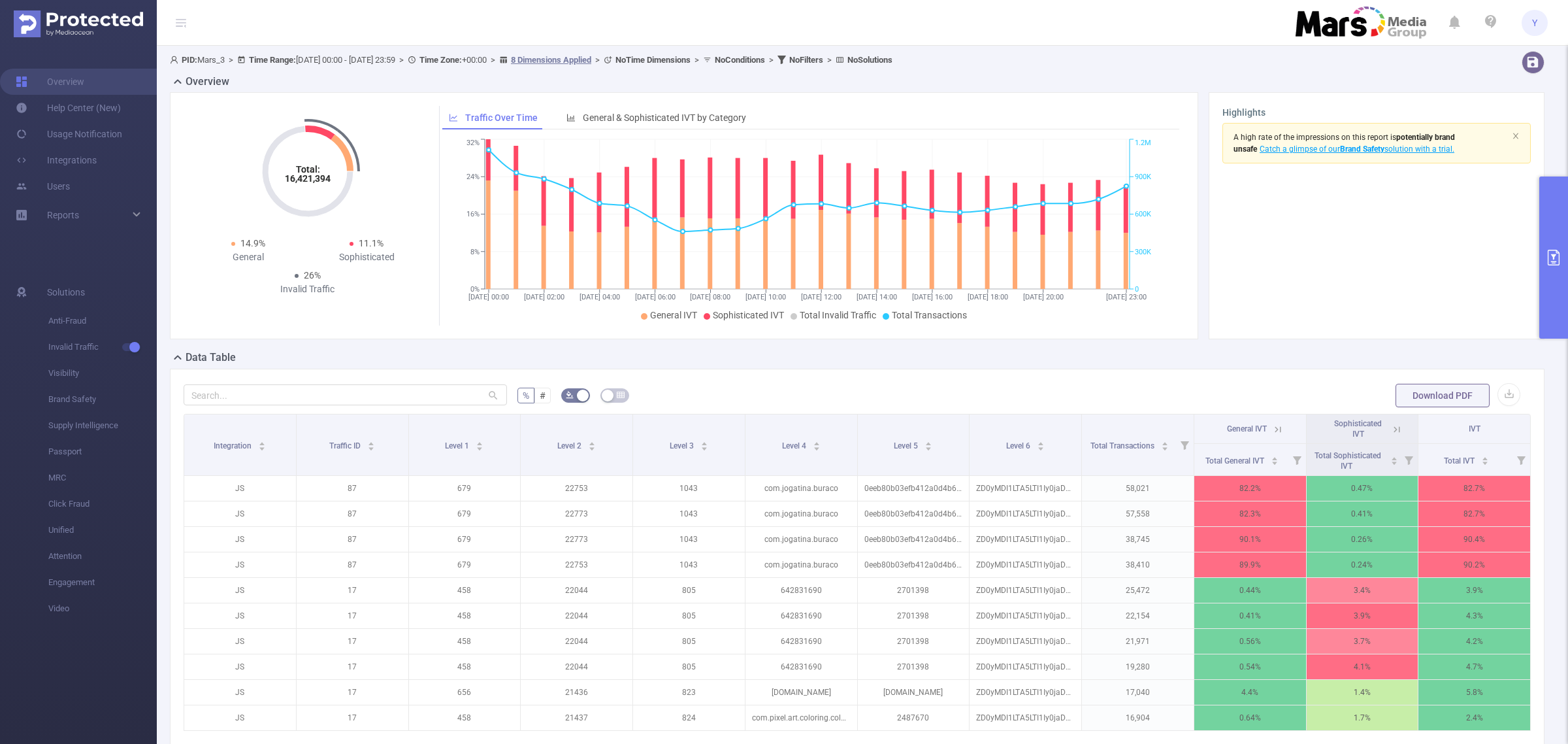
click at [297, 181] on tspan "16,421,394" at bounding box center [308, 179] width 46 height 11
click at [297, 180] on tspan "16,421,394" at bounding box center [308, 179] width 46 height 11
click at [1540, 246] on button "primary" at bounding box center [1553, 258] width 29 height 162
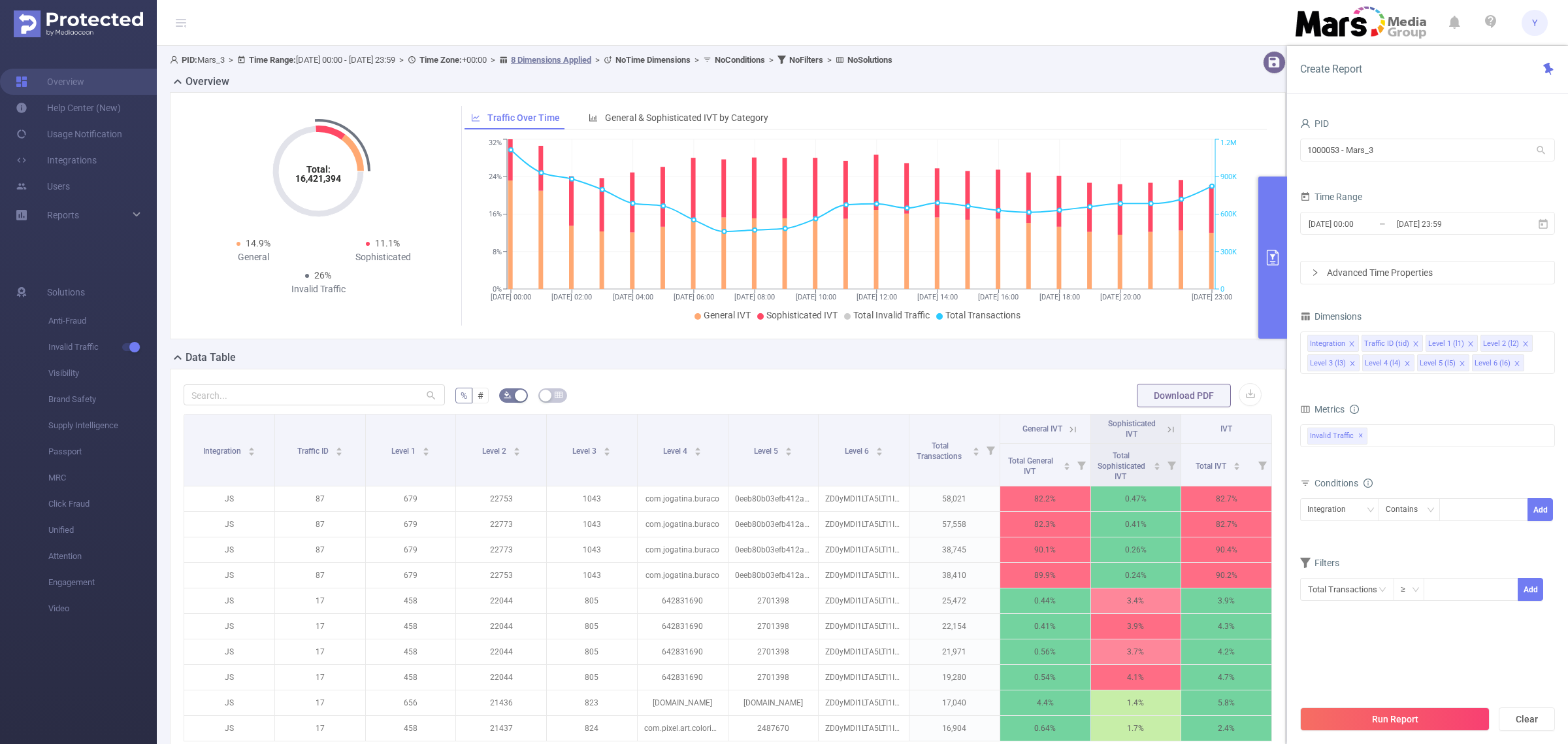
click at [1484, 237] on div "[DATE] 00:00 _ [DATE] 23:59" at bounding box center [1428, 224] width 255 height 31
click at [1484, 236] on div "[DATE] 00:00 _ [DATE] 23:59" at bounding box center [1428, 224] width 255 height 31
click at [1484, 234] on span "[DATE] 00:00 _ [DATE] 23:59" at bounding box center [1428, 223] width 255 height 23
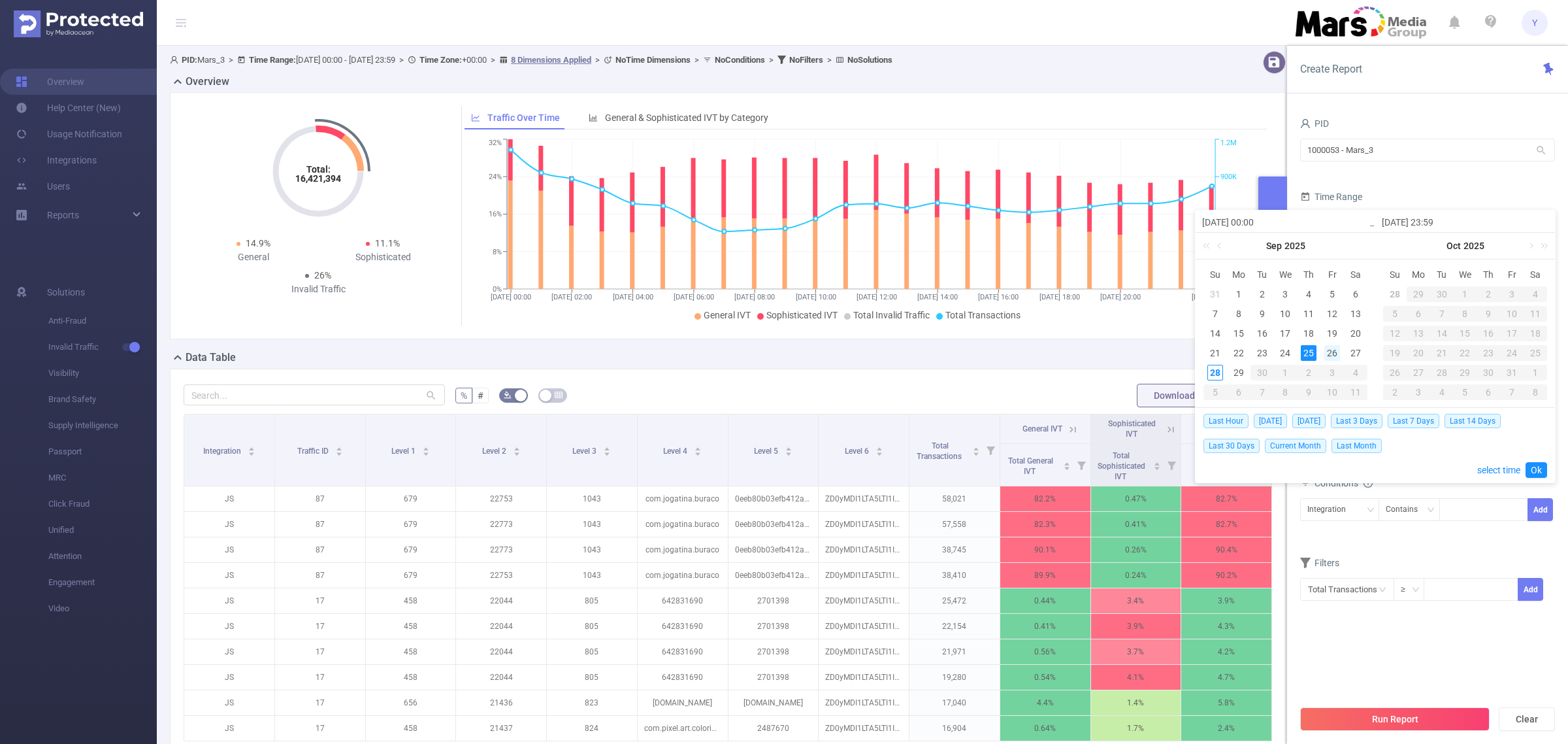
click at [1334, 352] on div "26" at bounding box center [1333, 353] width 16 height 16
type input "[DATE] 00:00"
type input "[DATE] 23:59"
type input "[DATE] 00:00"
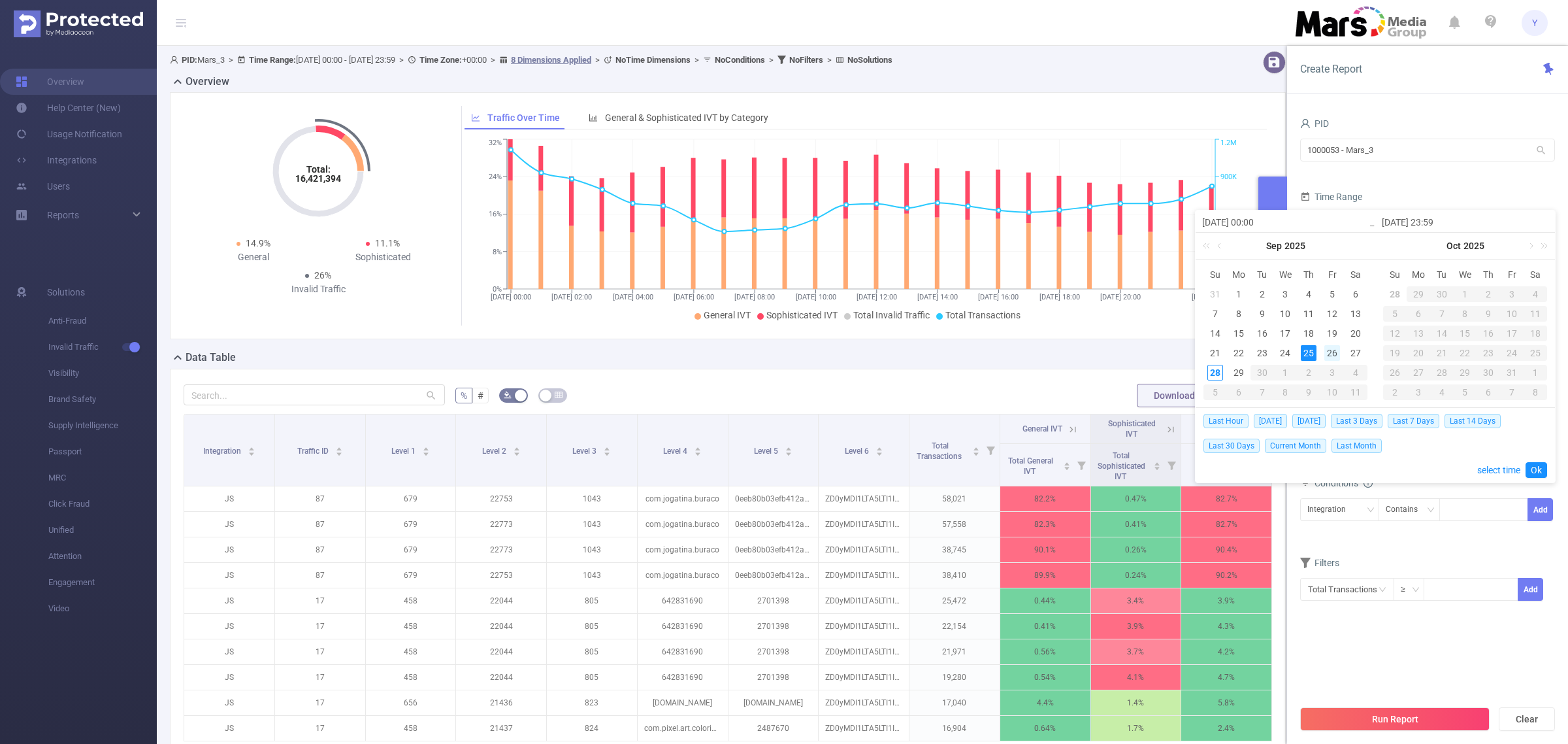
type input "[DATE] 23:59"
click at [1534, 469] on link "Ok" at bounding box center [1536, 471] width 22 height 16
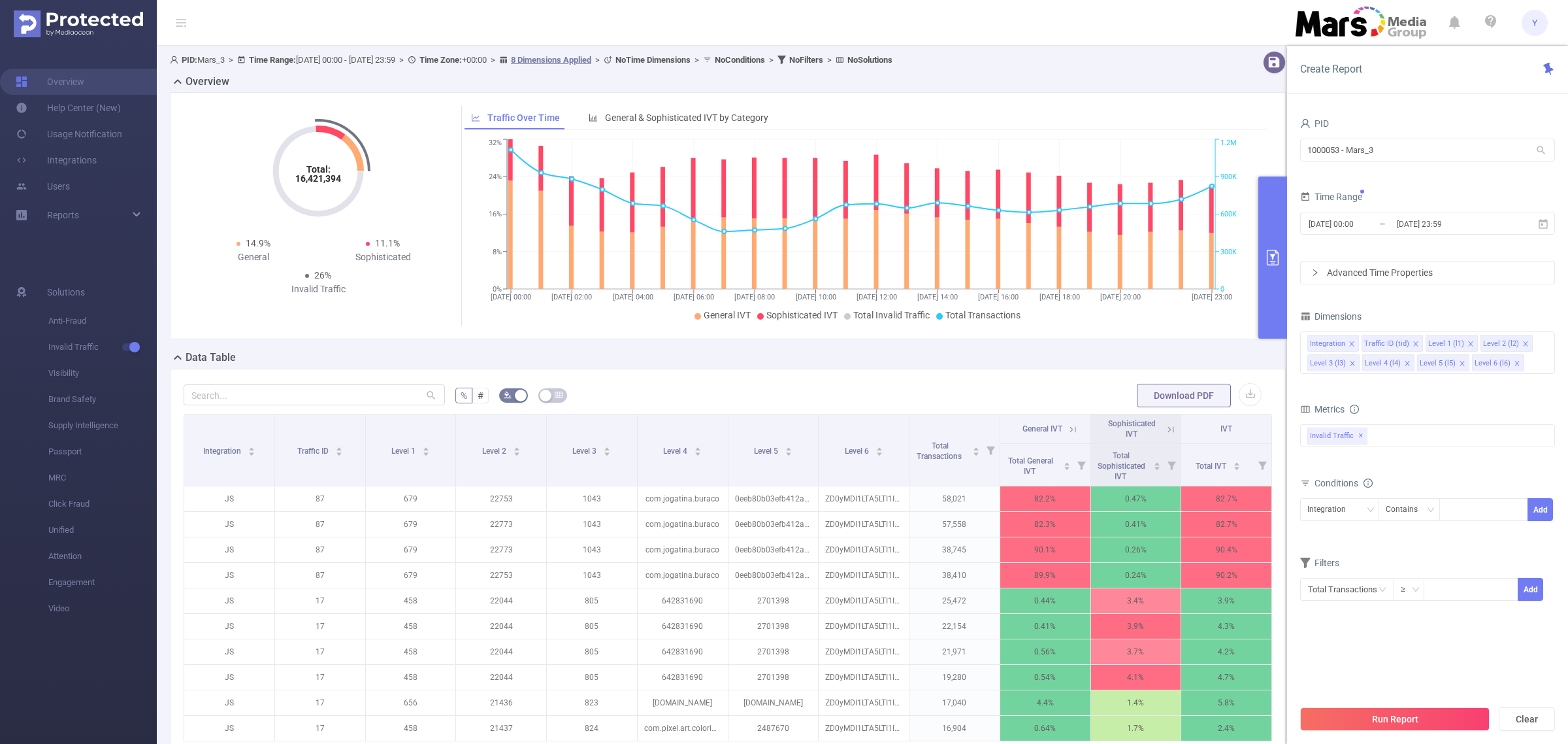
click at [1400, 711] on button "Run Report" at bounding box center [1396, 719] width 190 height 23
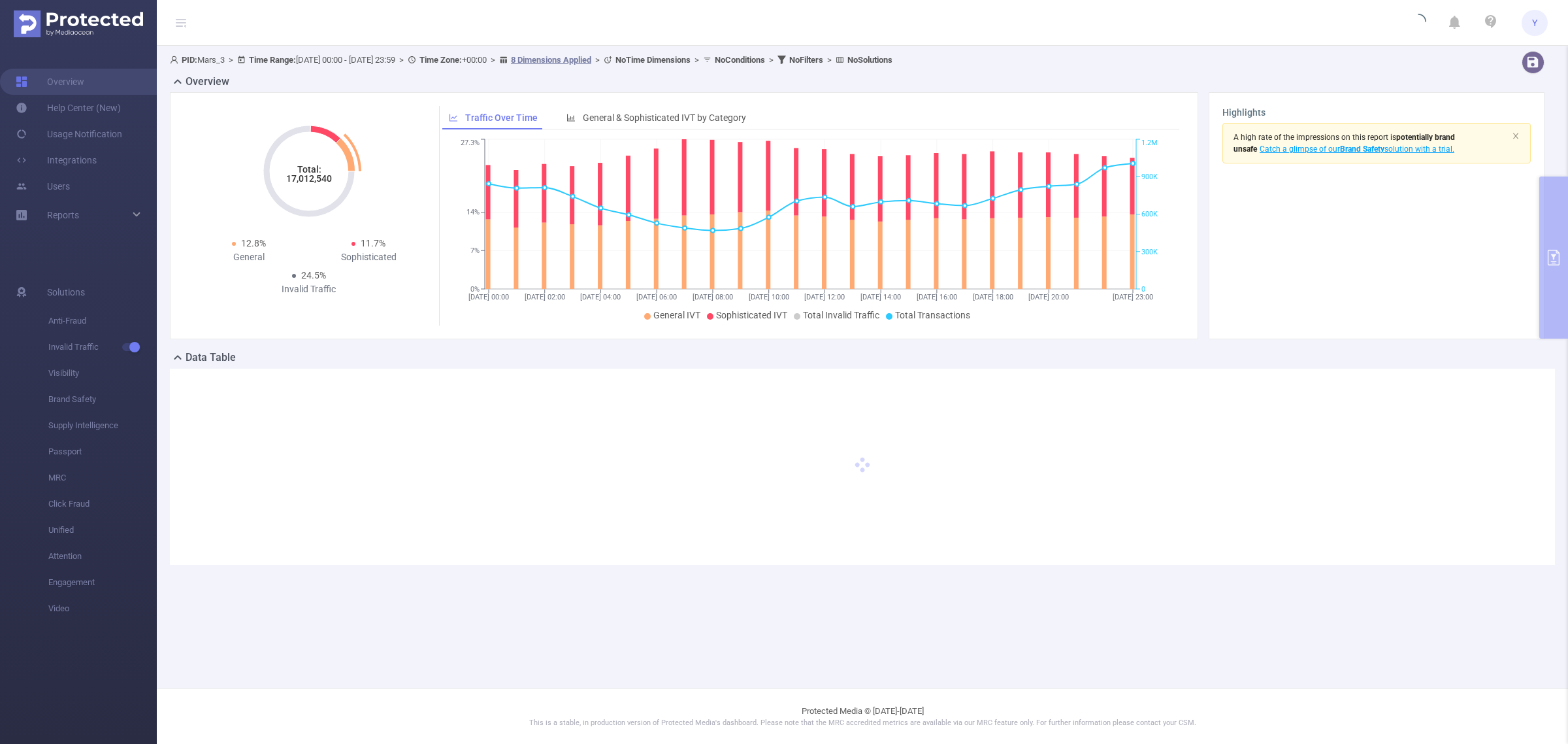
click at [316, 180] on tspan "17,012,540" at bounding box center [309, 179] width 46 height 11
copy tspan "17,012,540"
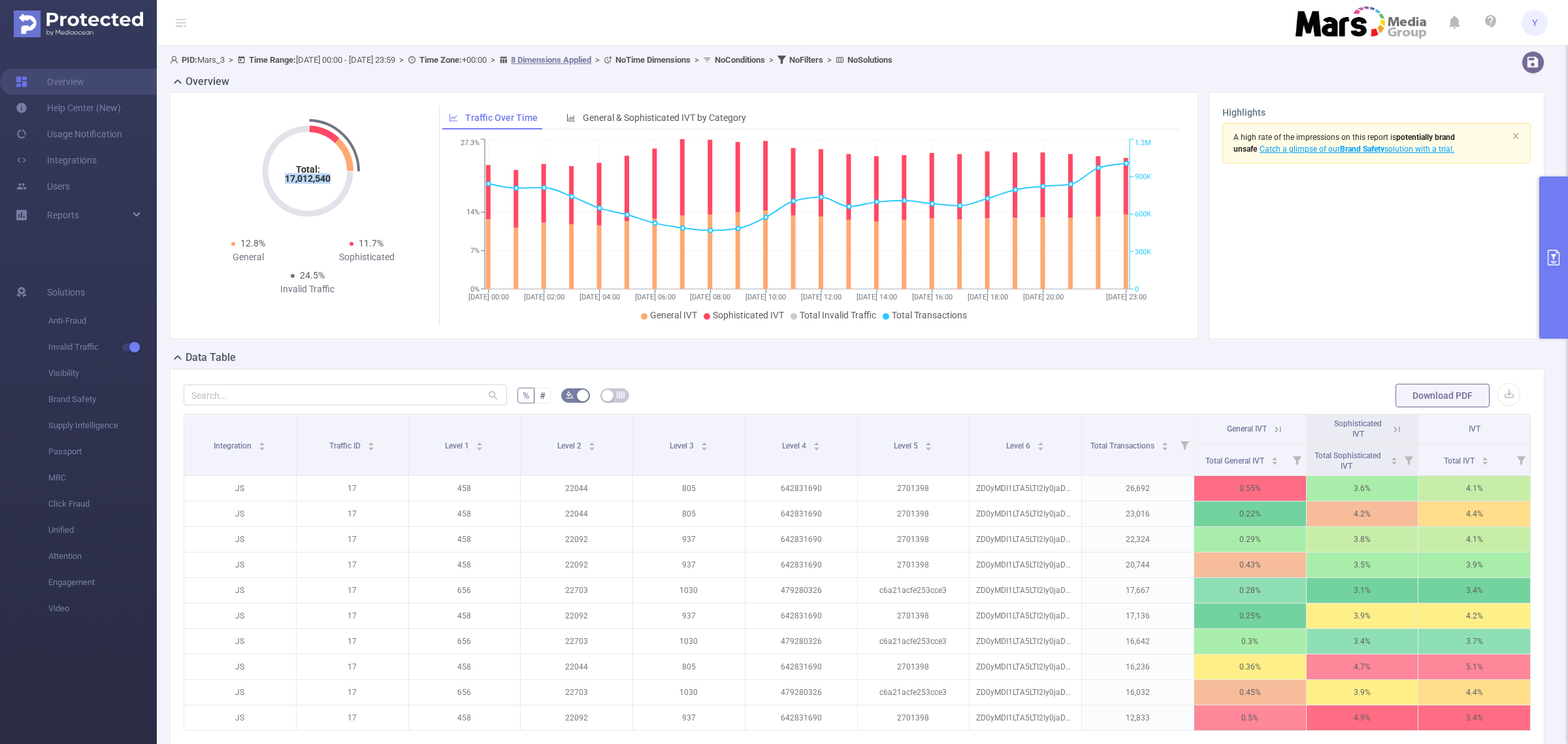
click at [1549, 245] on button "primary" at bounding box center [1553, 258] width 29 height 162
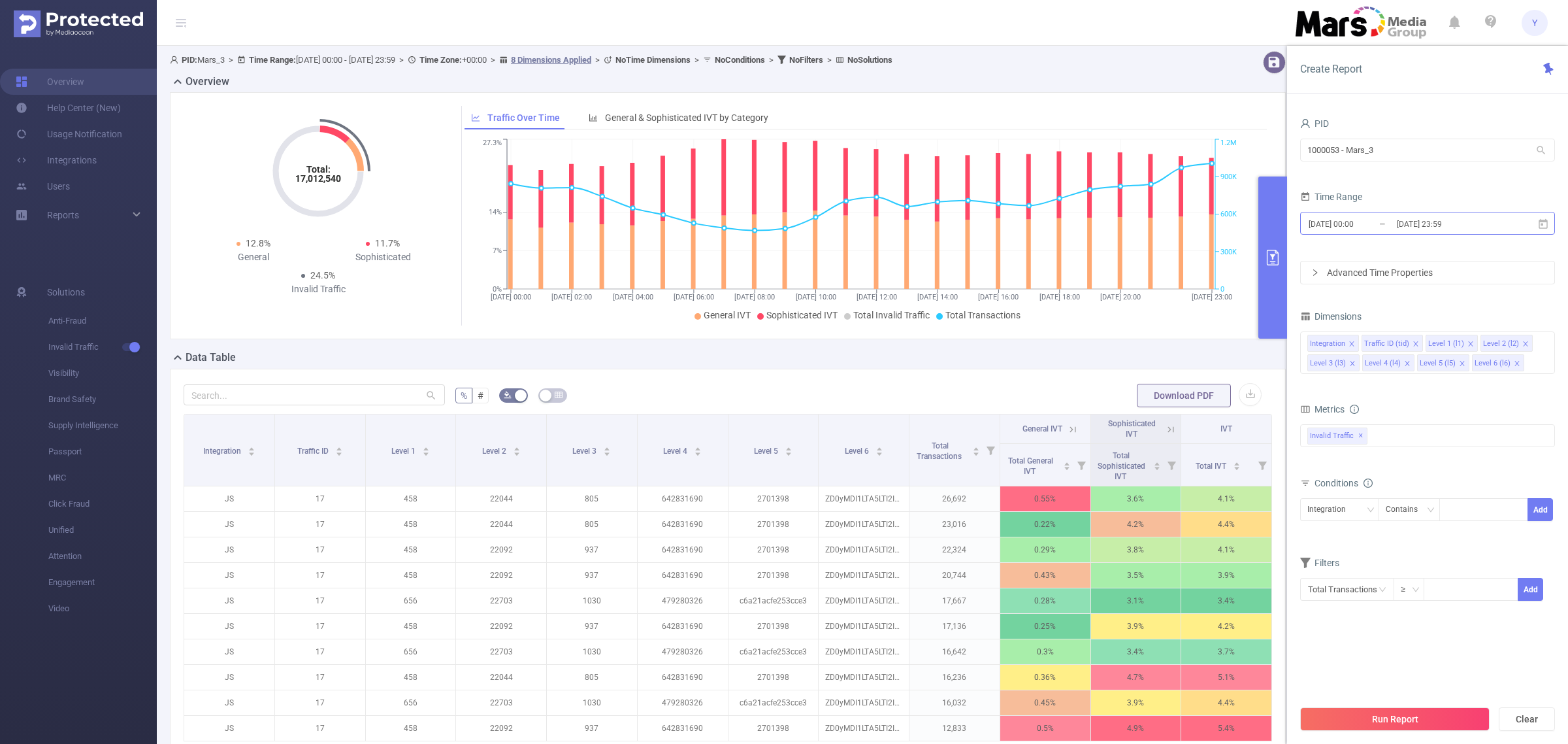
click at [1461, 223] on input "[DATE] 23:59" at bounding box center [1449, 224] width 106 height 18
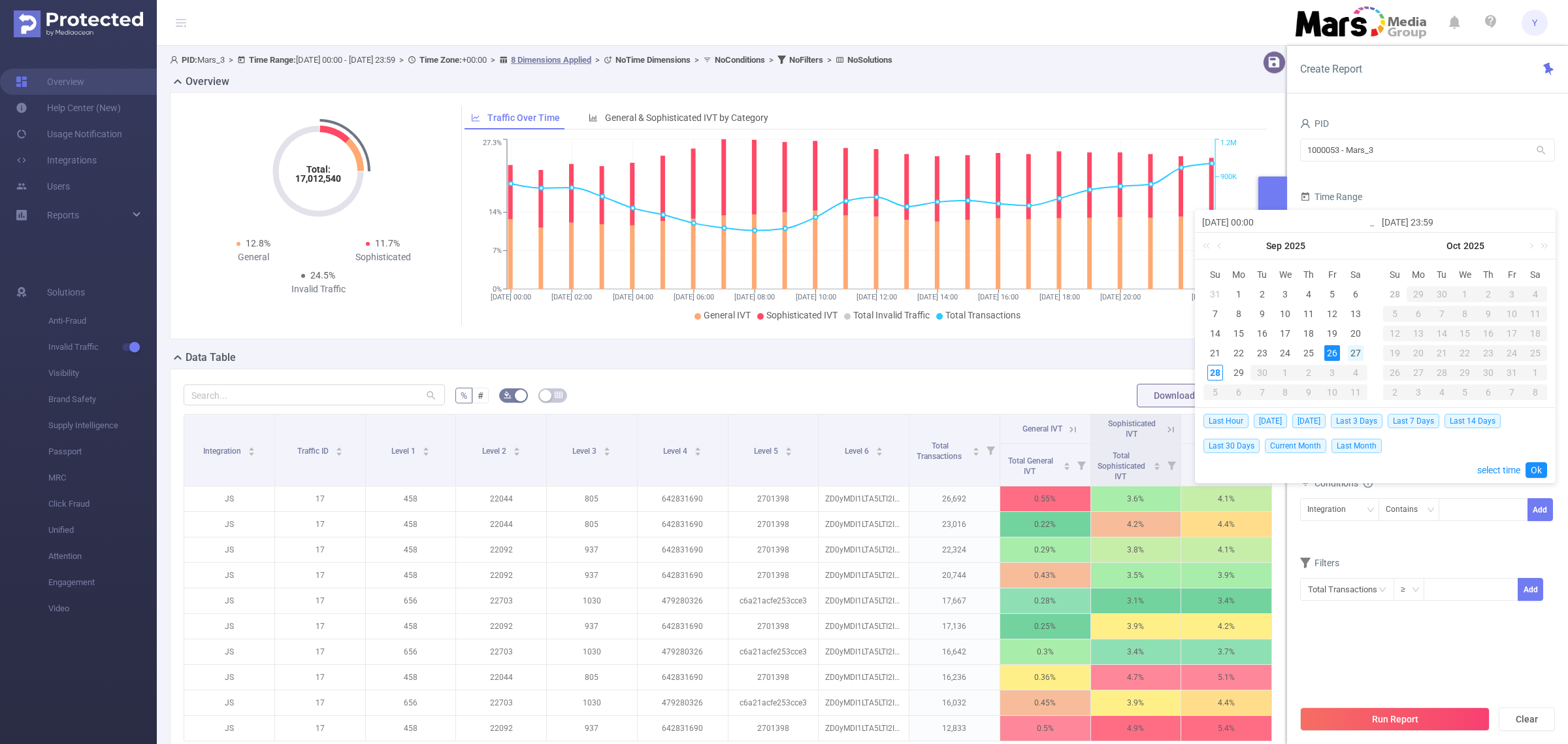
click at [1354, 350] on div "27" at bounding box center [1356, 353] width 16 height 16
type input "[DATE] 00:00"
type input "[DATE] 23:59"
type input "[DATE] 00:00"
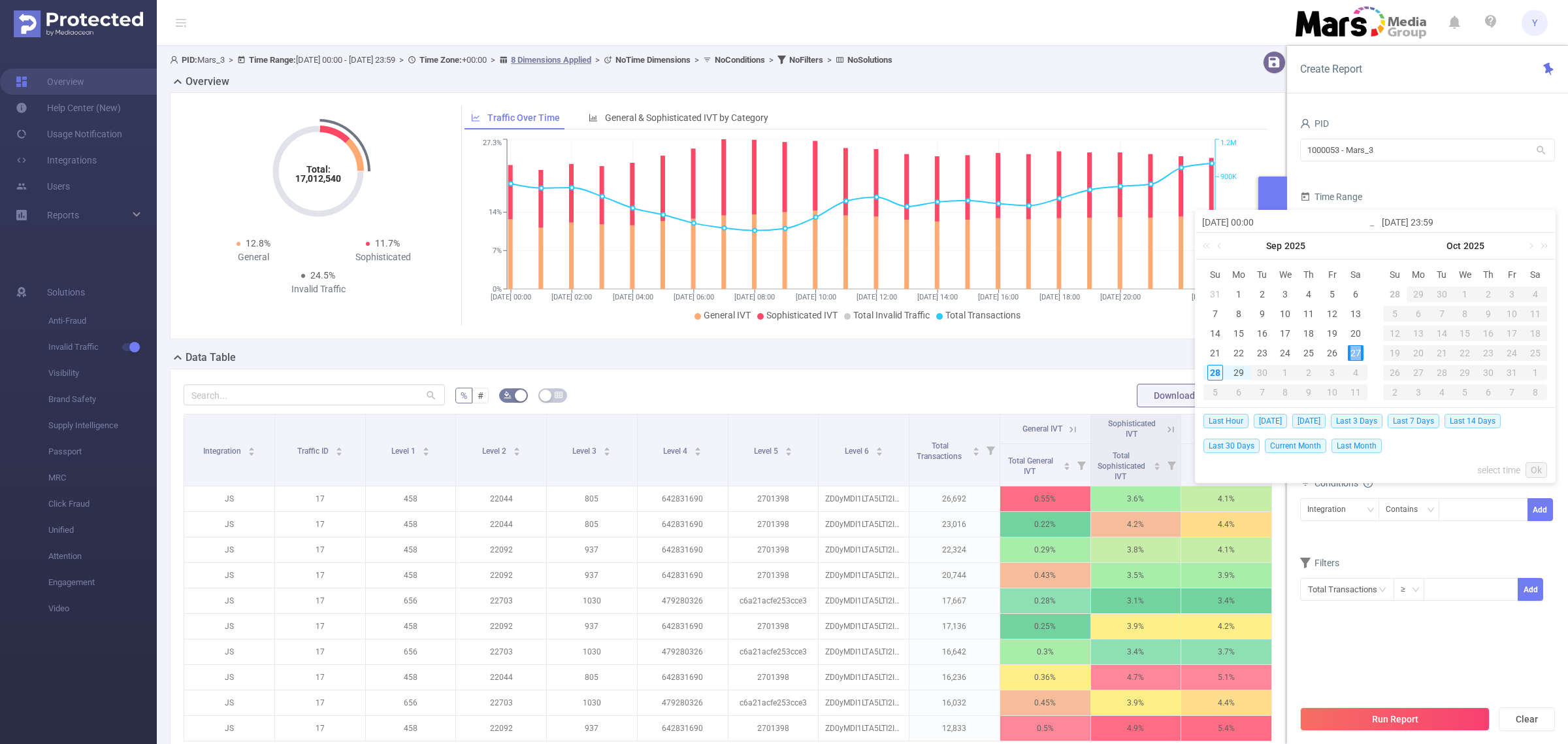
type input "[DATE] 23:59"
click at [1536, 472] on link "Ok" at bounding box center [1536, 471] width 22 height 16
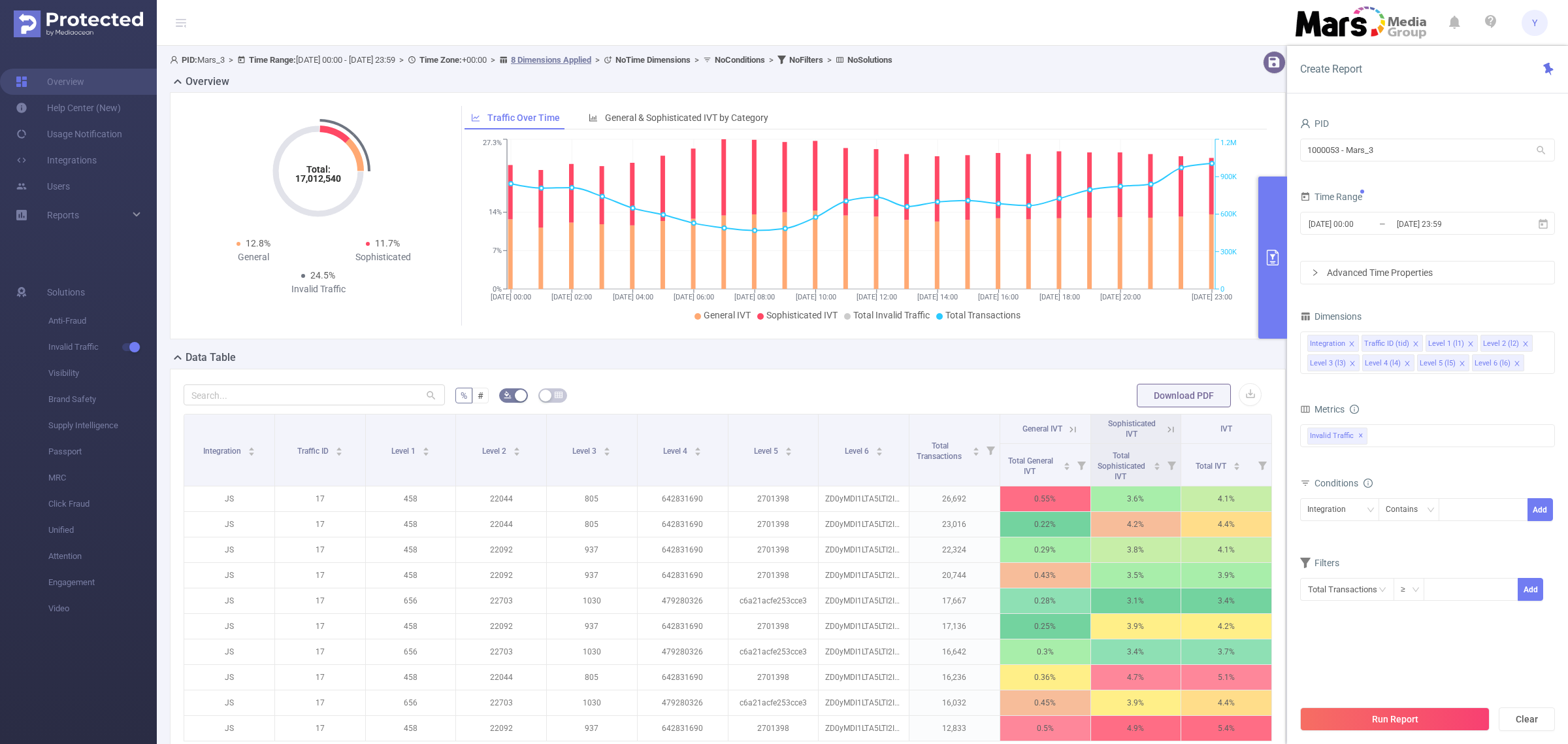
click at [1366, 708] on button "Run Report" at bounding box center [1396, 719] width 190 height 23
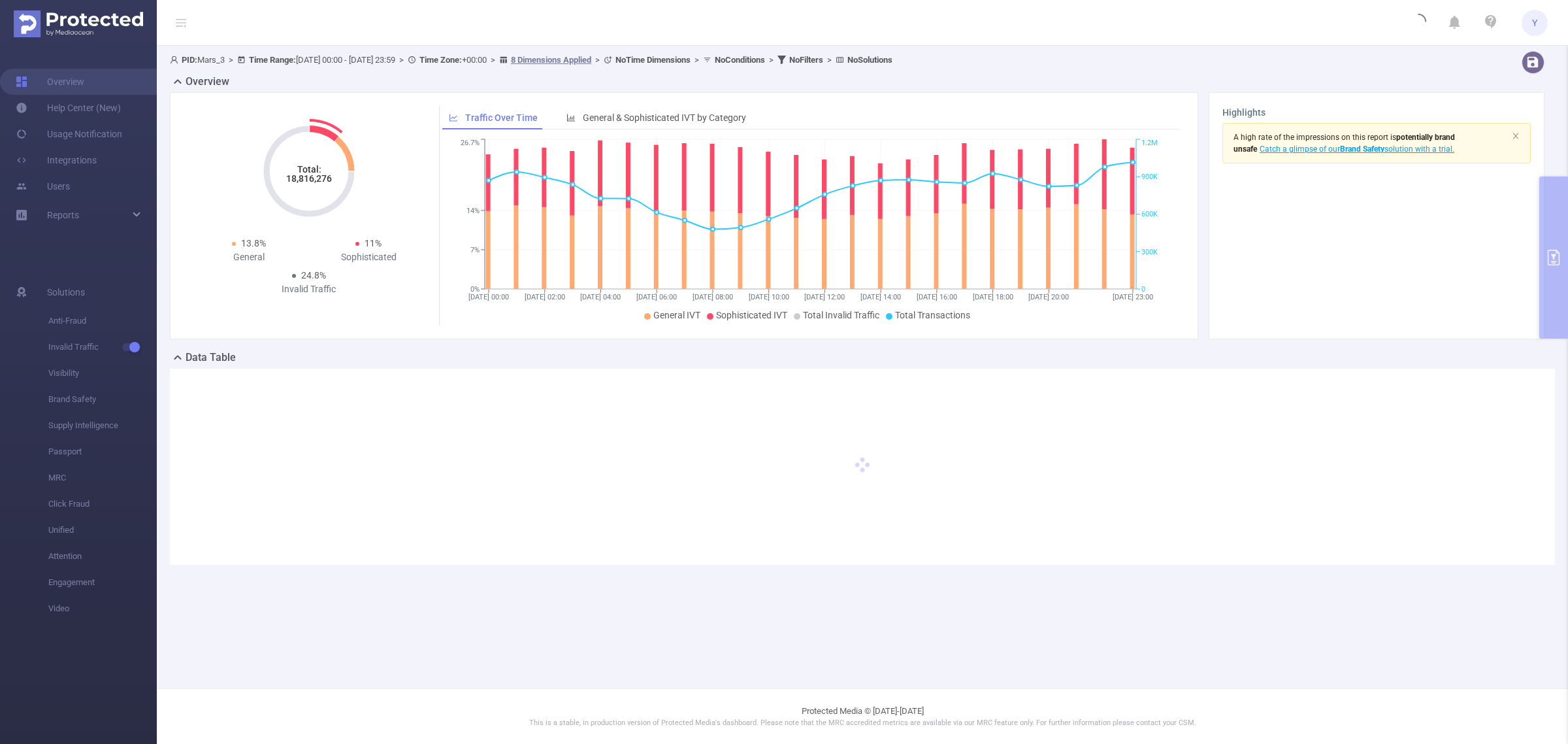
click at [322, 181] on tspan "18,816,276" at bounding box center [309, 179] width 46 height 11
copy tspan "18,816,276"
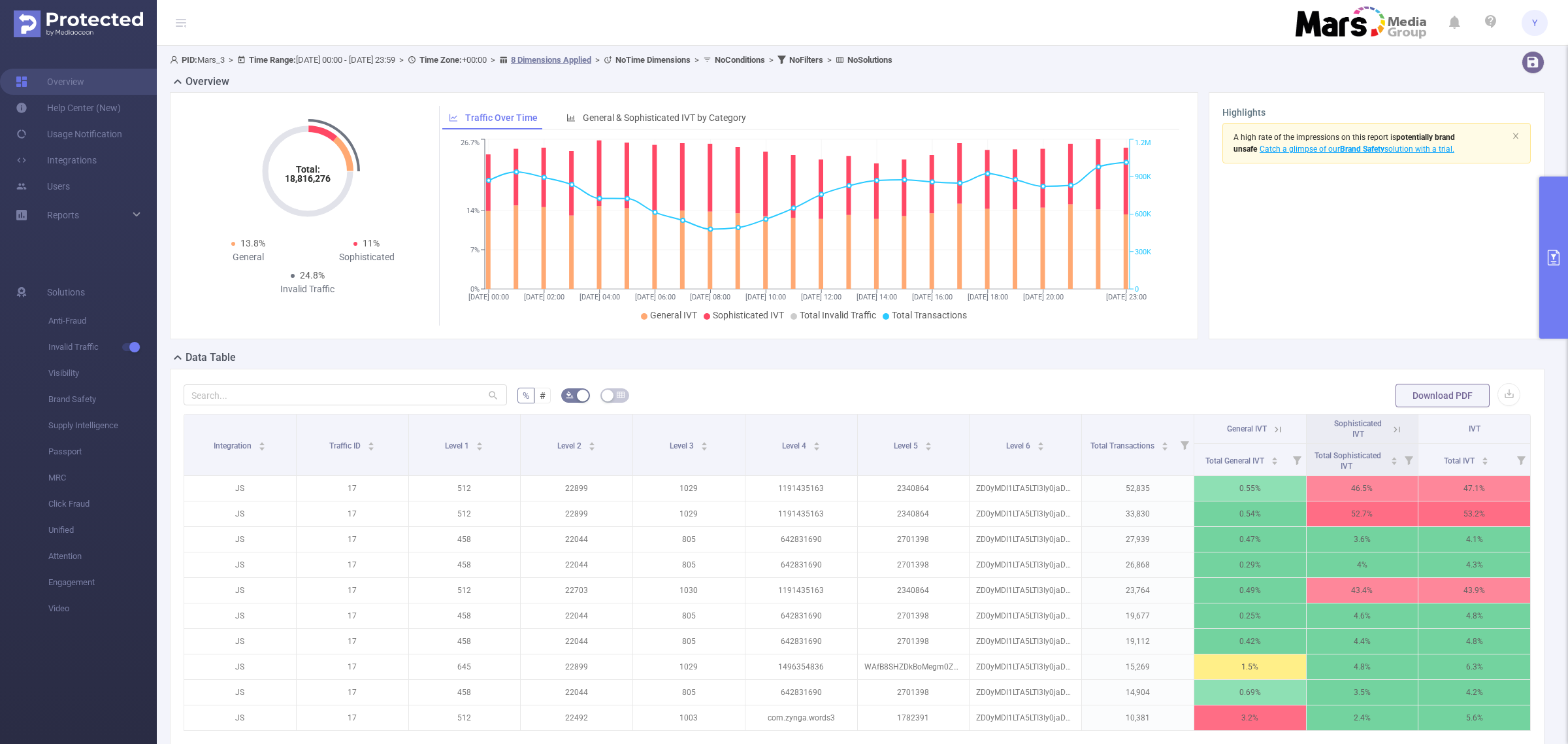
click at [1547, 19] on div "Y" at bounding box center [1534, 23] width 26 height 26
click at [1547, 23] on span "Y" at bounding box center [1534, 23] width 26 height 26
click at [1451, 96] on link "Logout" at bounding box center [1476, 105] width 144 height 19
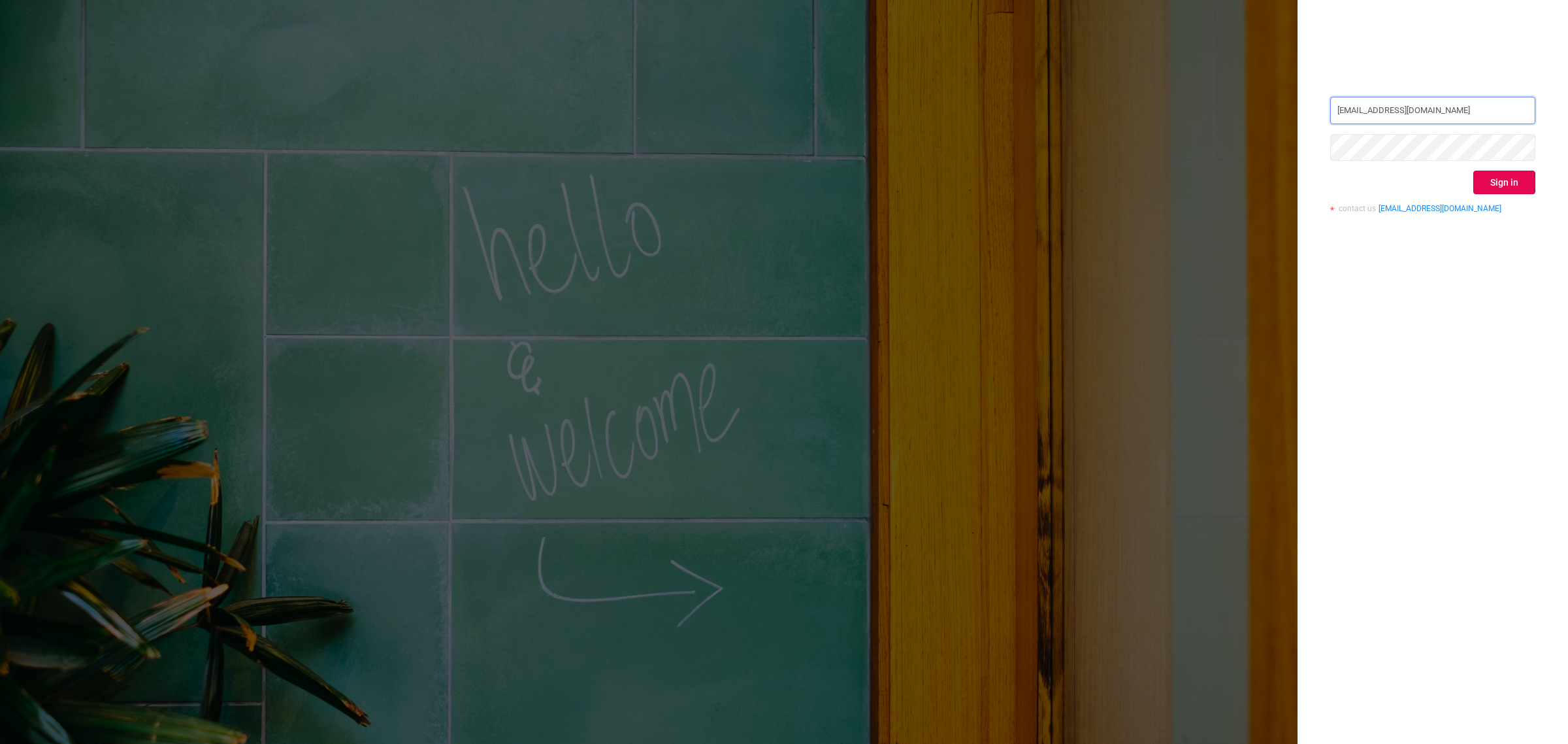
click at [1370, 119] on input "[EMAIL_ADDRESS][DOMAIN_NAME]" at bounding box center [1433, 110] width 205 height 27
type input "[EMAIL_ADDRESS][DOMAIN_NAME]"
click at [1477, 182] on button "Sign in" at bounding box center [1505, 182] width 62 height 23
